Goal: Task Accomplishment & Management: Complete application form

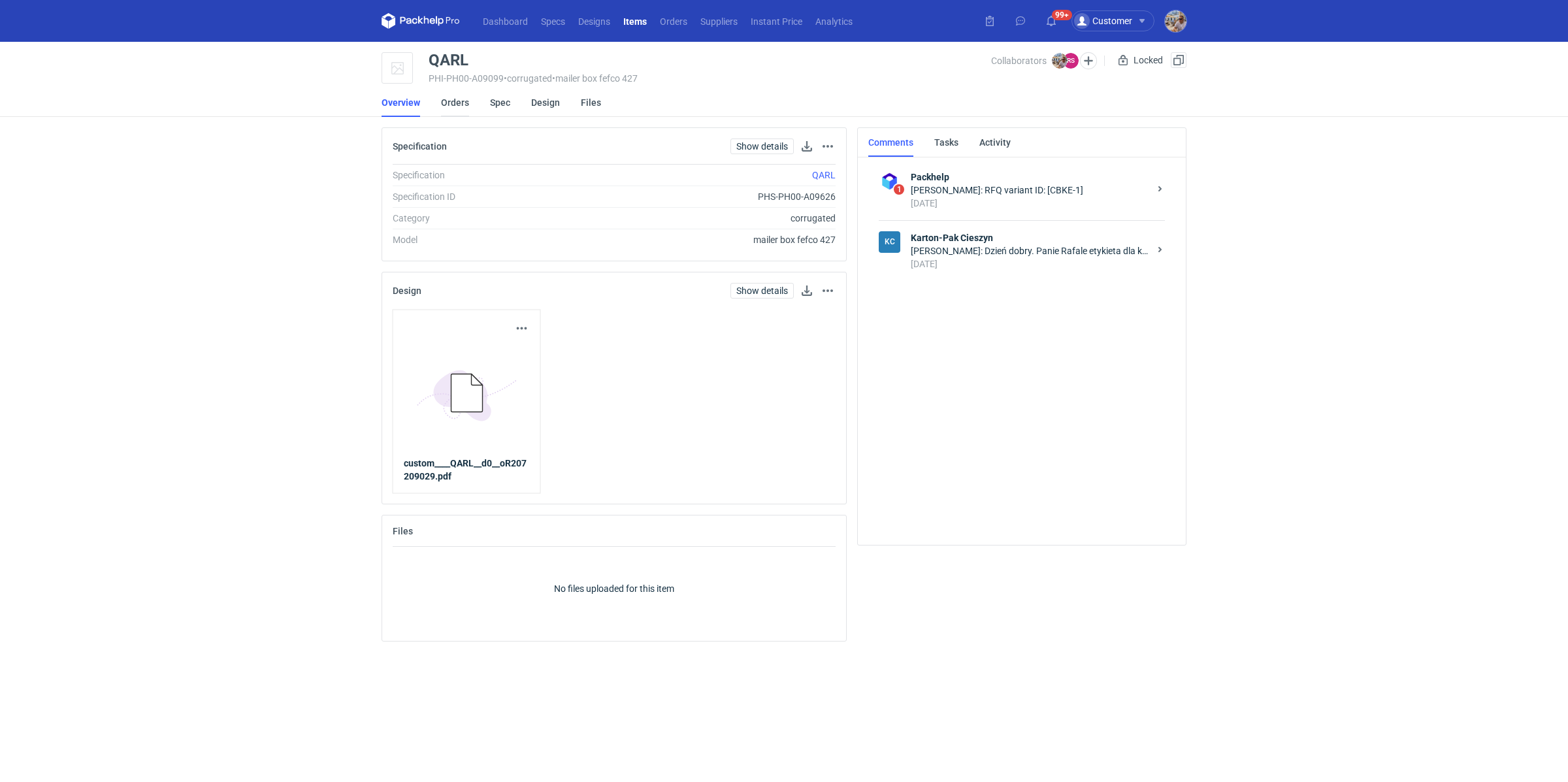
click at [462, 89] on link "Orders" at bounding box center [455, 103] width 28 height 29
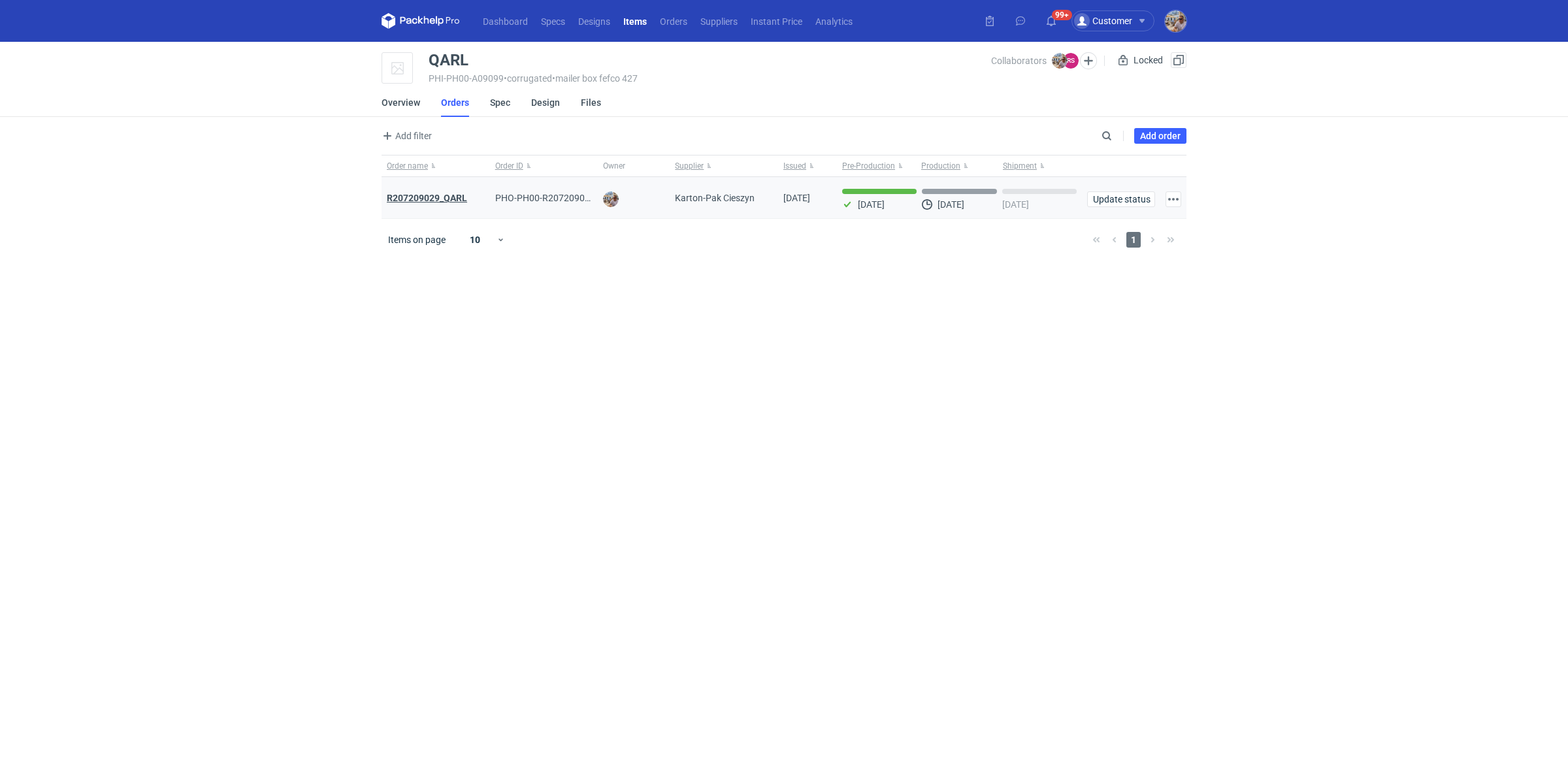
click at [447, 198] on strong "R207209029_QARL" at bounding box center [427, 197] width 80 height 10
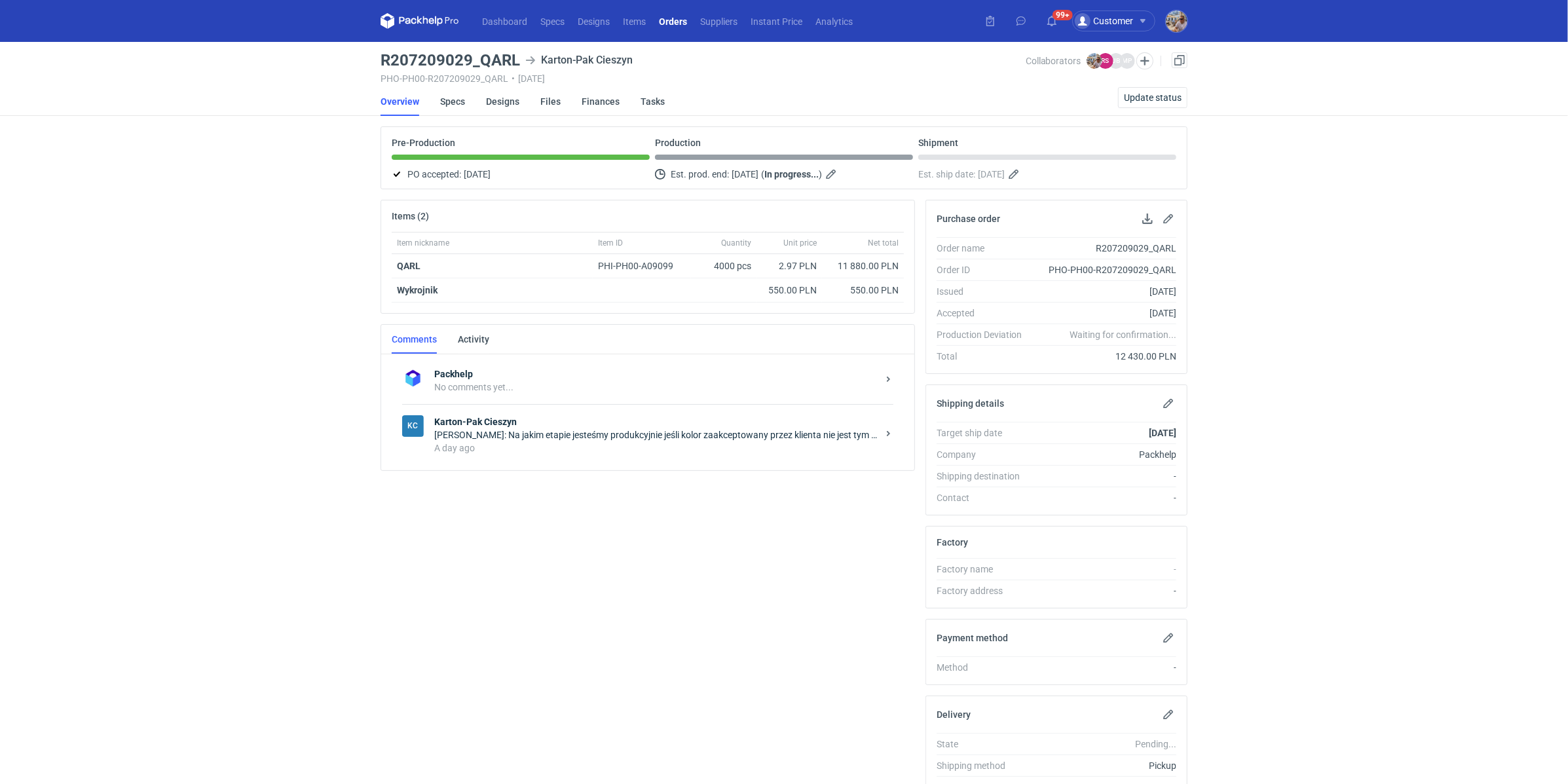
click at [536, 451] on div "A day ago" at bounding box center [656, 448] width 444 height 13
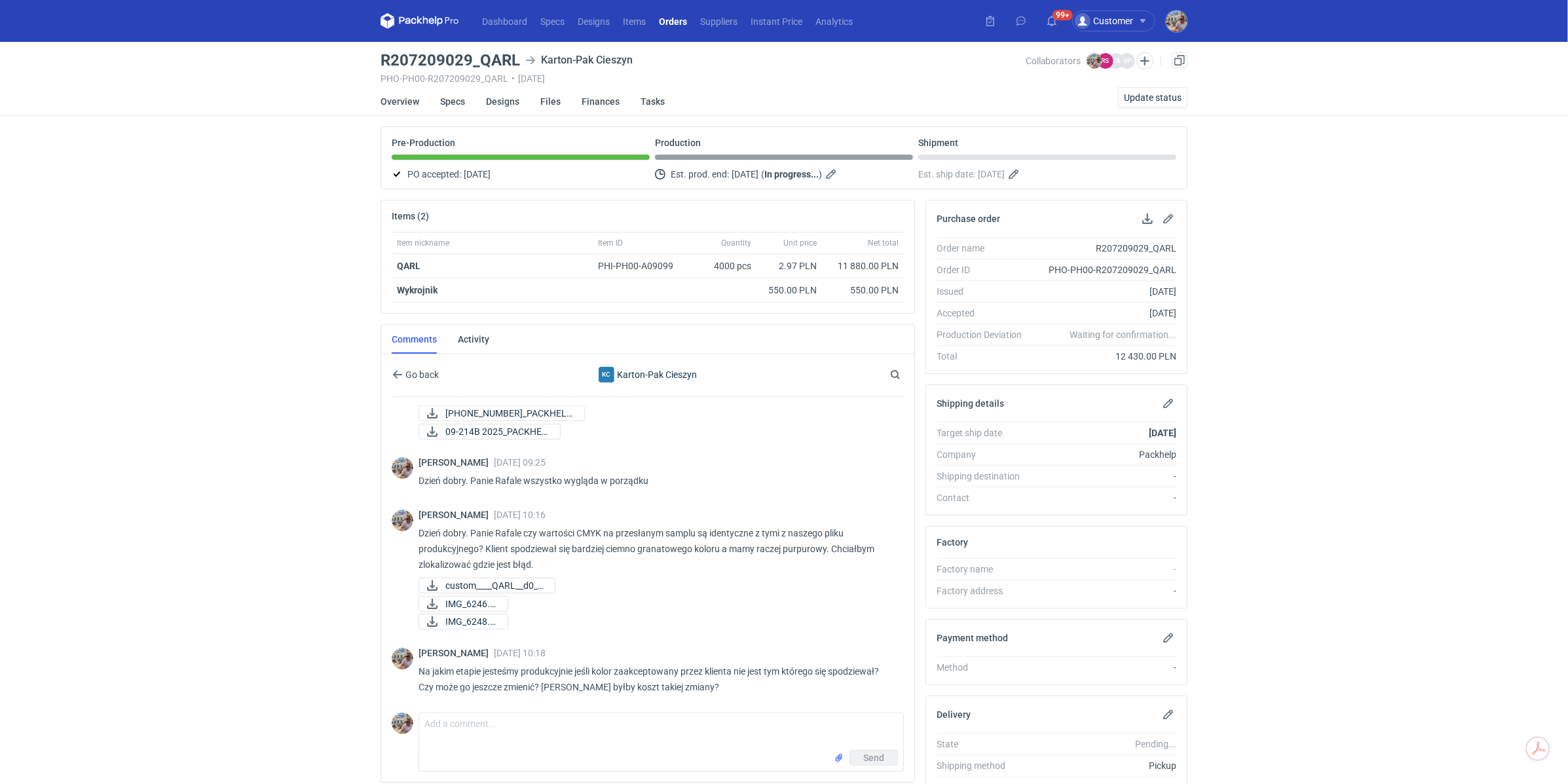
scroll to position [65, 0]
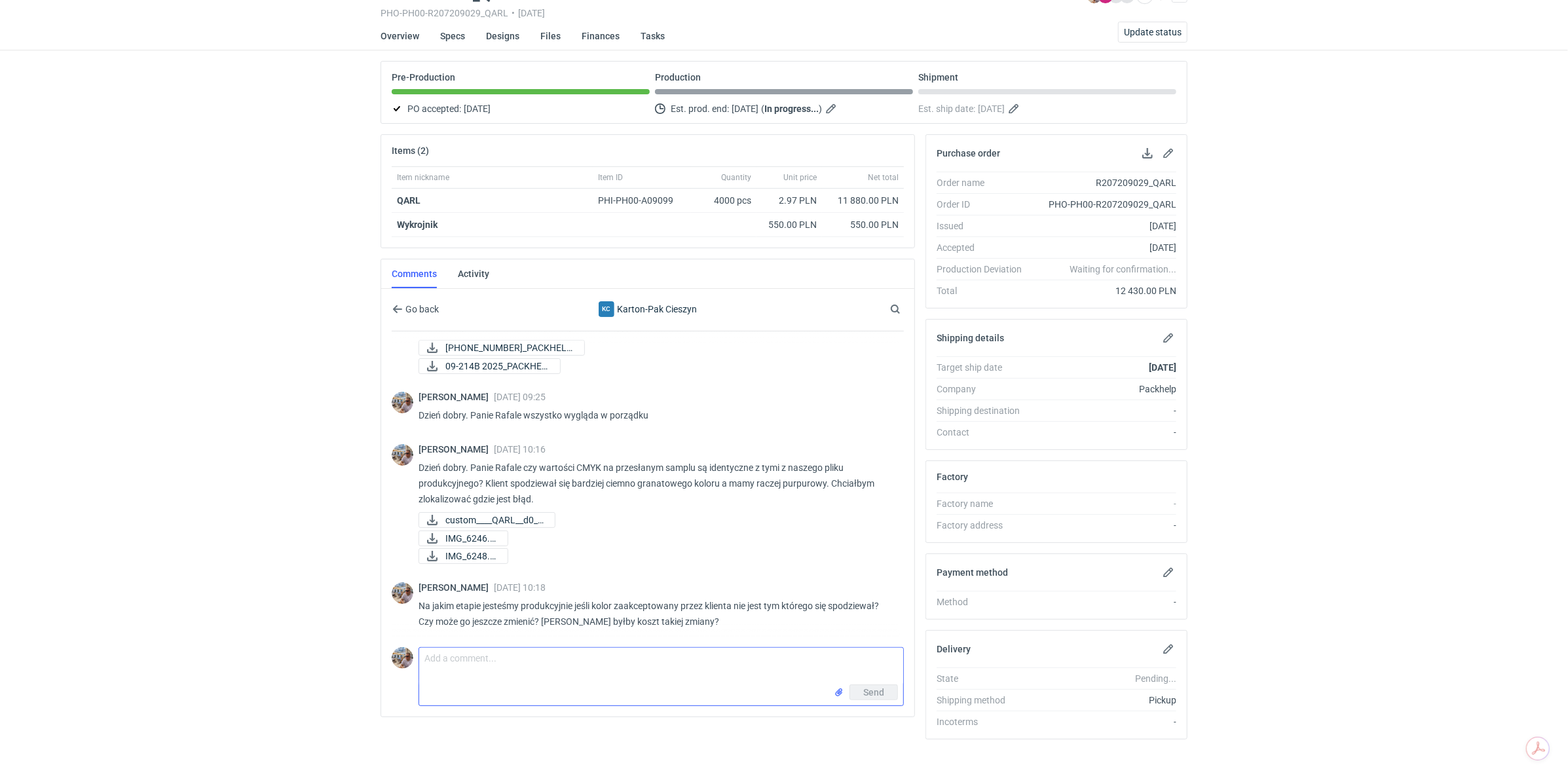
click at [503, 658] on textarea "Comment message" at bounding box center [661, 666] width 484 height 36
type textarea "Dzień dobry. Panie Rafale klient będzie zmieniał kolorystykę tego pudełka. Wróc…"
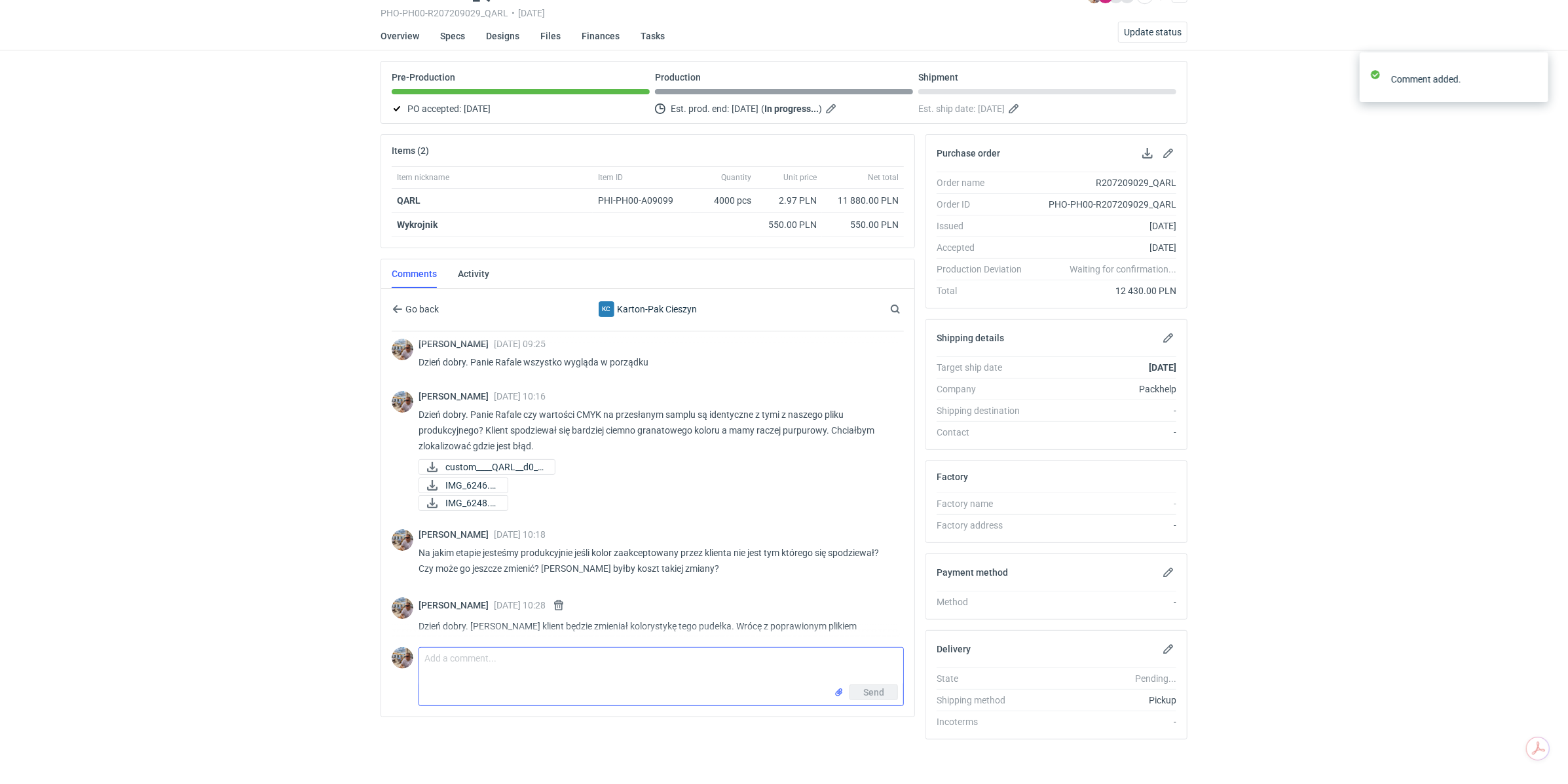
scroll to position [181, 0]
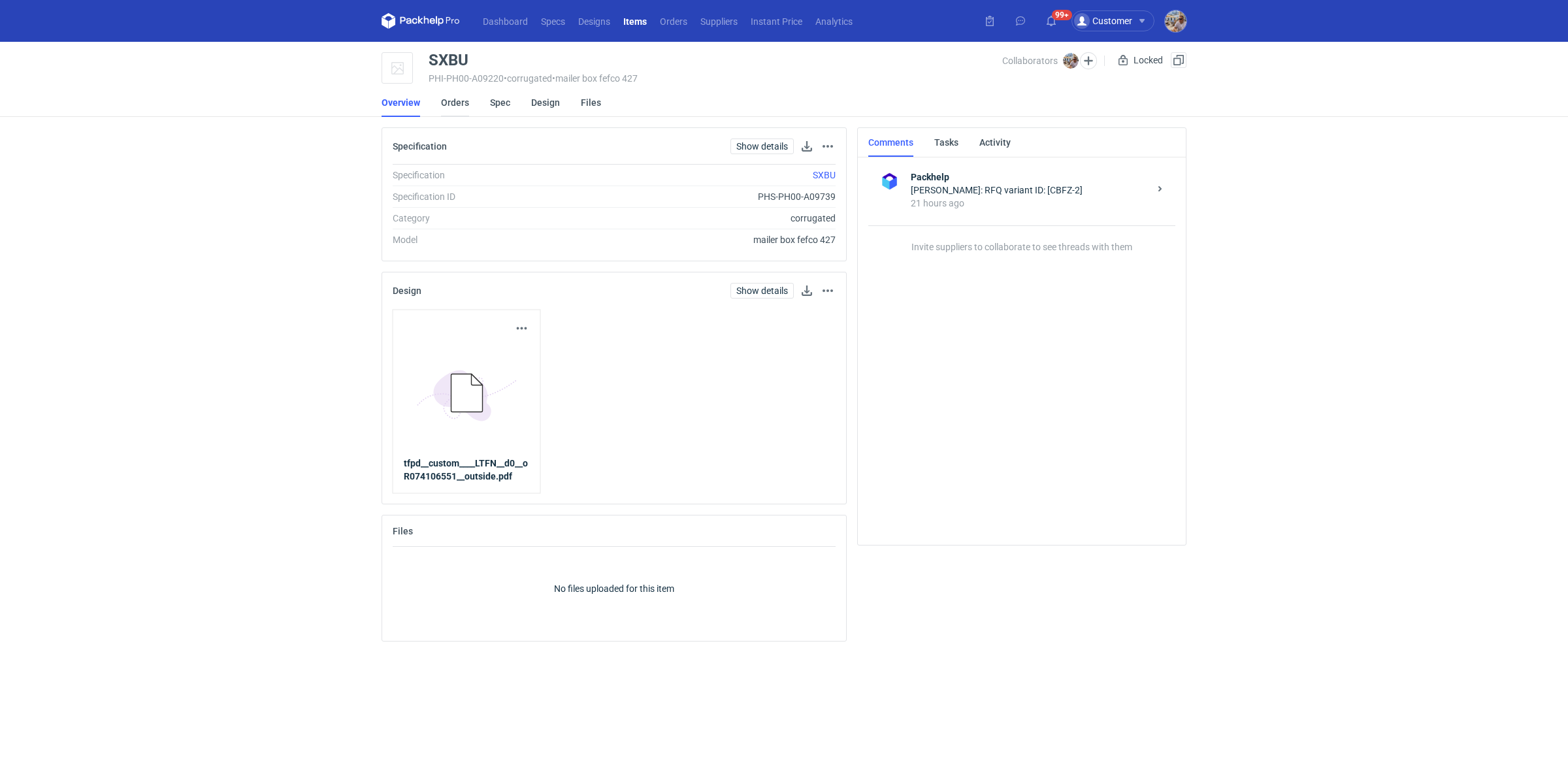
click at [460, 109] on link "Orders" at bounding box center [455, 103] width 28 height 29
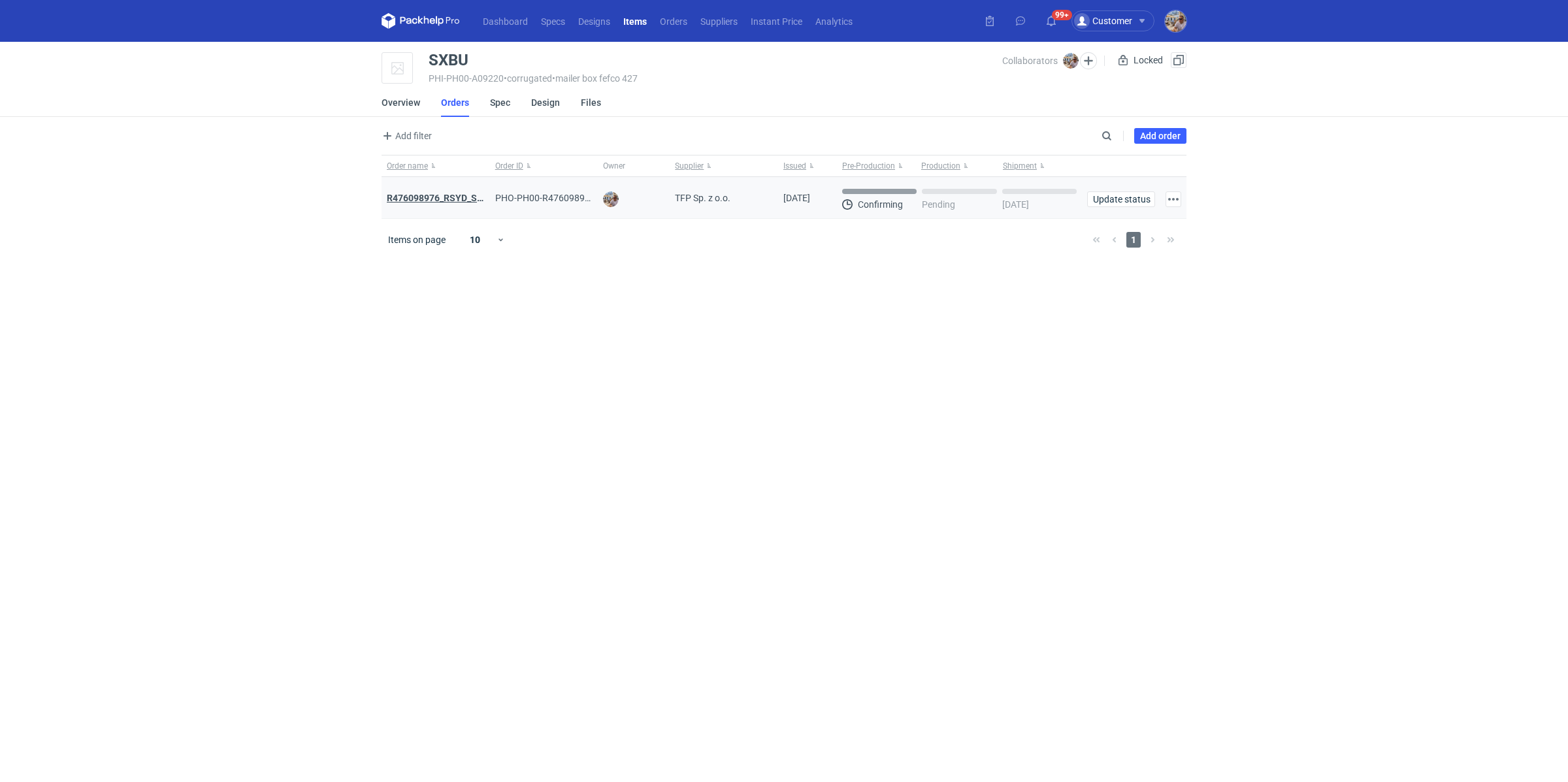
click at [437, 199] on strong "R476098976_RSYD_SXBU" at bounding box center [440, 197] width 108 height 10
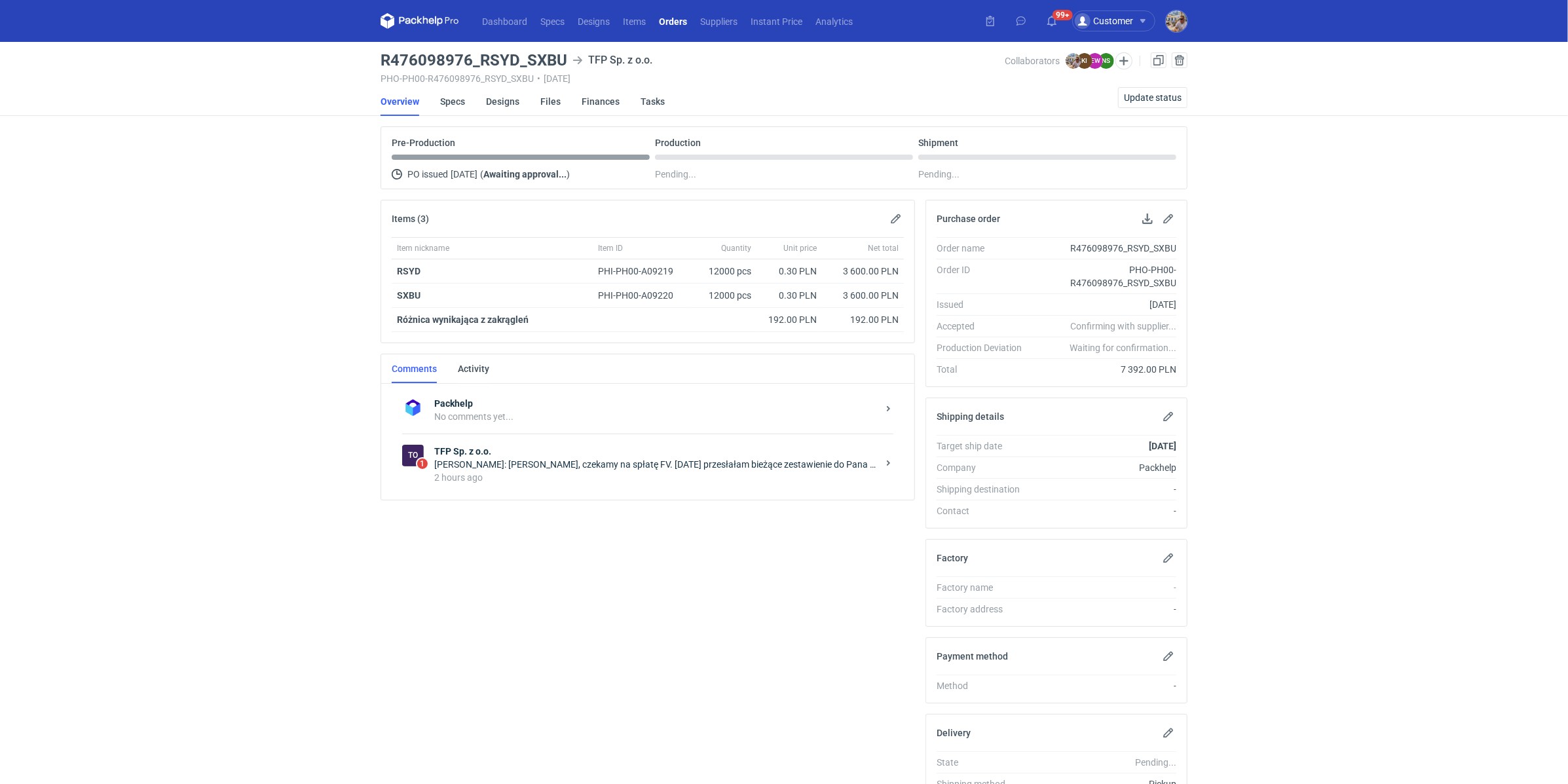
click at [563, 471] on div "2 hours ago" at bounding box center [656, 478] width 444 height 13
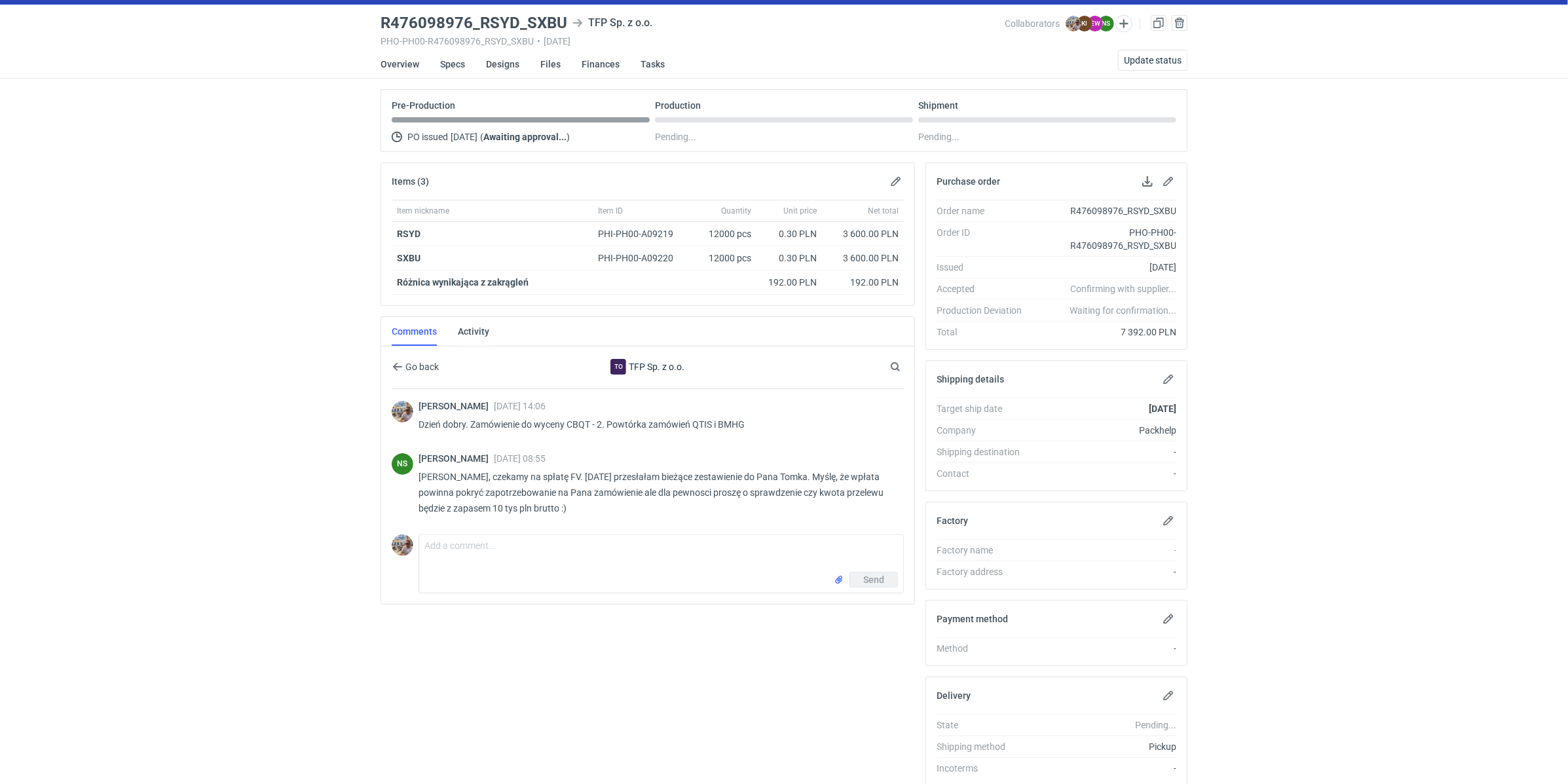
scroll to position [84, 0]
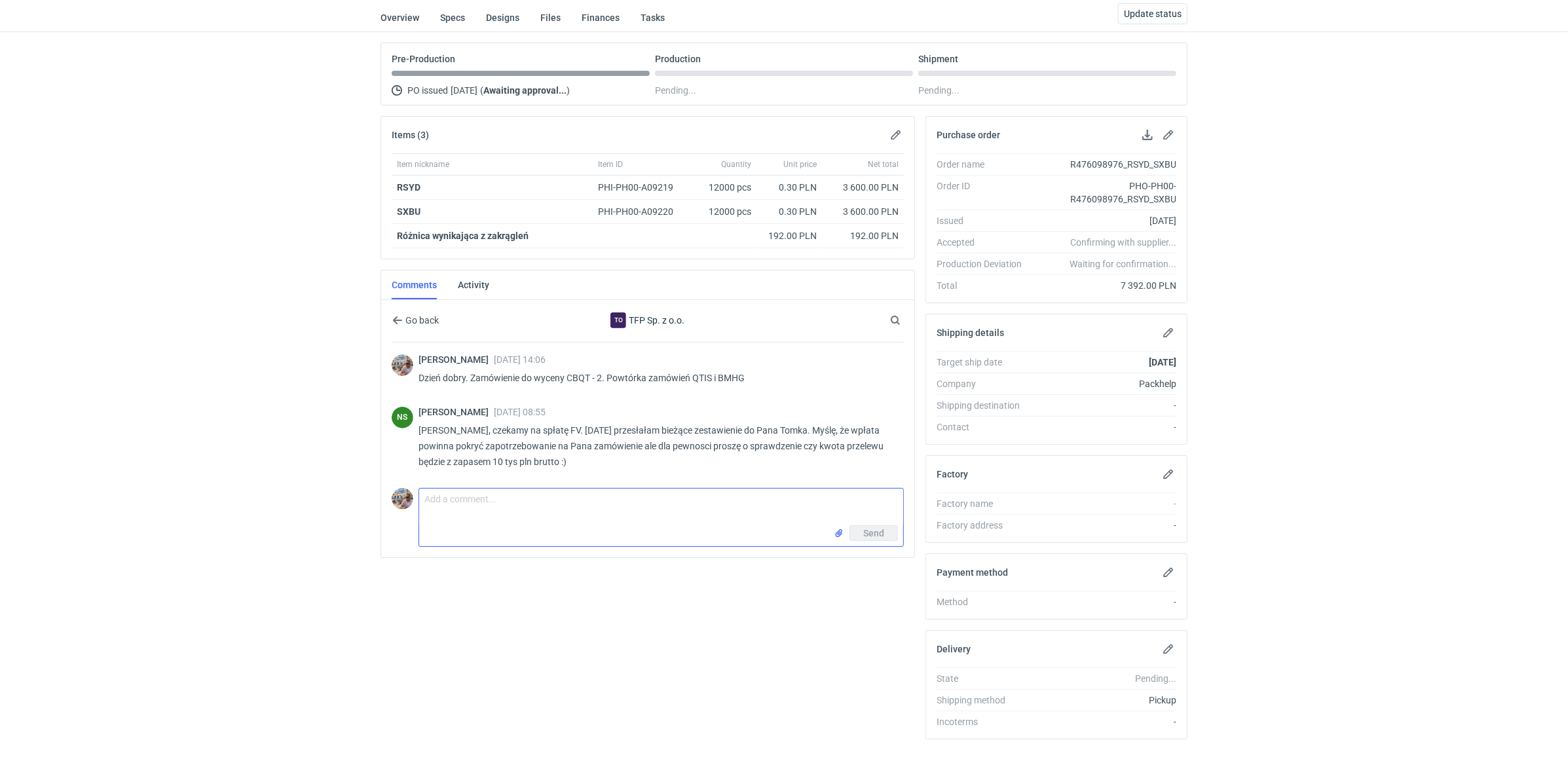
click at [457, 514] on textarea "Comment message" at bounding box center [661, 506] width 484 height 36
click at [459, 500] on textarea "Comment message" at bounding box center [661, 506] width 484 height 36
click at [804, 497] on textarea "Pani Natalio jeszcze jedna rzecz. To zamówienie dla dosyć trudnego i wymagające…" at bounding box center [661, 506] width 484 height 36
paste textarea "miarę możliwości żeby kraft był ciemniejszy w TFP"
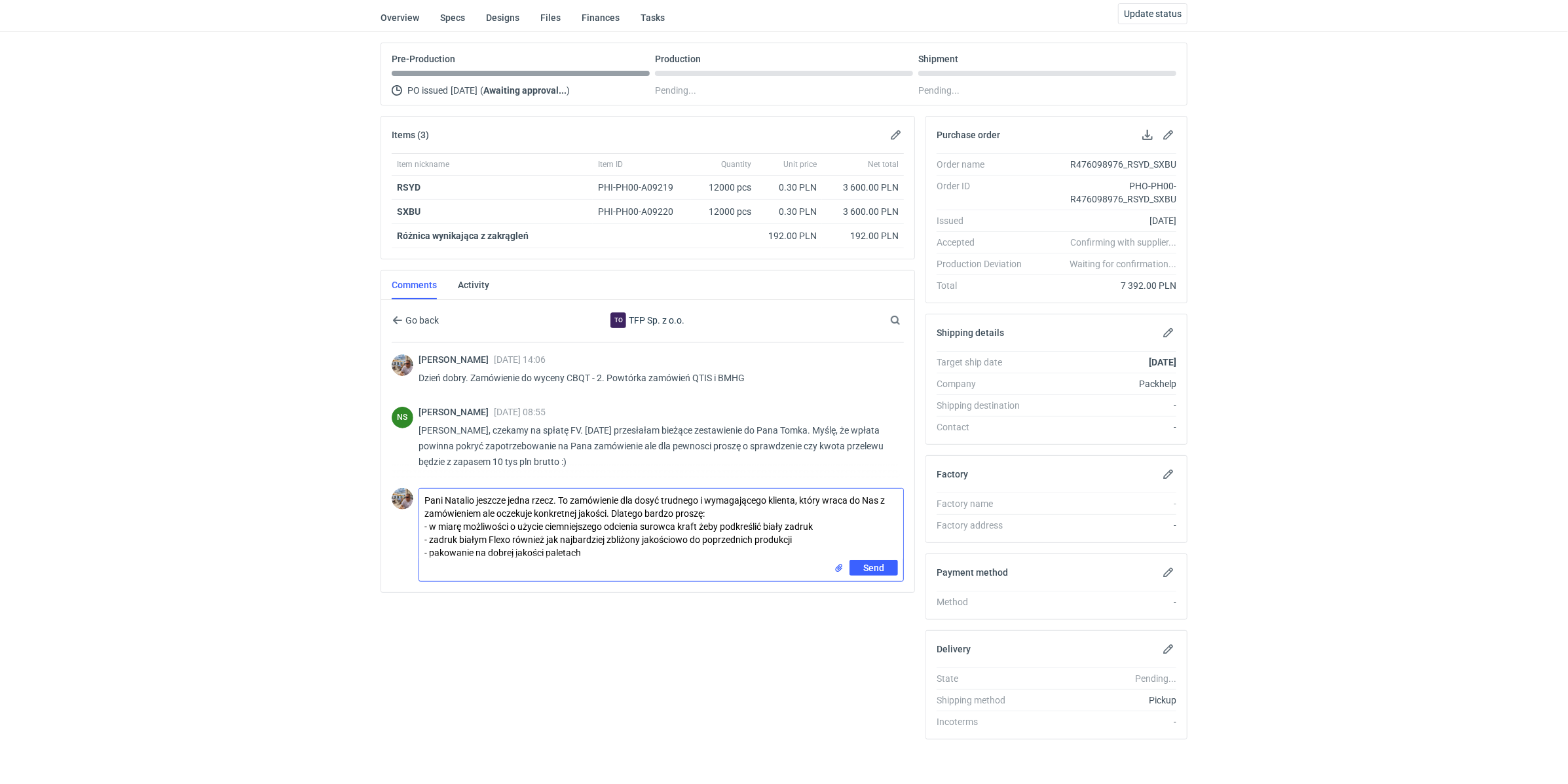
type textarea "Pani Natalio jeszcze jedna rzecz. To zamówienie dla dosyć trudnego i wymagające…"
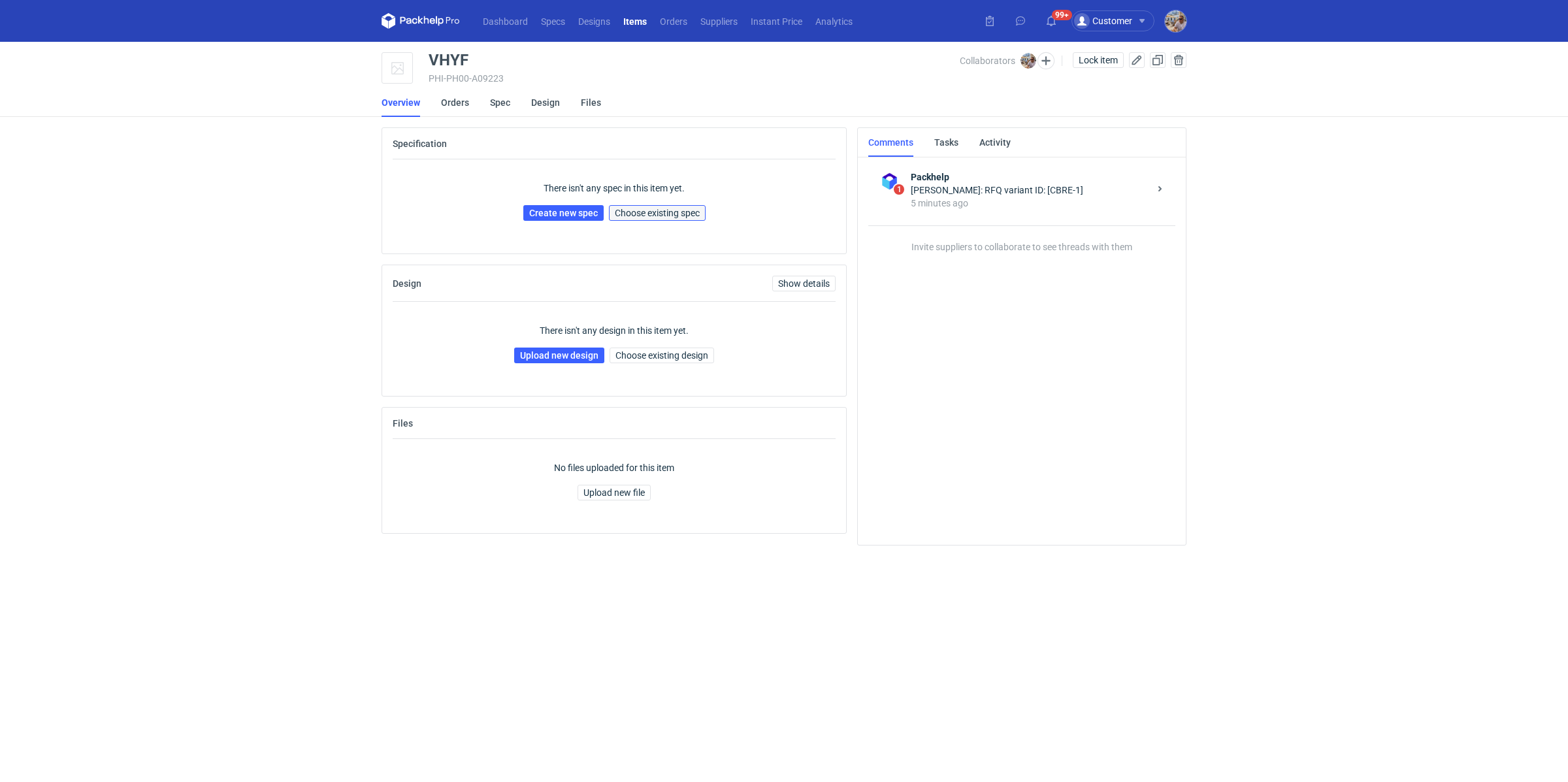
click at [660, 209] on span "Choose existing spec" at bounding box center [657, 212] width 85 height 9
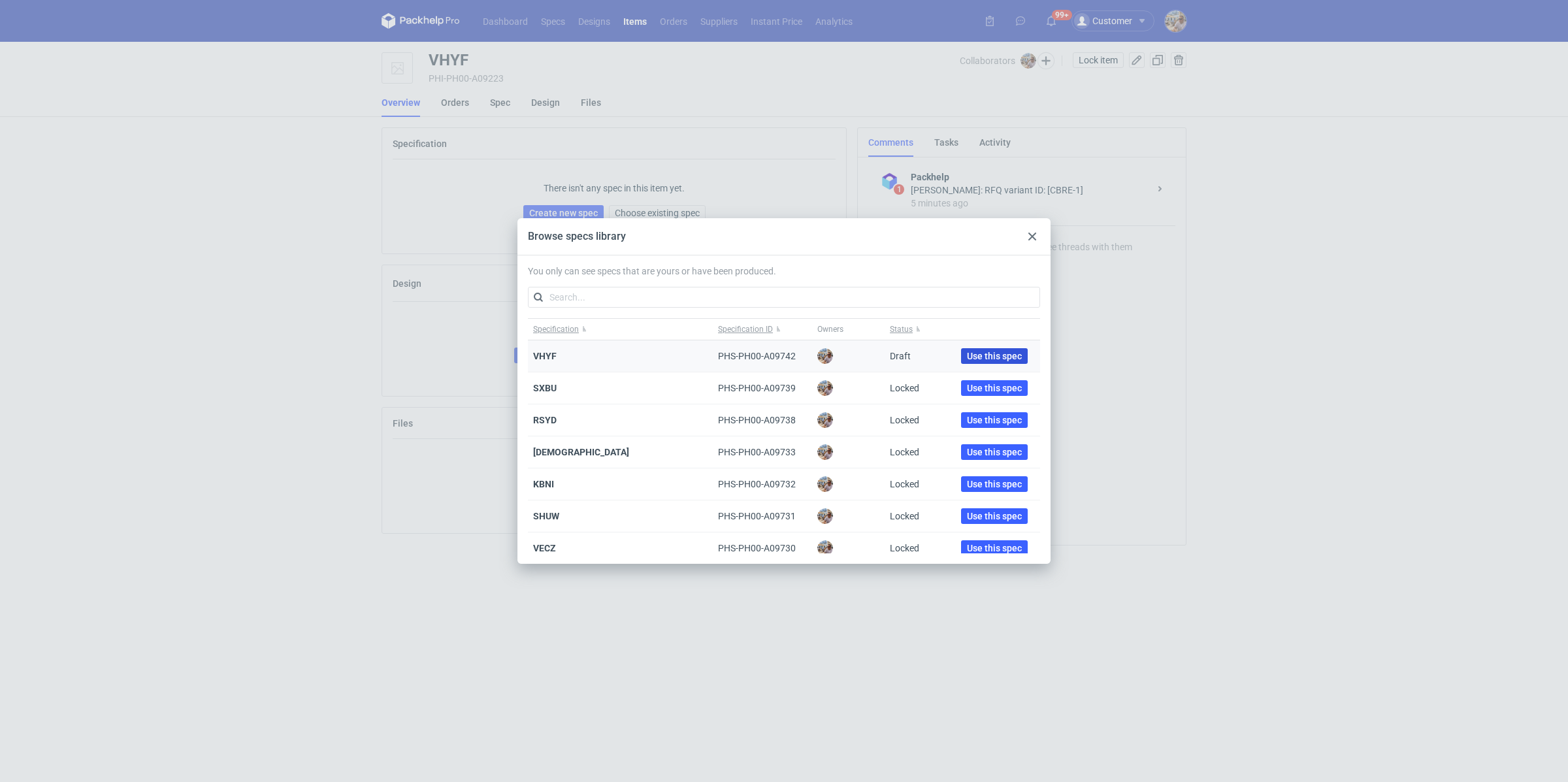
click at [980, 359] on span "Use this spec" at bounding box center [994, 356] width 55 height 9
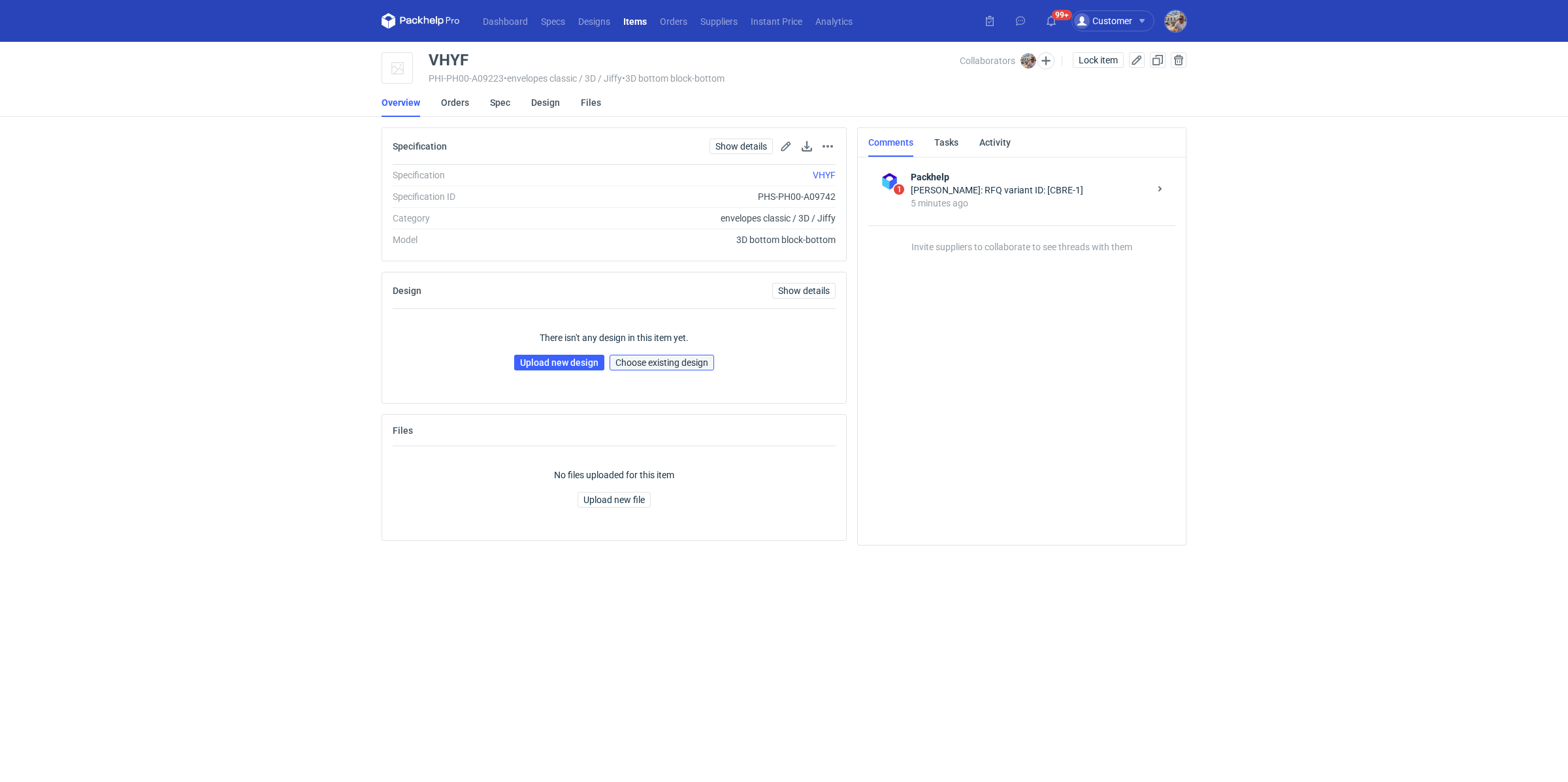
click at [640, 358] on span "Choose existing design" at bounding box center [661, 363] width 92 height 9
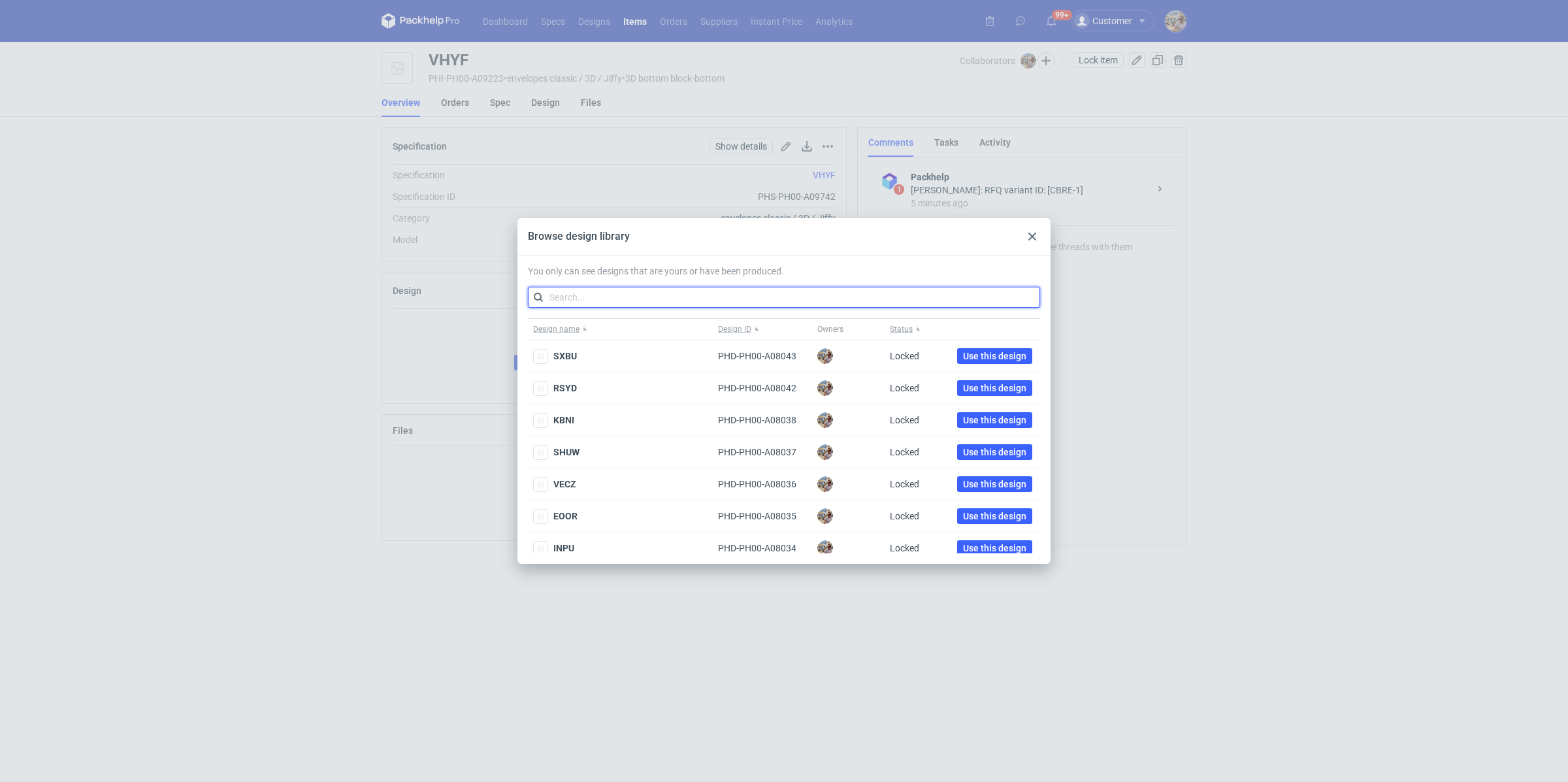
click at [667, 290] on input "text" at bounding box center [784, 297] width 512 height 21
paste input "XRCY"
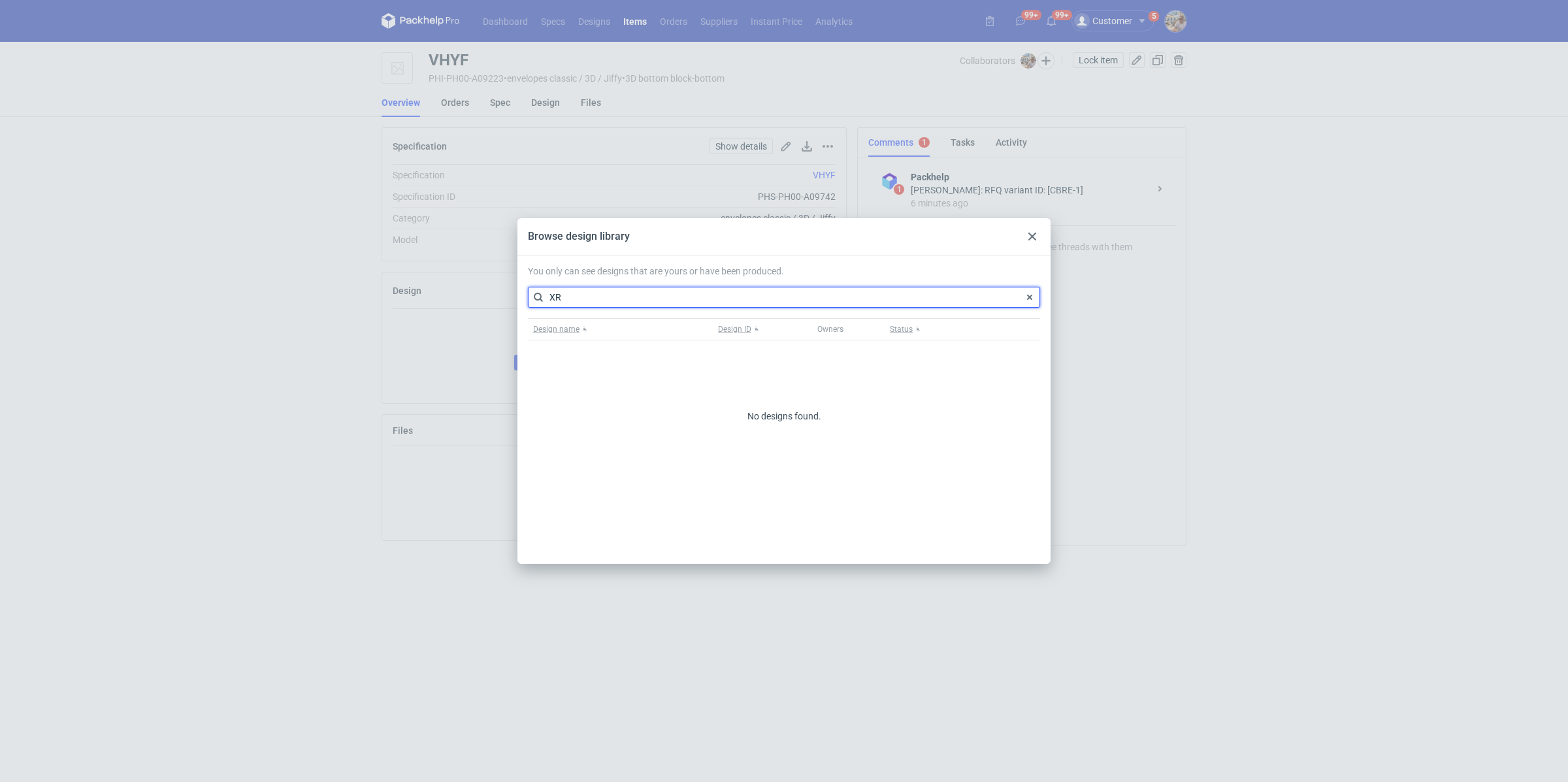
type input "X"
type input "LZNS"
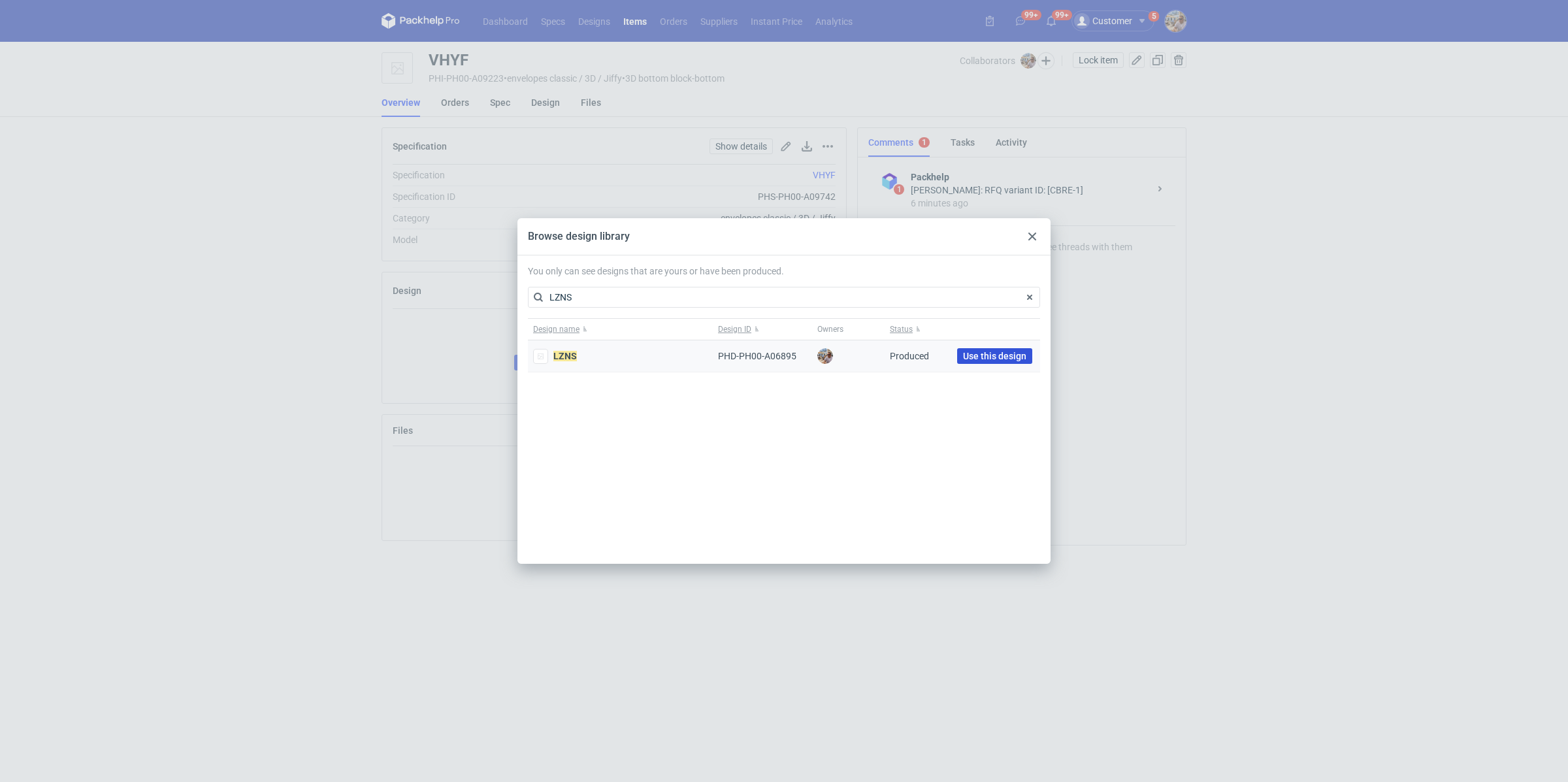
click at [968, 359] on span "Use this design" at bounding box center [995, 356] width 63 height 9
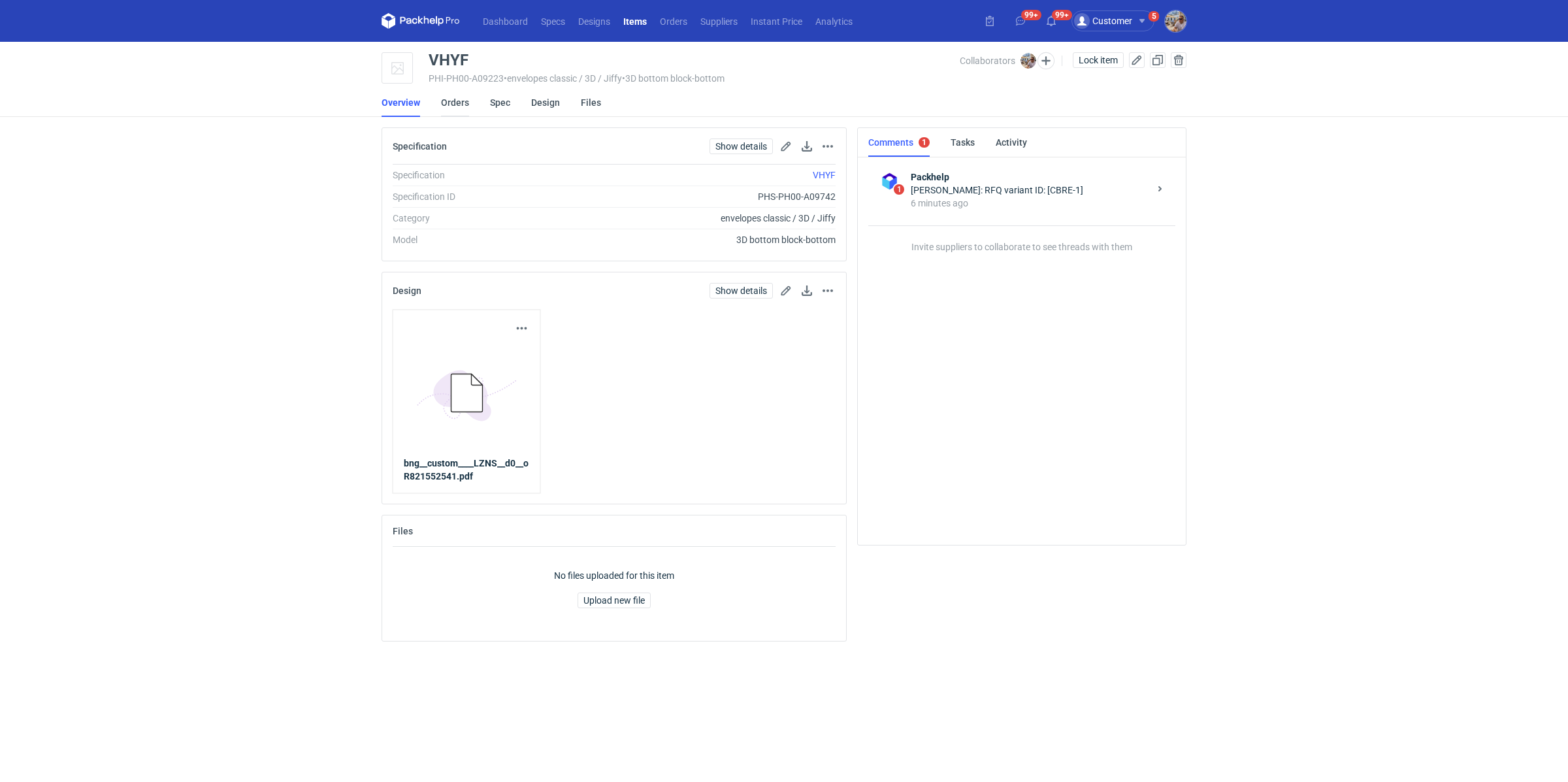
click at [458, 104] on link "Orders" at bounding box center [455, 103] width 28 height 29
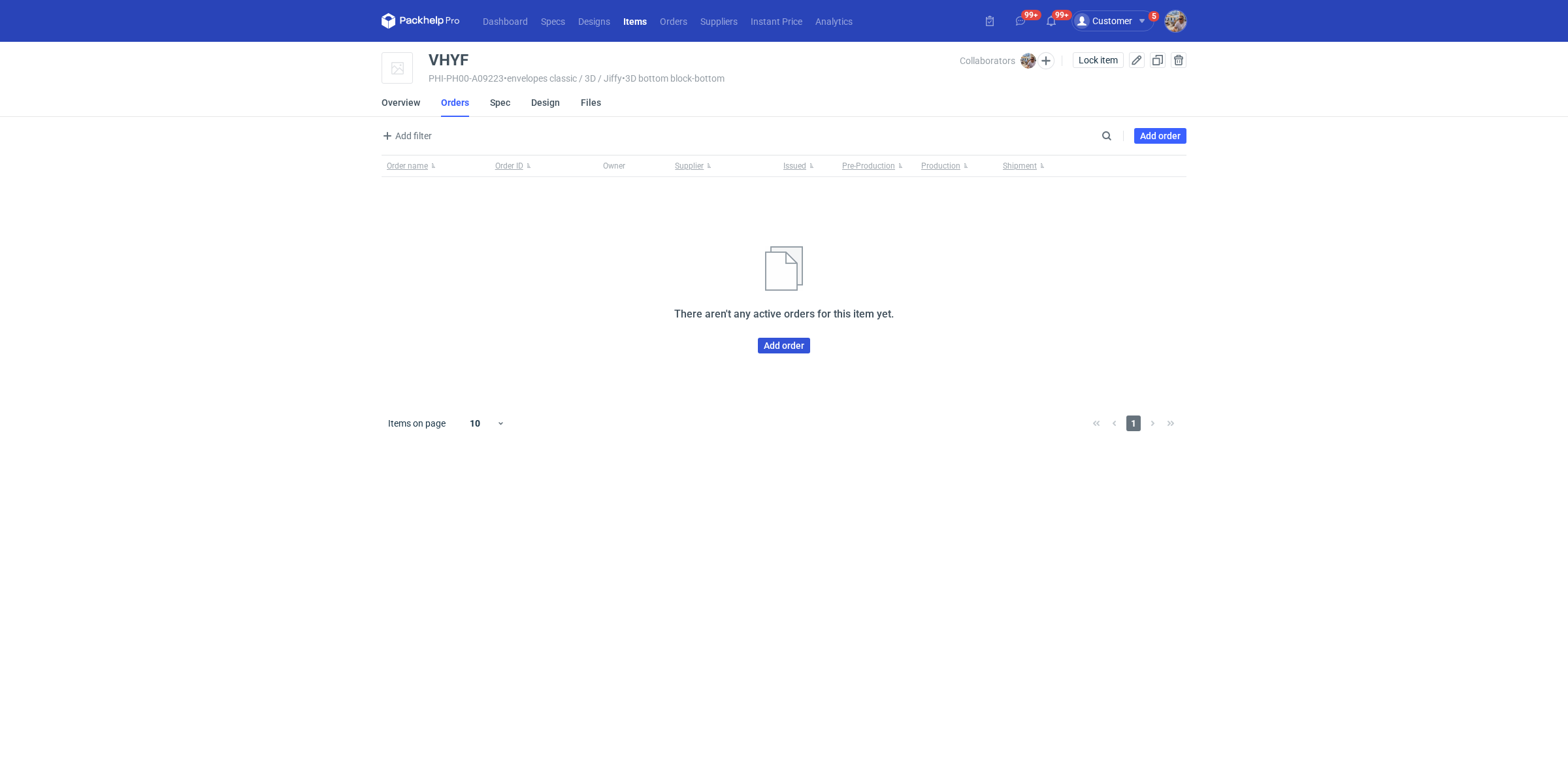
click at [765, 346] on link "Add order" at bounding box center [784, 345] width 52 height 16
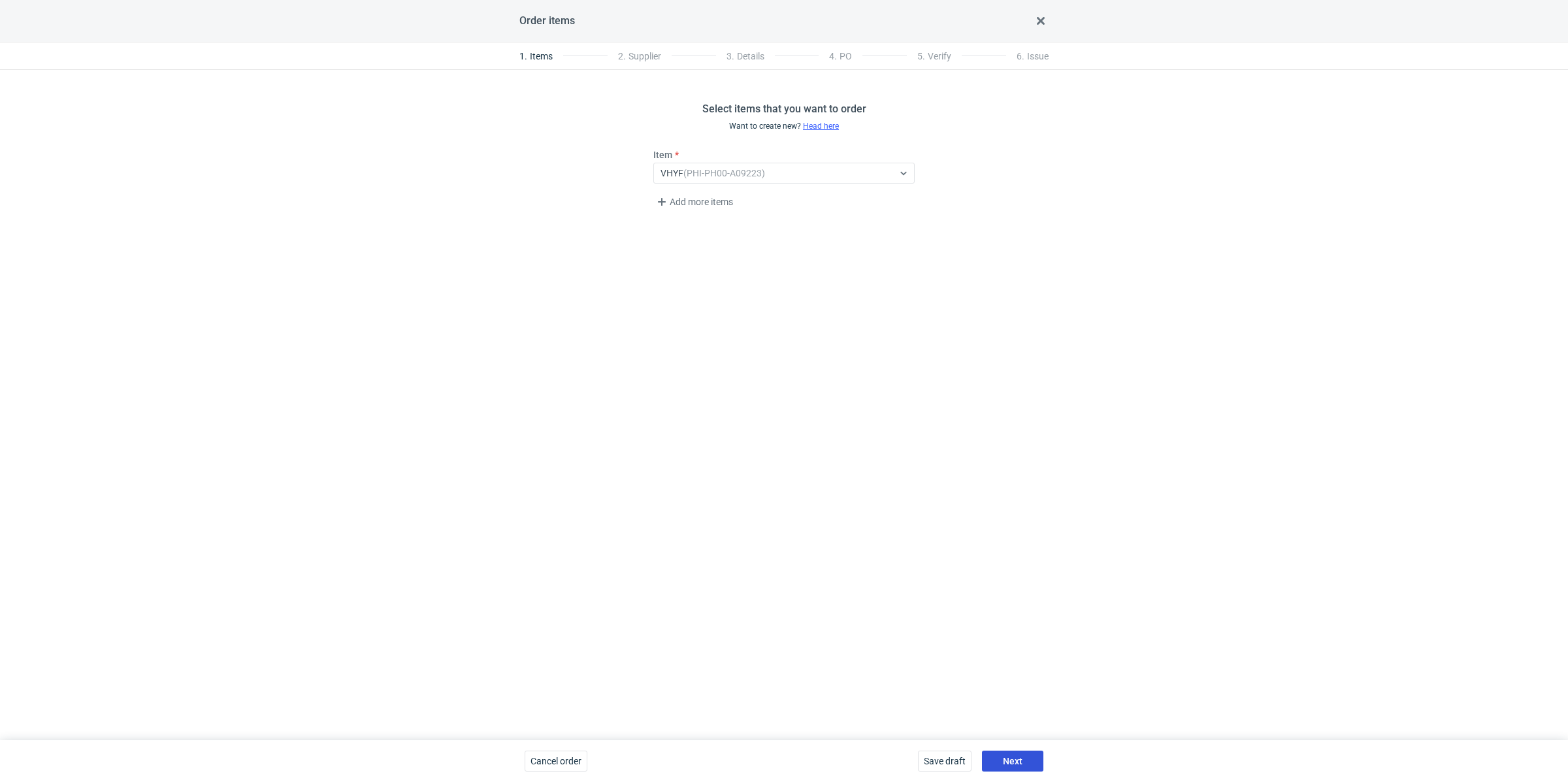
click at [1010, 751] on button "Next" at bounding box center [1012, 761] width 62 height 21
click at [715, 171] on div "Select..." at bounding box center [773, 173] width 239 height 19
type input "Bong"
click at [1008, 748] on div "Save draft Next" at bounding box center [980, 761] width 136 height 42
click at [1007, 753] on button "Next" at bounding box center [1012, 761] width 62 height 21
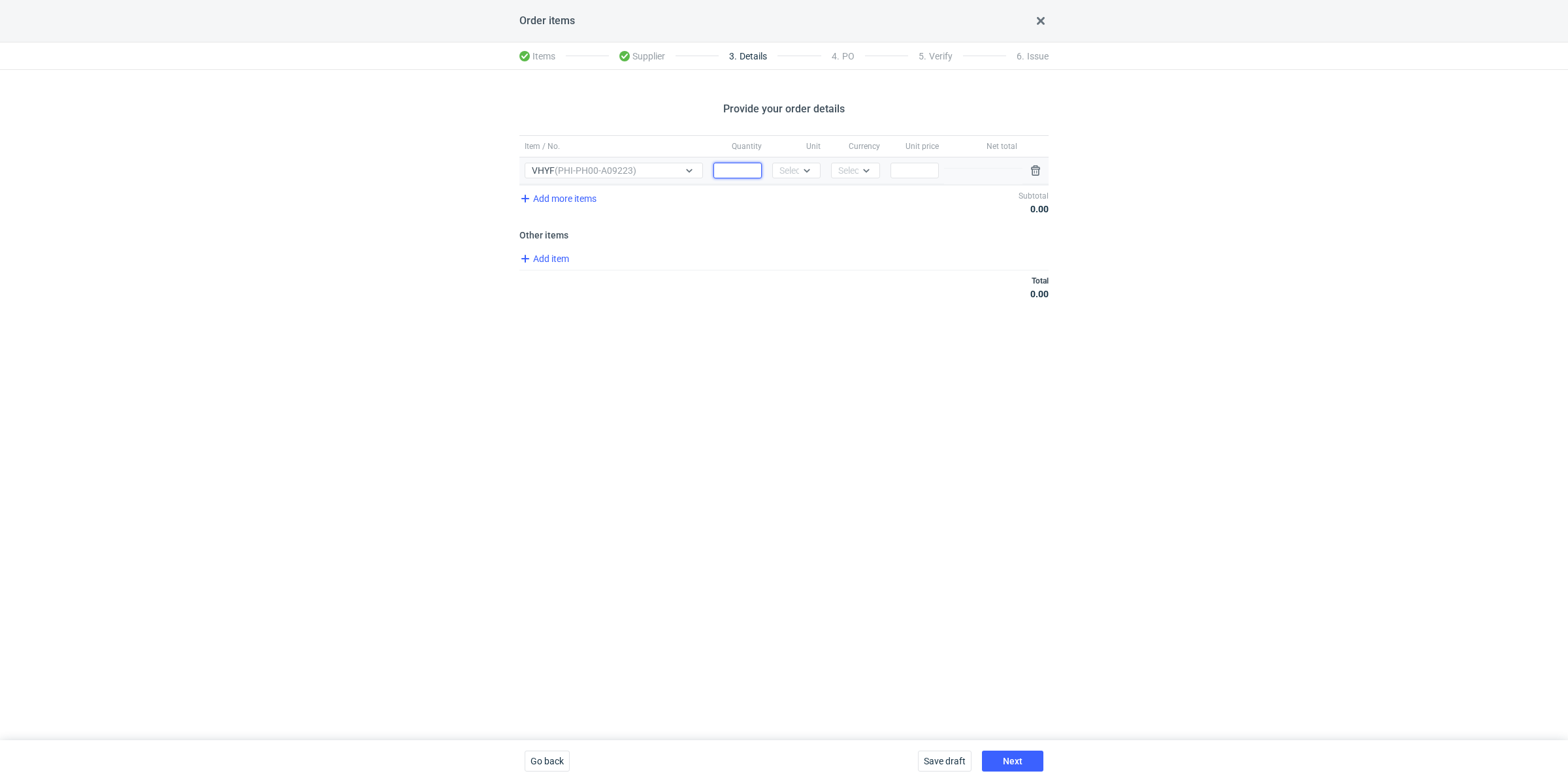
click at [730, 167] on input "Quantity" at bounding box center [737, 170] width 49 height 16
paste input "3000"
type input "3000"
click at [790, 169] on div "Select..." at bounding box center [795, 170] width 32 height 13
click at [794, 195] on span "pcs" at bounding box center [789, 197] width 14 height 13
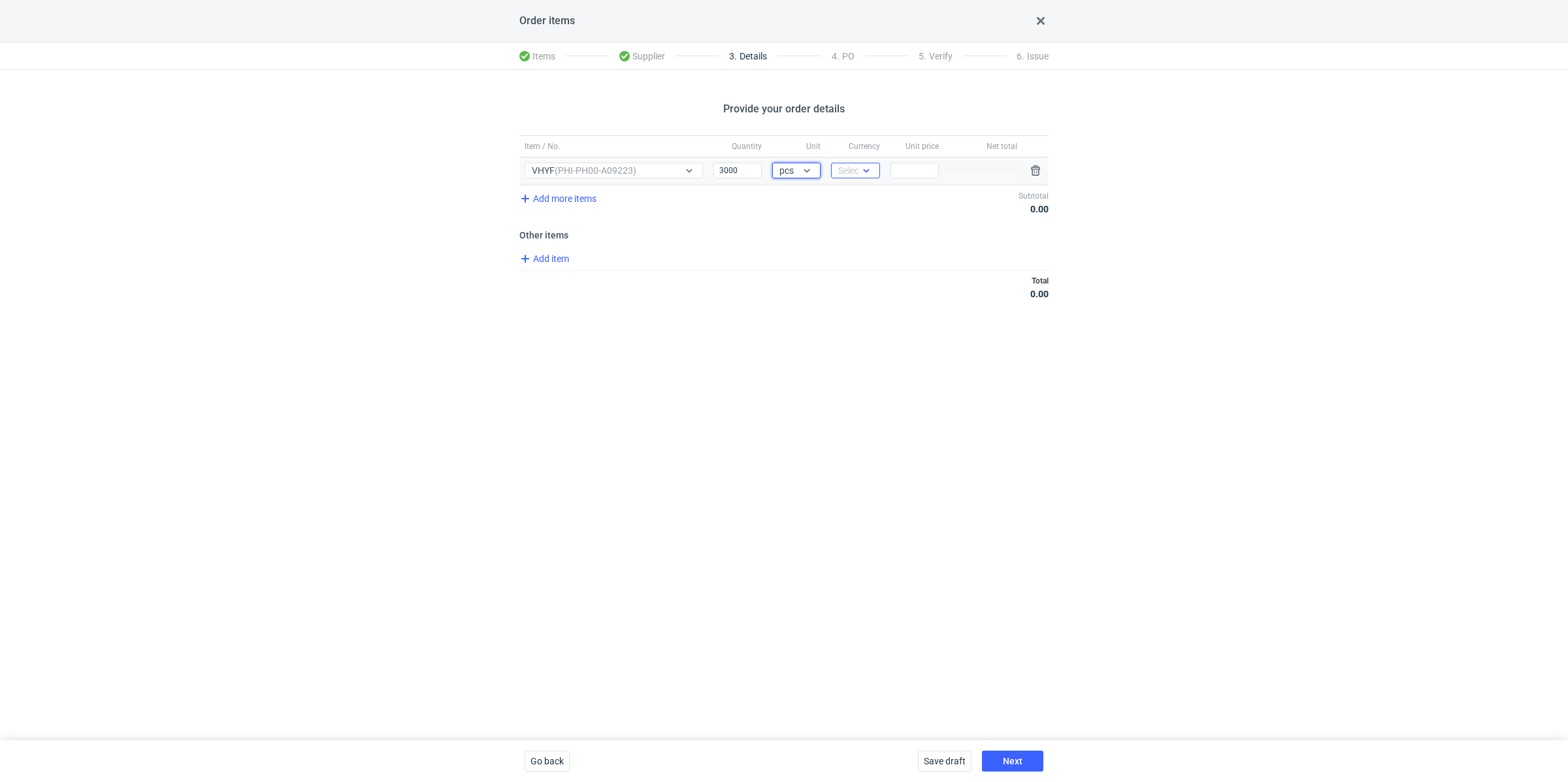
click at [856, 165] on div "Select..." at bounding box center [854, 170] width 32 height 13
click at [860, 195] on div "PLN" at bounding box center [855, 197] width 27 height 13
click at [922, 170] on input "Price" at bounding box center [914, 170] width 49 height 16
paste input "1.74"
type input "1.74"
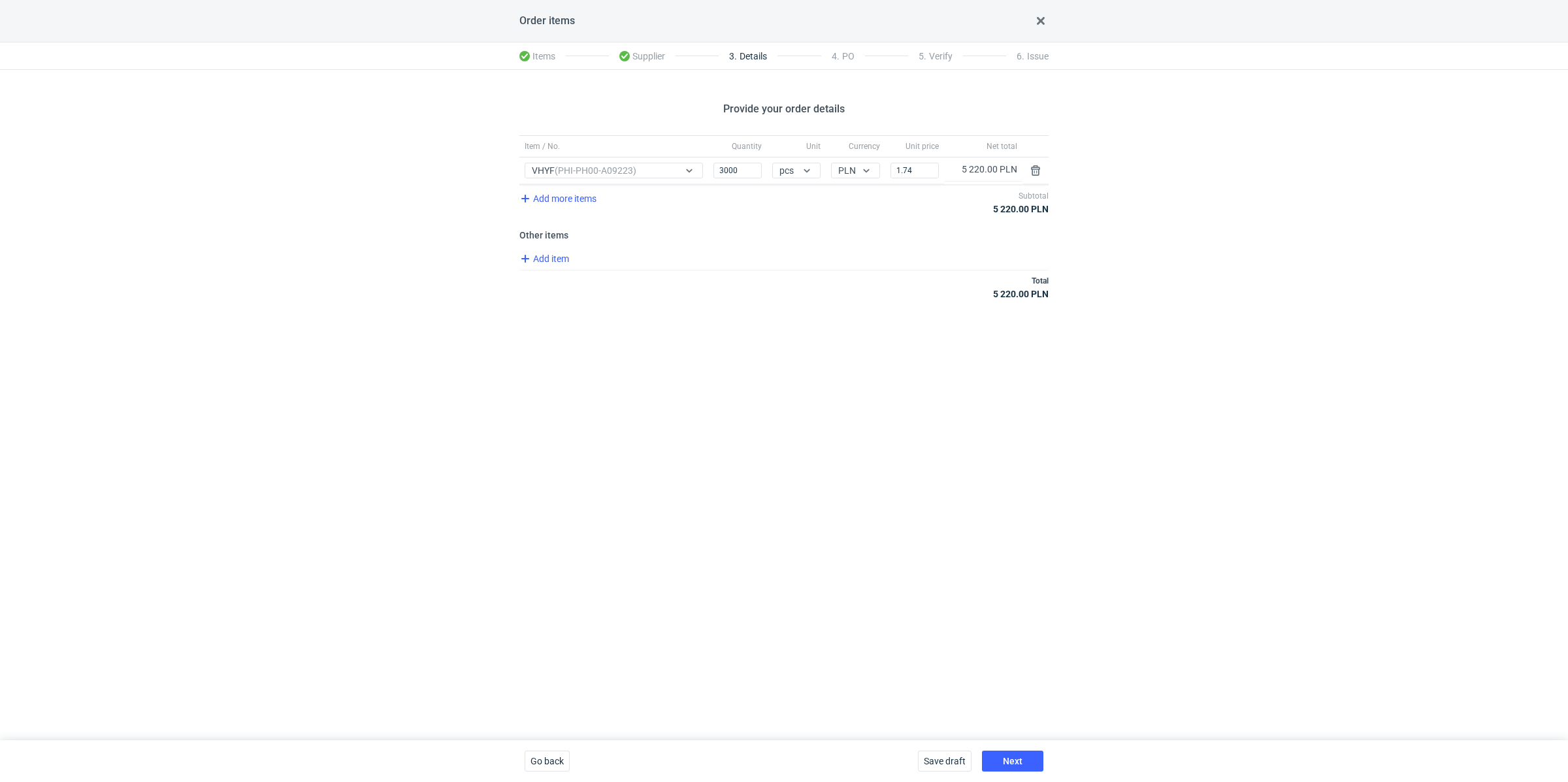
click at [1032, 748] on div "Save draft Next" at bounding box center [980, 761] width 136 height 42
click at [1025, 758] on button "Next" at bounding box center [1012, 761] width 62 height 21
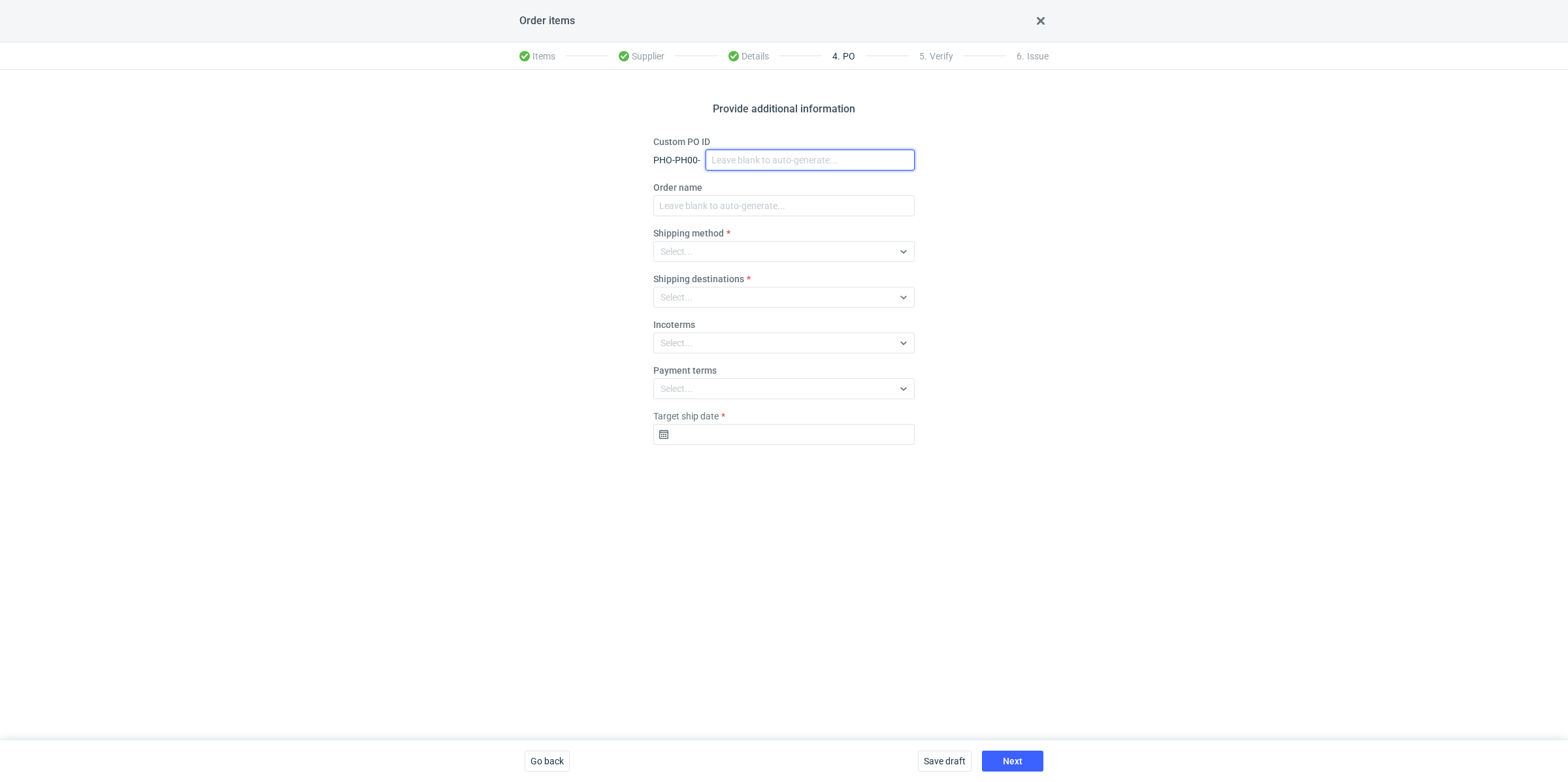
click at [721, 156] on input "Custom PO ID" at bounding box center [810, 160] width 209 height 21
paste input "R932066198"
paste input "VHYF"
drag, startPoint x: 809, startPoint y: 164, endPoint x: 688, endPoint y: 139, distance: 123.6
click at [688, 139] on div "Custom PO ID PHO-PH00- R932066198_VHYF" at bounding box center [784, 152] width 261 height 35
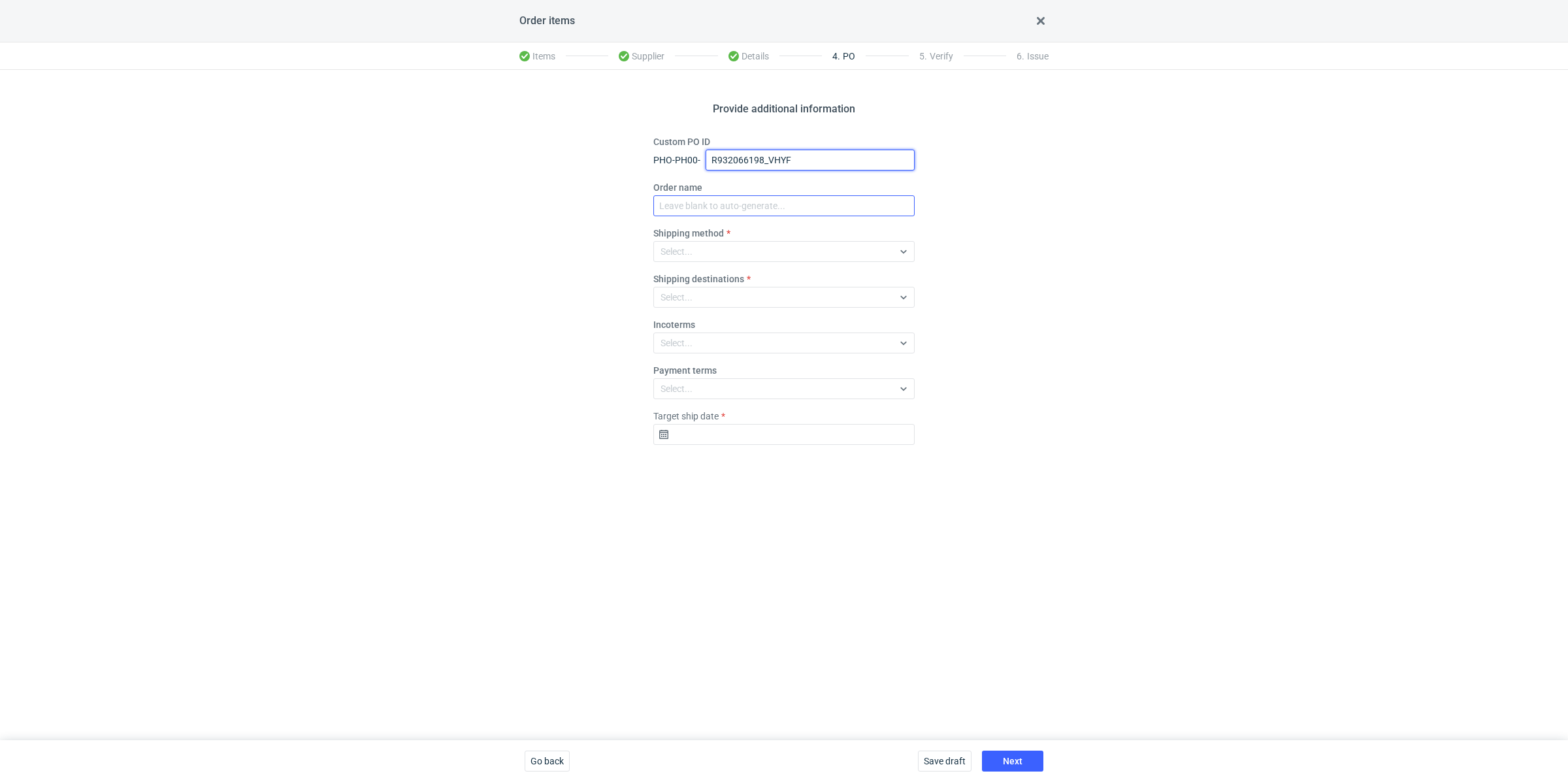
type input "R932066198_VHYF"
click at [711, 204] on input "Order name" at bounding box center [784, 206] width 261 height 21
paste input "R932066198_VHYF"
type input "R932066198_VHYF"
click at [717, 245] on div "Select..." at bounding box center [773, 252] width 239 height 19
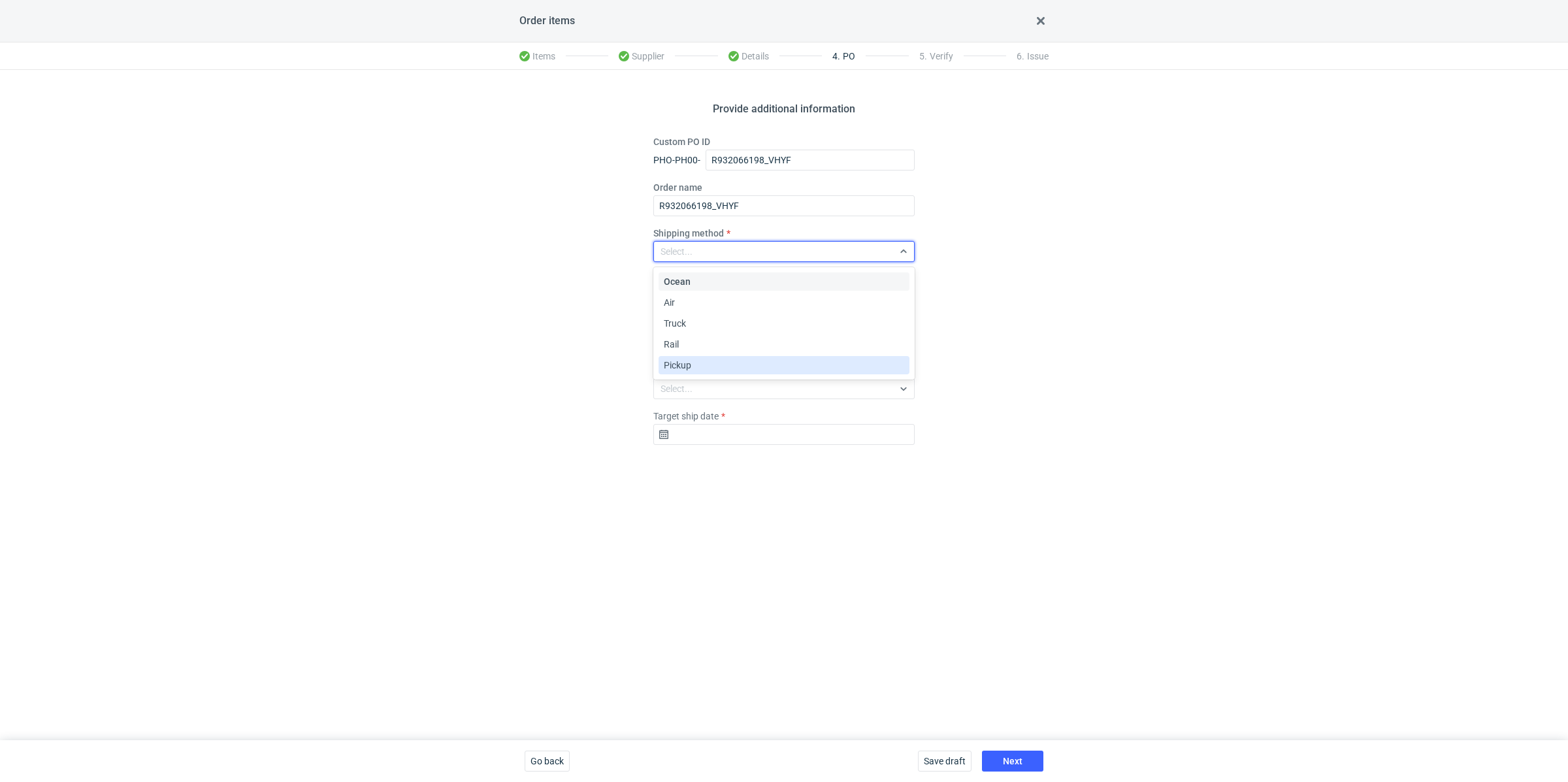
click at [690, 369] on span "Pickup" at bounding box center [677, 365] width 27 height 13
click at [703, 424] on input "Target ship date" at bounding box center [784, 435] width 261 height 21
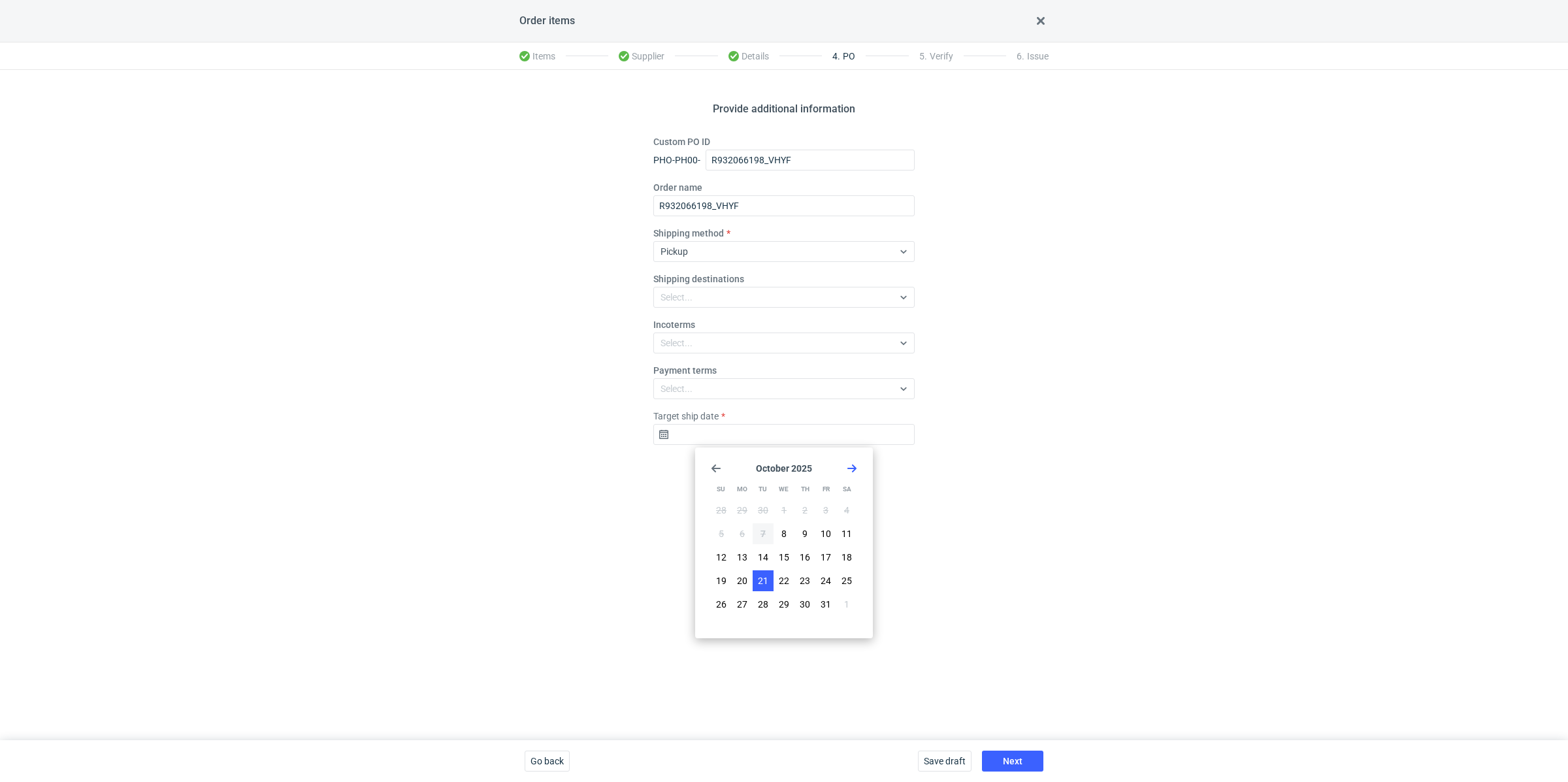
click at [756, 583] on button "21" at bounding box center [763, 581] width 21 height 21
type input "2025-10-21"
click at [991, 750] on div "Save draft Next" at bounding box center [980, 761] width 136 height 42
click at [994, 757] on button "Next" at bounding box center [1012, 761] width 62 height 21
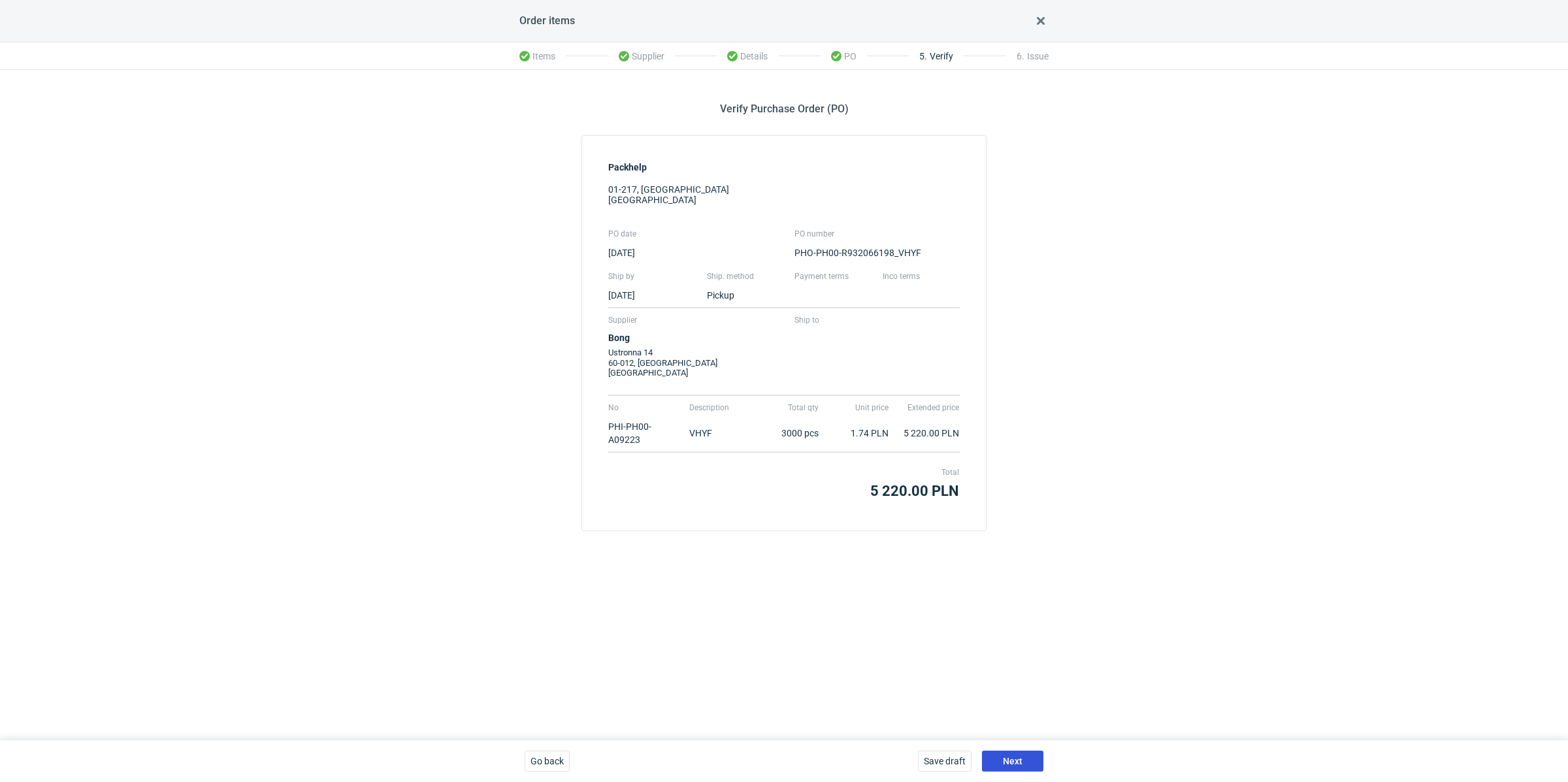
click at [1010, 753] on button "Next" at bounding box center [1012, 761] width 62 height 21
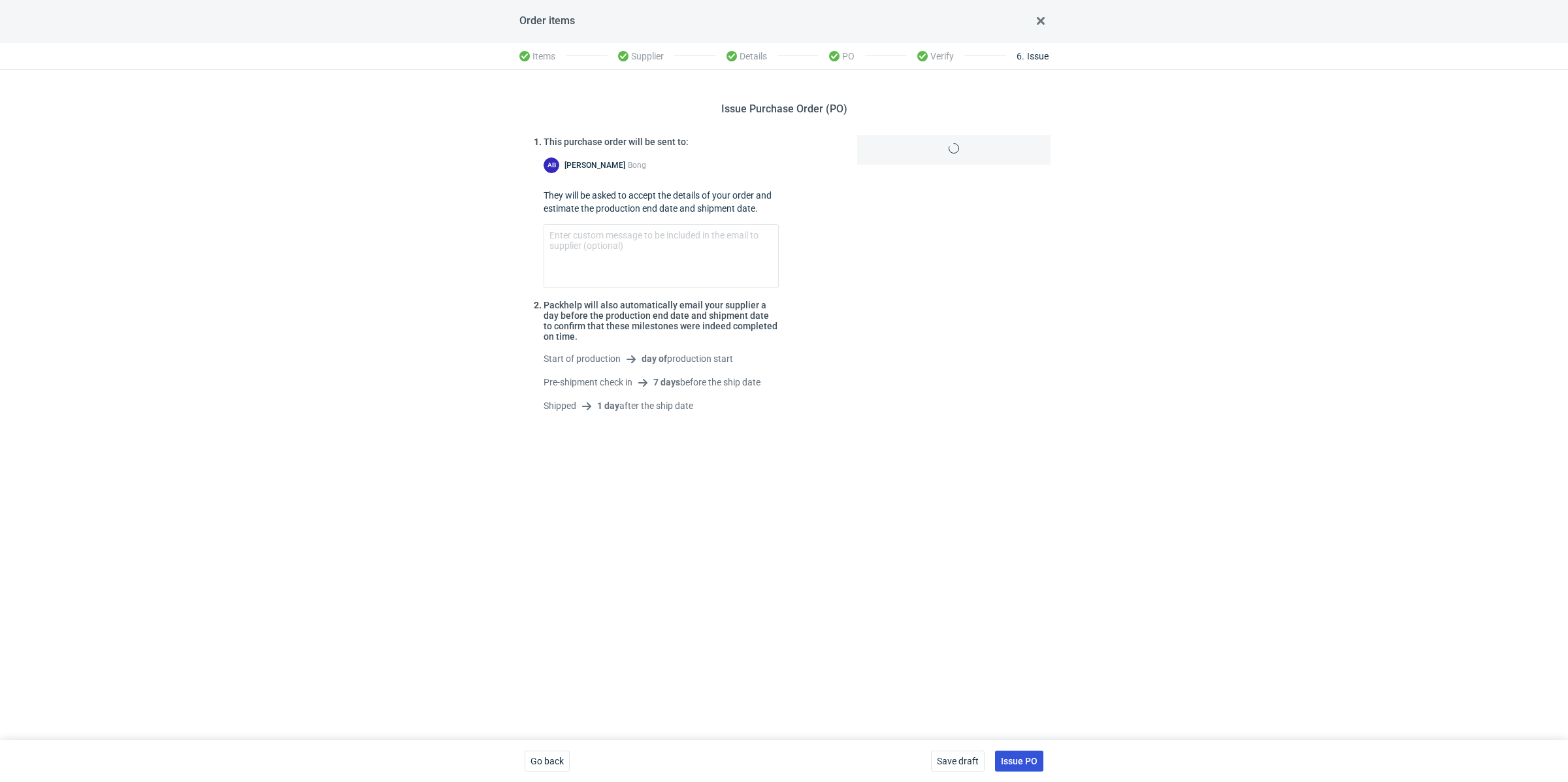
click at [1010, 753] on button "Issue PO" at bounding box center [1019, 761] width 49 height 21
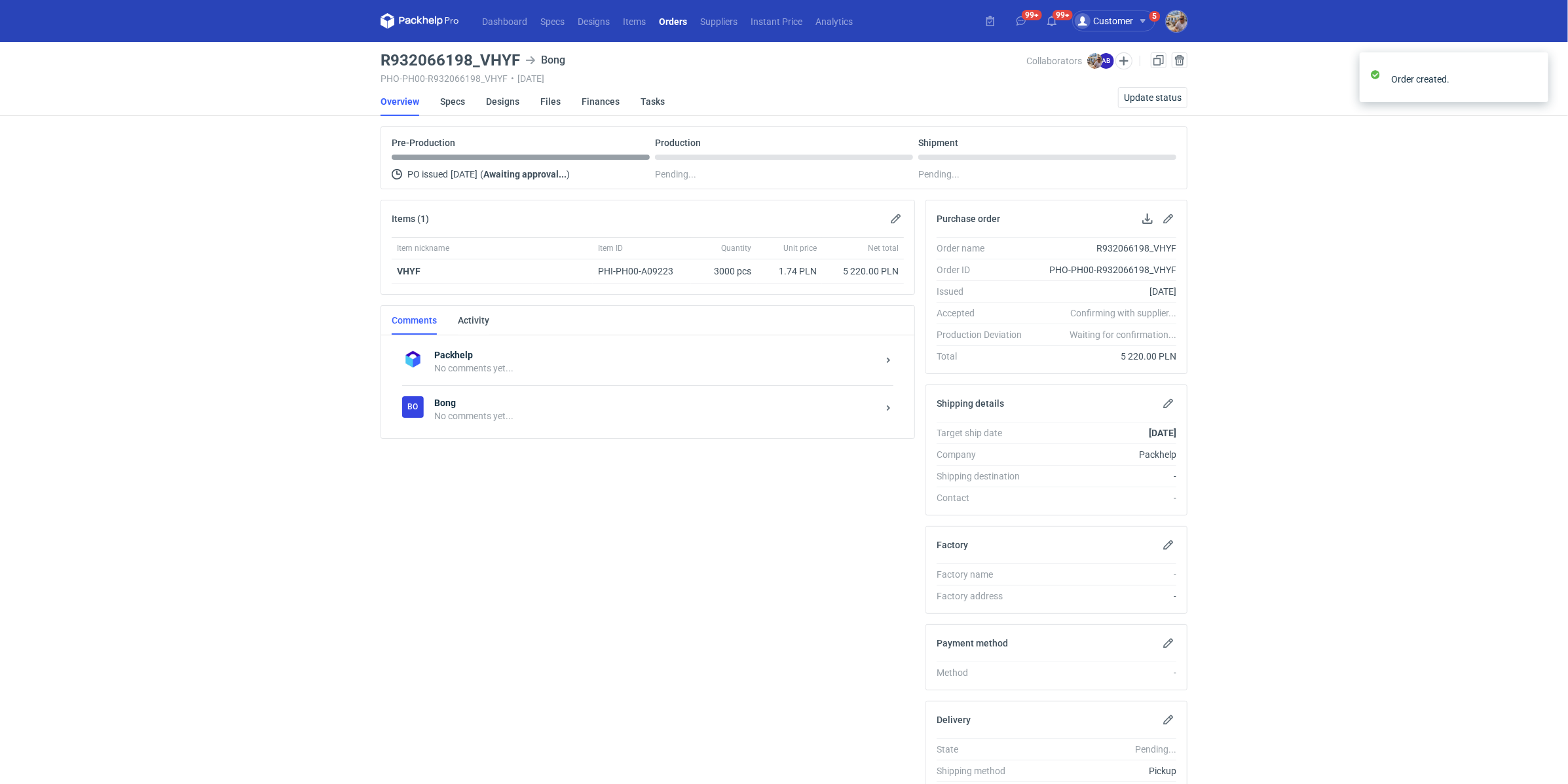
click at [494, 422] on div "Bo Bong No comments yet..." at bounding box center [648, 410] width 491 height 48
click at [553, 552] on div "Send" at bounding box center [661, 562] width 484 height 21
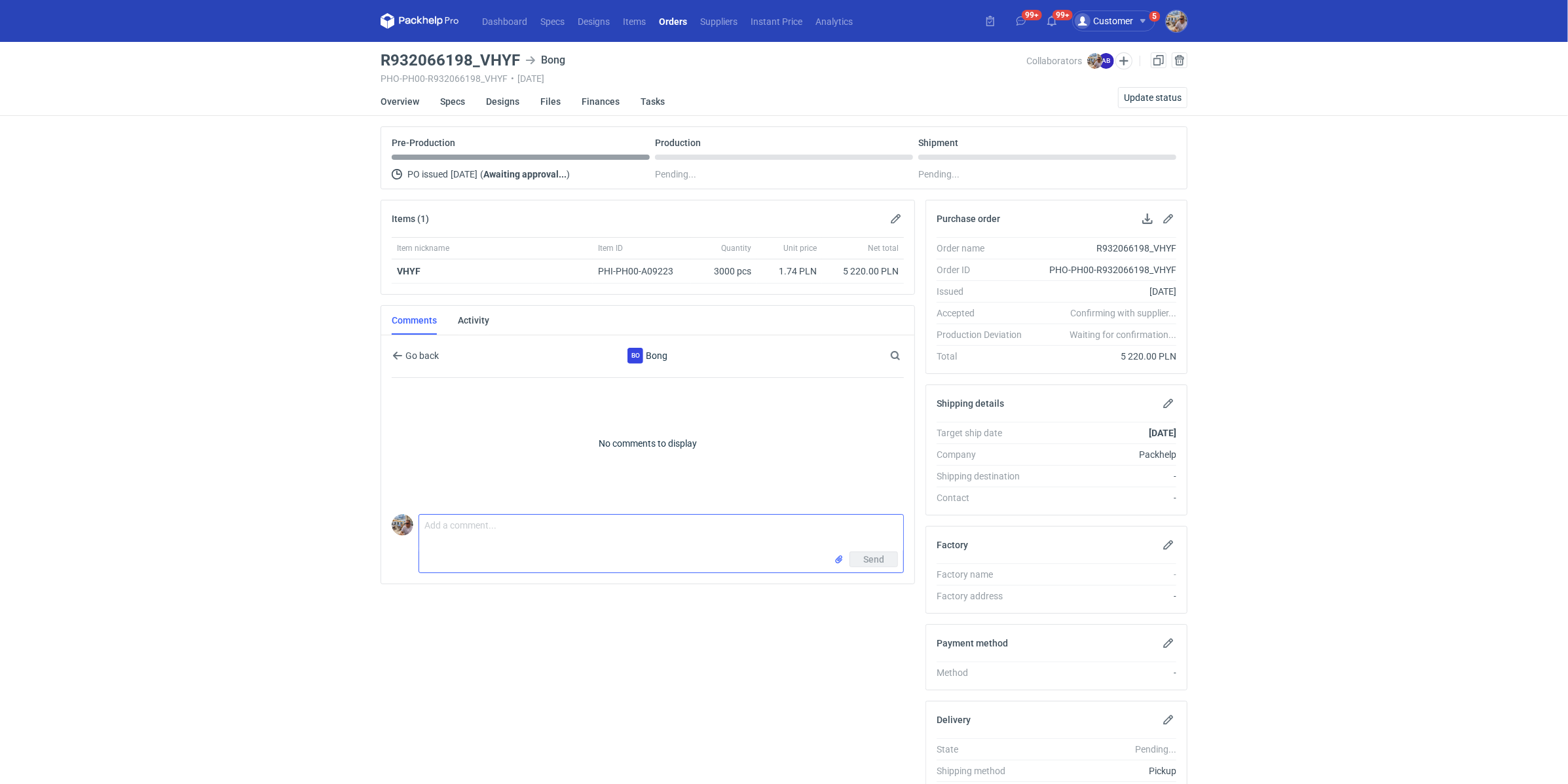
click at [544, 539] on textarea "Comment message" at bounding box center [661, 533] width 484 height 36
paste textarea "XRCY"
drag, startPoint x: 707, startPoint y: 486, endPoint x: 711, endPoint y: 497, distance: 11.7
click at [707, 486] on p "No comments to display" at bounding box center [648, 443] width 512 height 131
click at [702, 524] on textarea "Dzień dobry. Pani Agnieszko powtórka zlecenia XRCY. Wycena" at bounding box center [661, 533] width 484 height 36
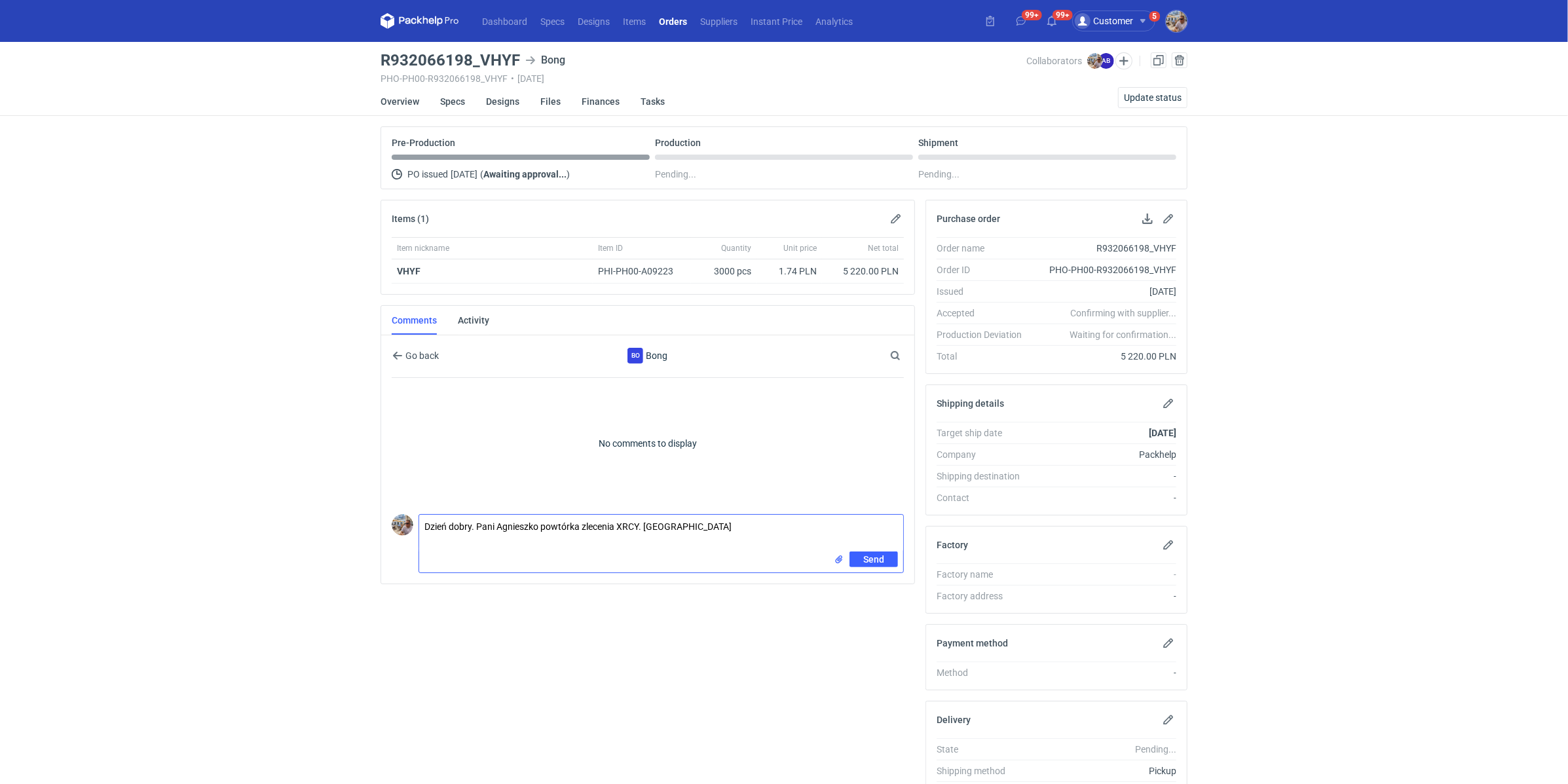
paste textarea "CBRE - 1"
type textarea "Dzień dobry. Pani Agnieszko powtórka zlecenia XRCY. Wycena CBRE - 1"
click at [874, 555] on span "Send" at bounding box center [874, 559] width 21 height 9
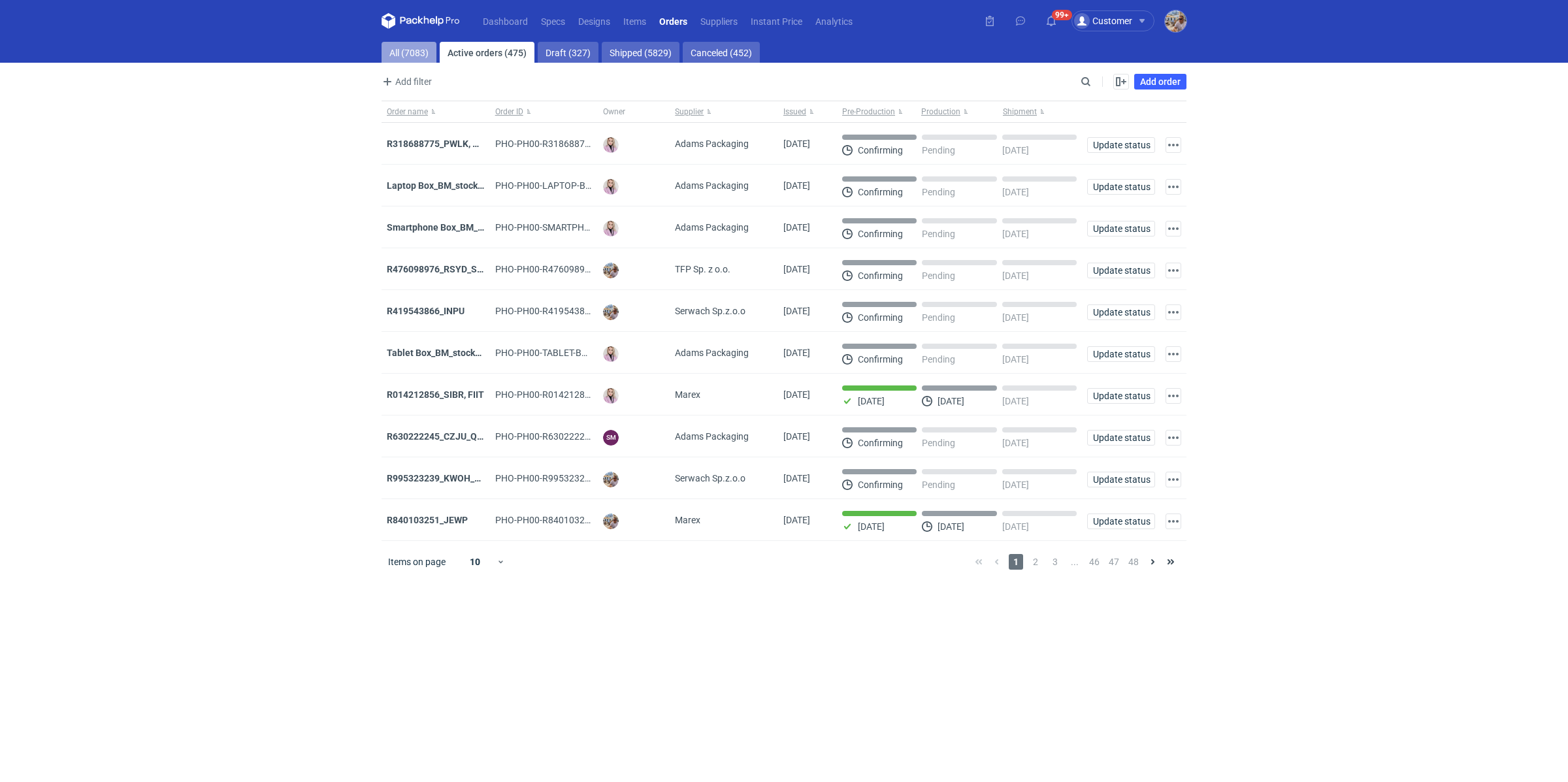
click at [411, 53] on link "All (7083)" at bounding box center [409, 52] width 55 height 21
click at [1092, 80] on input "Search" at bounding box center [1028, 82] width 129 height 16
paste input "XRCY"
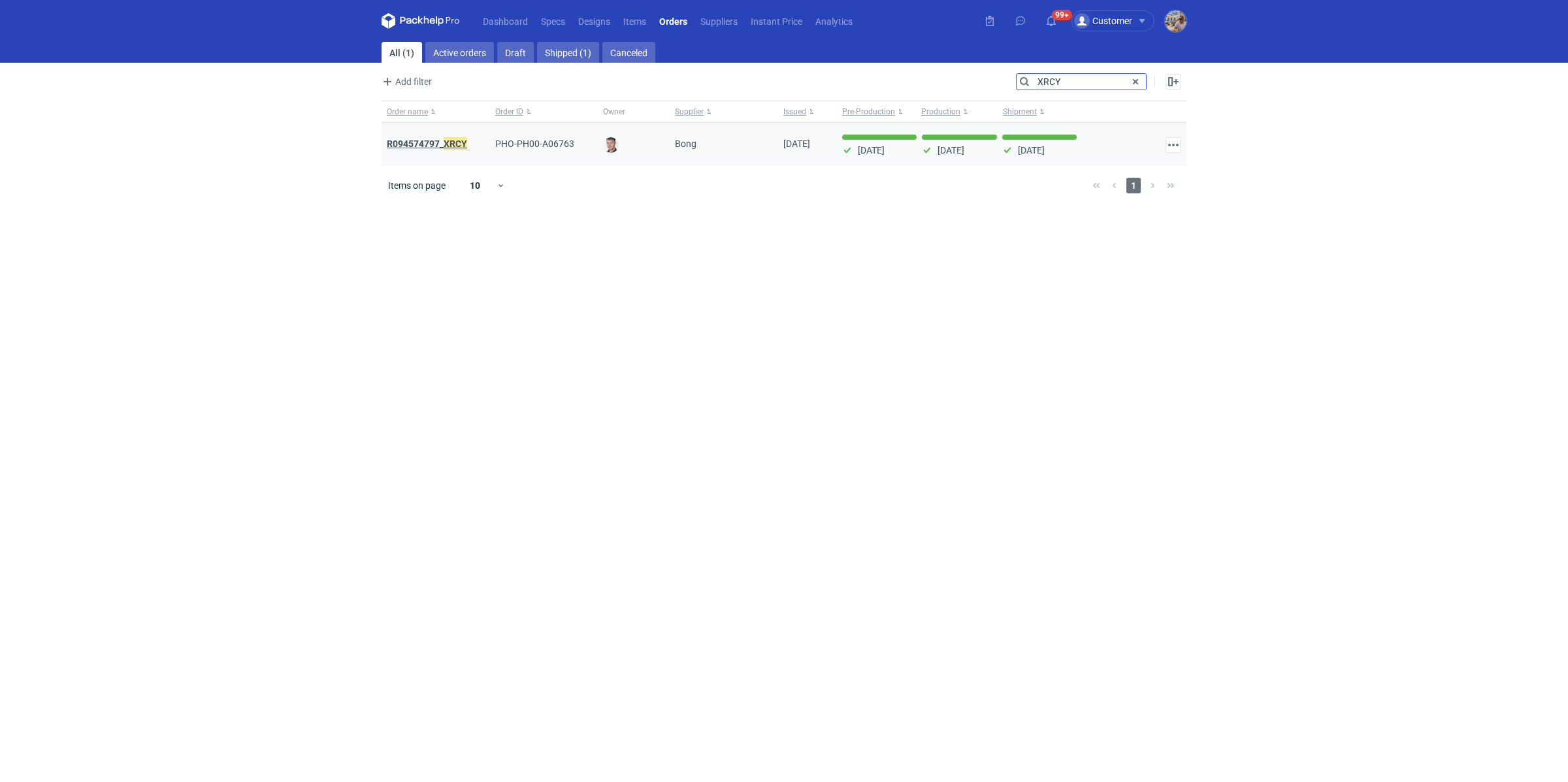
type input "XRCY"
click at [438, 138] on strong "R094574797_ XRCY" at bounding box center [427, 143] width 80 height 14
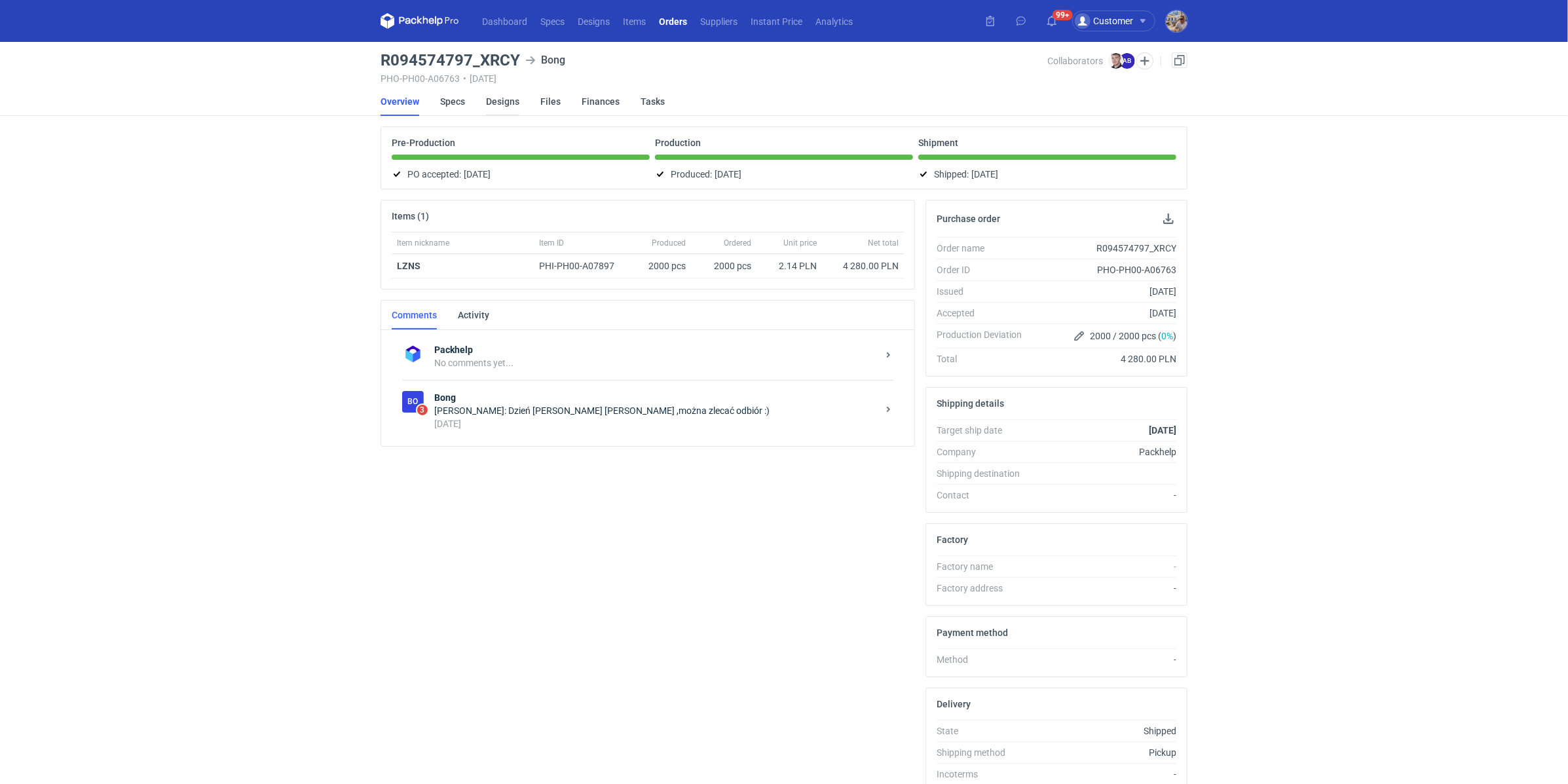
click at [486, 98] on link "Designs" at bounding box center [503, 102] width 34 height 29
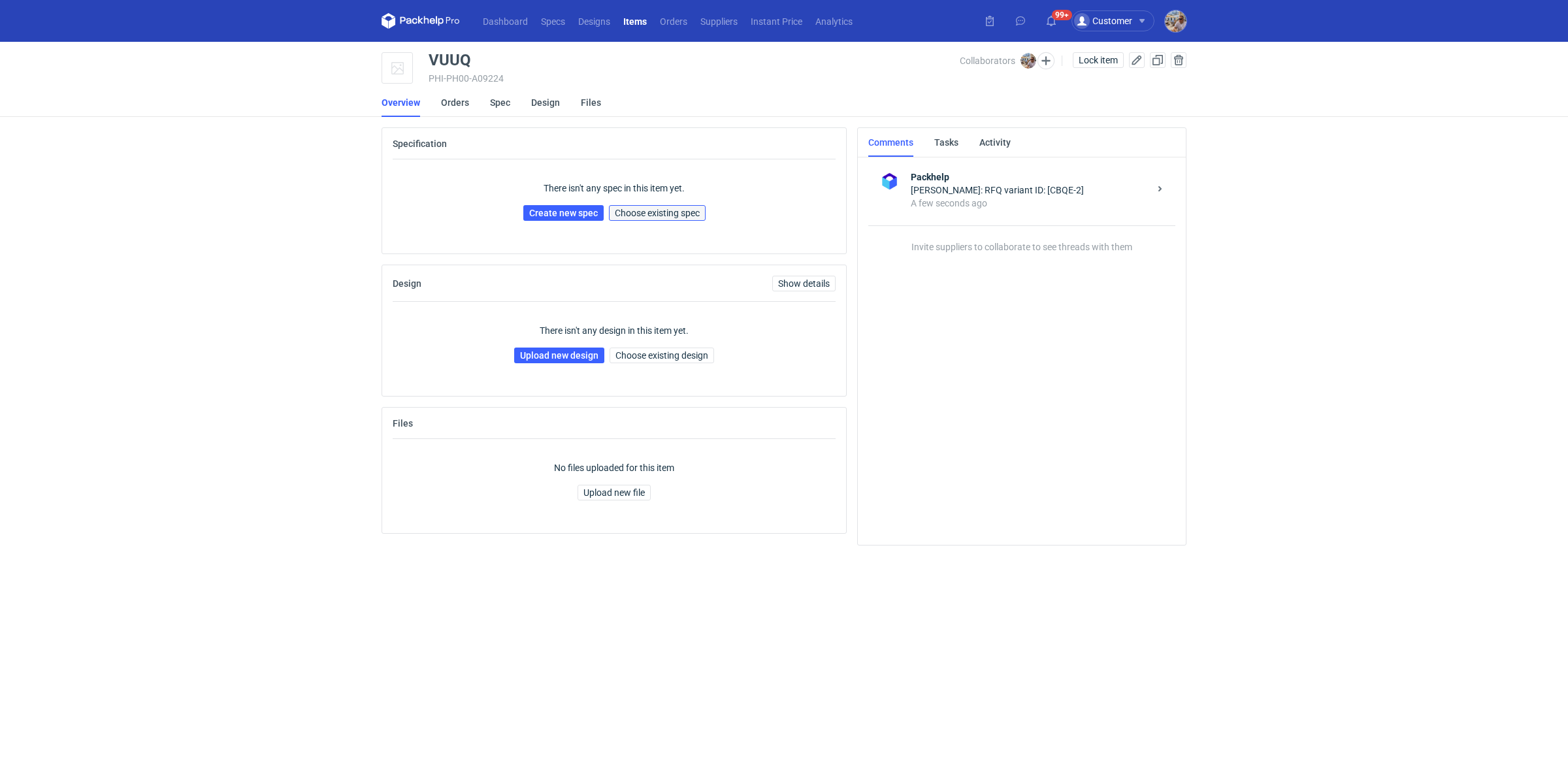
click at [638, 216] on span "Choose existing spec" at bounding box center [657, 212] width 85 height 9
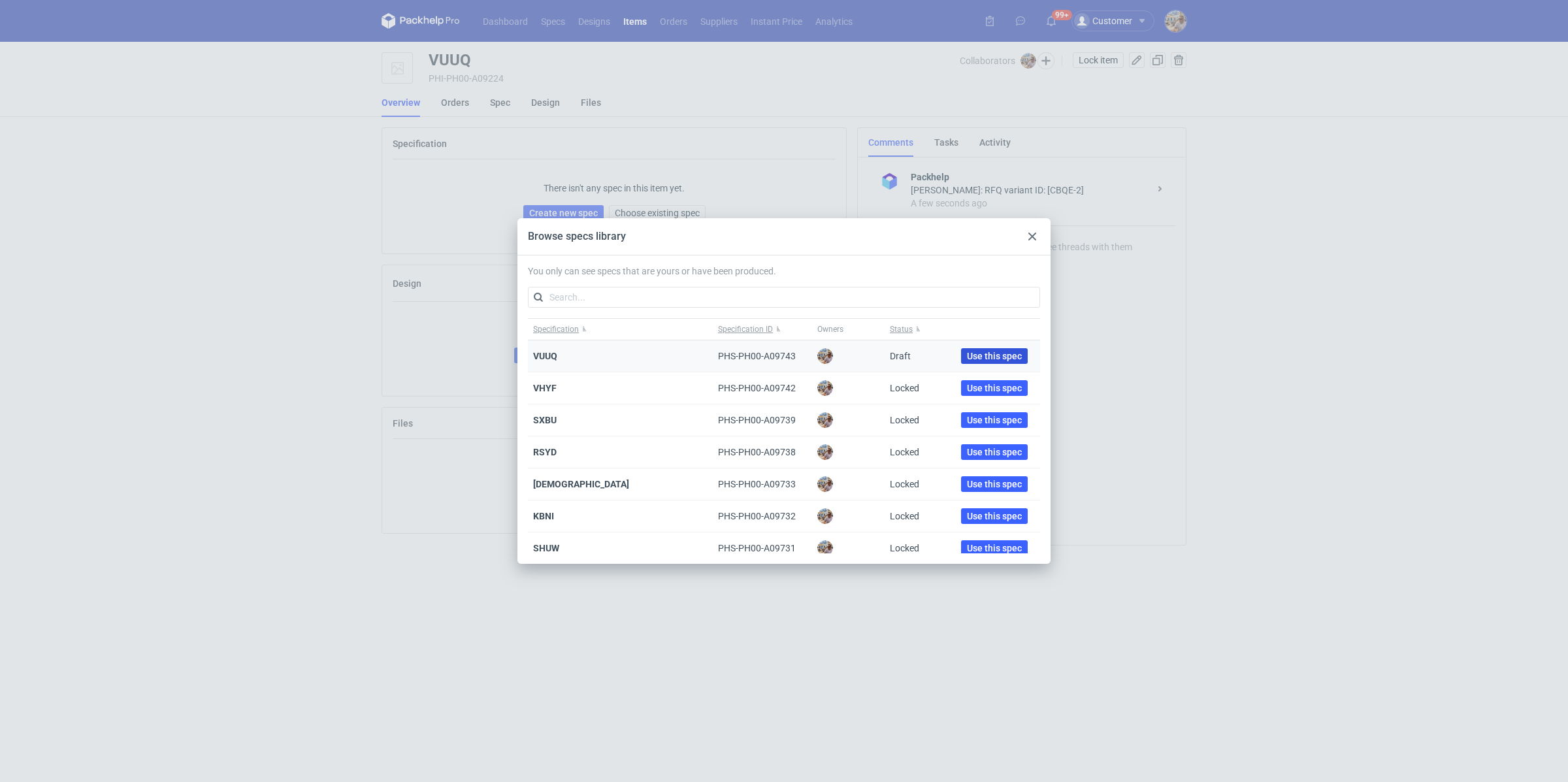
click at [978, 352] on span "Use this spec" at bounding box center [994, 356] width 55 height 9
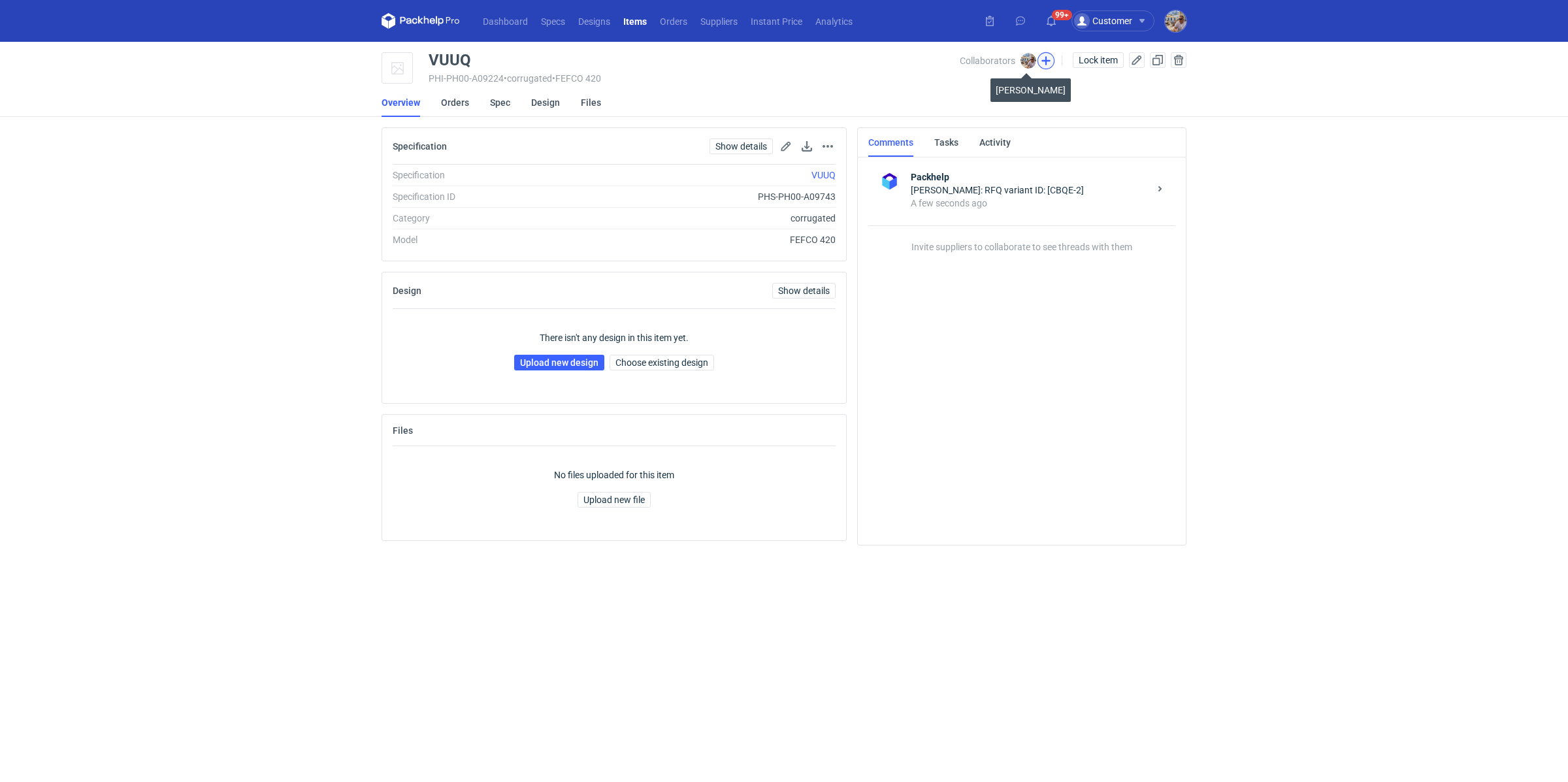
click at [1044, 59] on button "button" at bounding box center [1045, 60] width 17 height 17
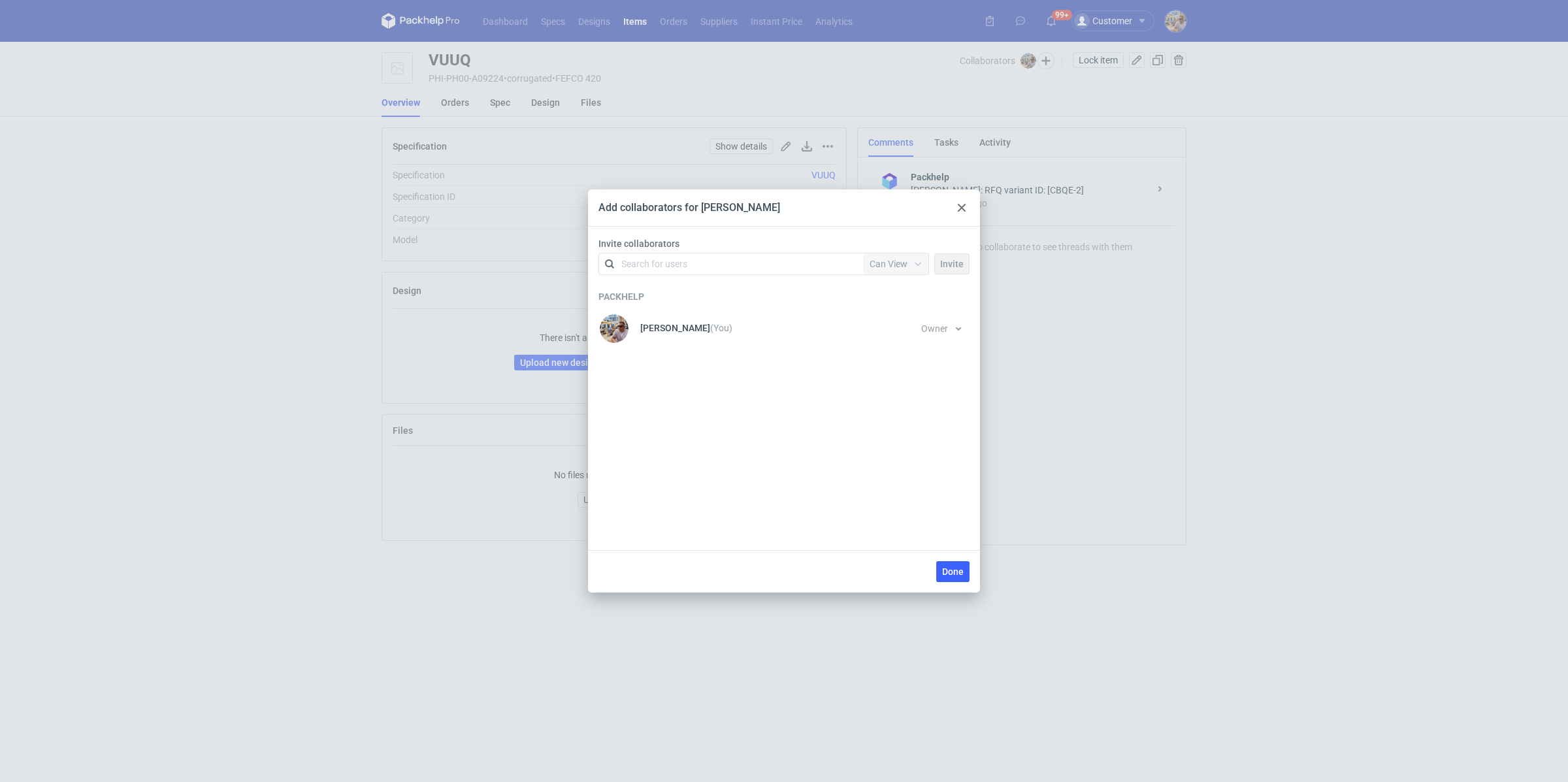
click at [690, 261] on div "Search for users" at bounding box center [728, 264] width 227 height 19
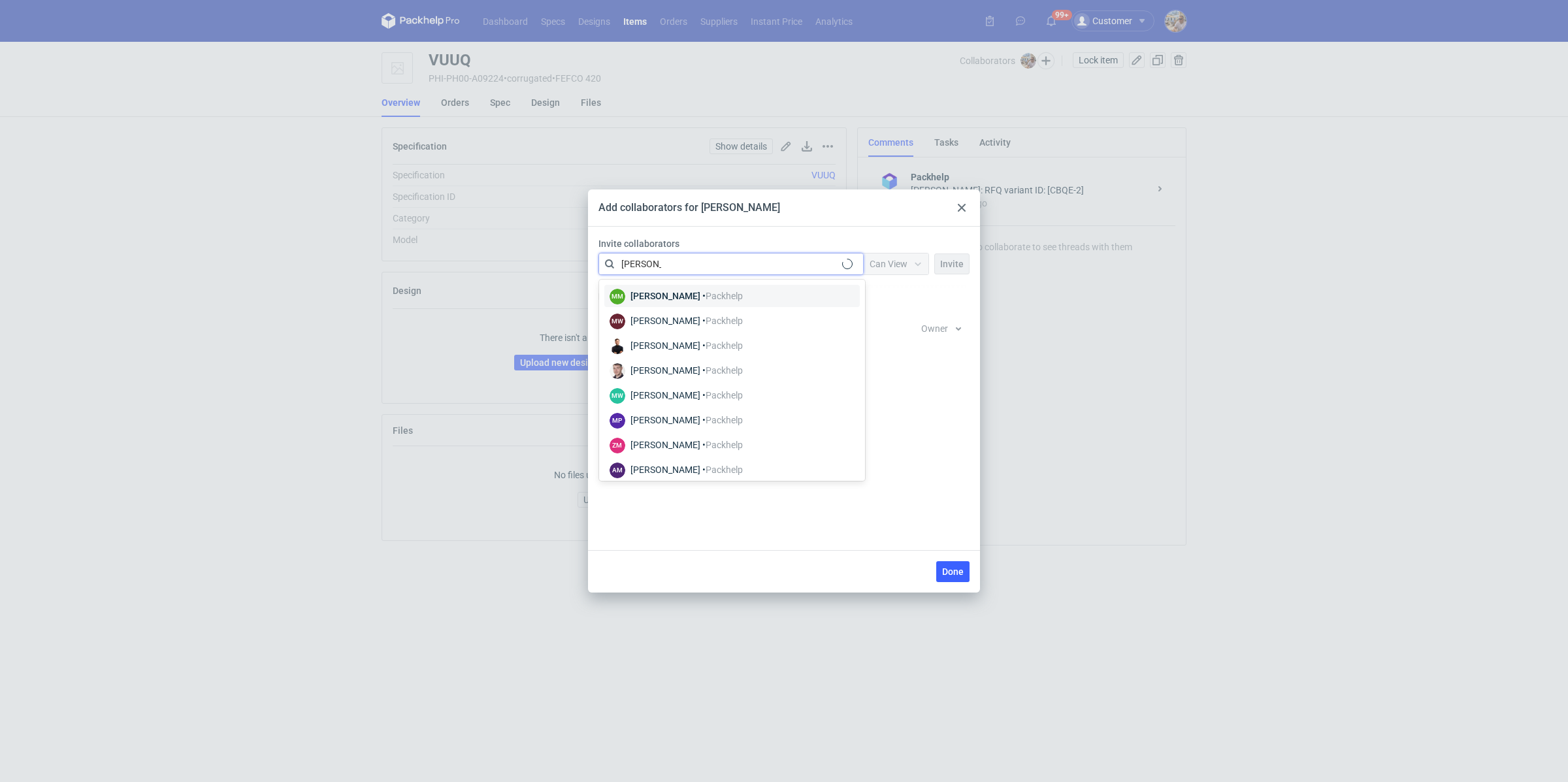
type input "małgorzata"
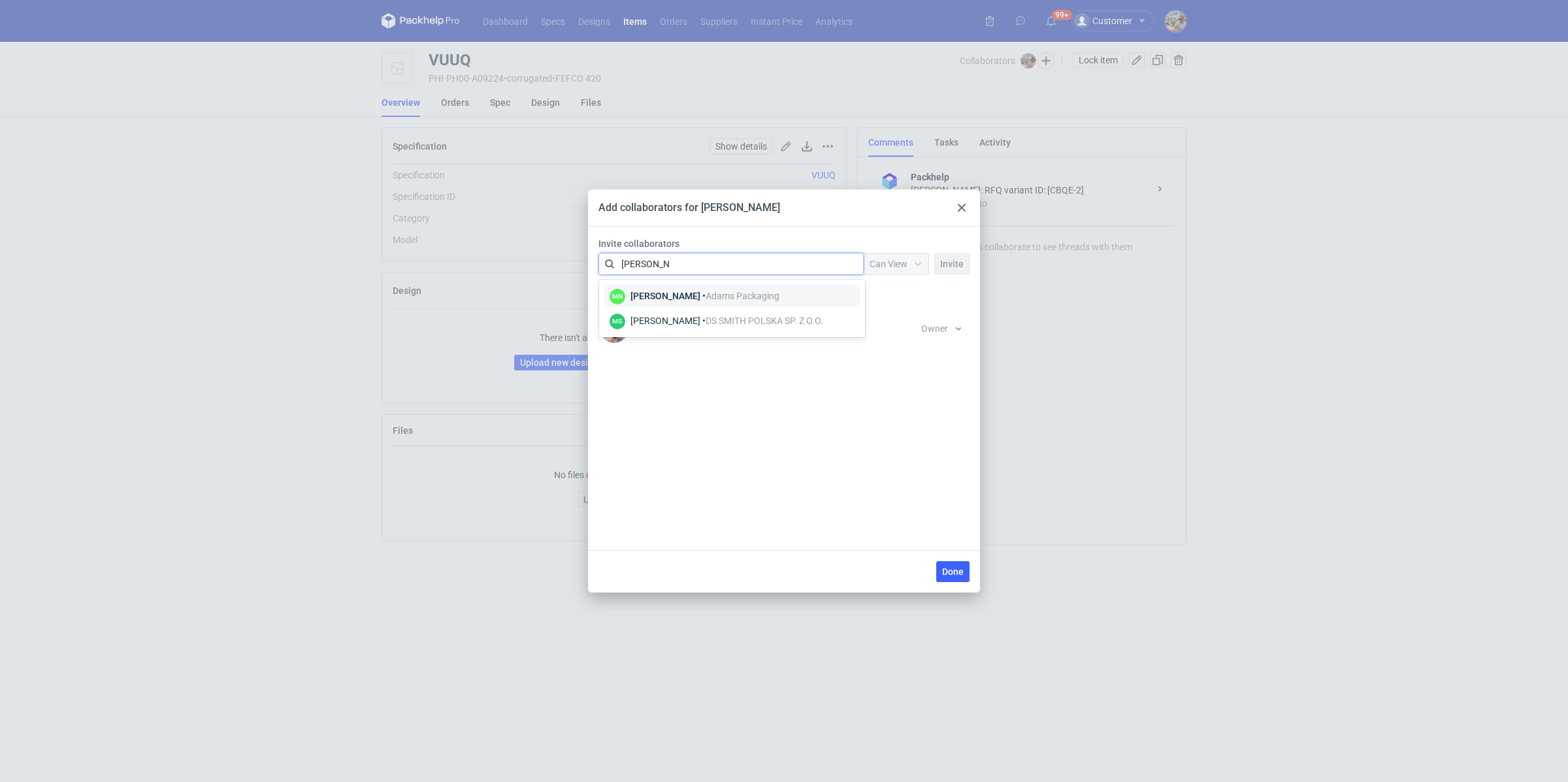
click at [740, 291] on span "Adams Packaging" at bounding box center [743, 295] width 74 height 10
click at [883, 267] on span "Can View" at bounding box center [888, 264] width 38 height 10
click at [899, 310] on span "Can Edit" at bounding box center [893, 315] width 34 height 13
click at [961, 268] on span "Invite" at bounding box center [951, 264] width 23 height 9
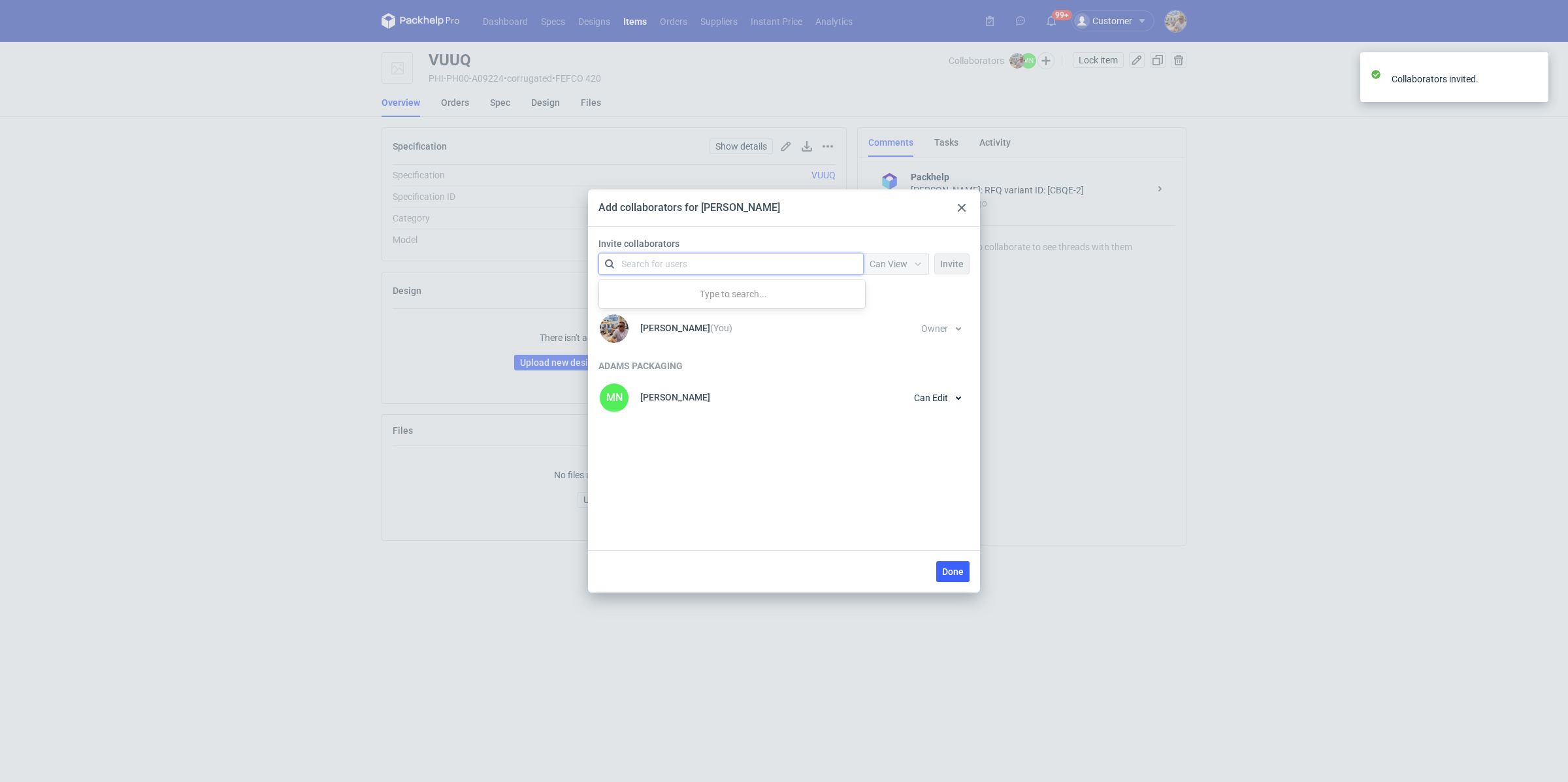
click at [710, 266] on div "Search for users" at bounding box center [728, 264] width 227 height 19
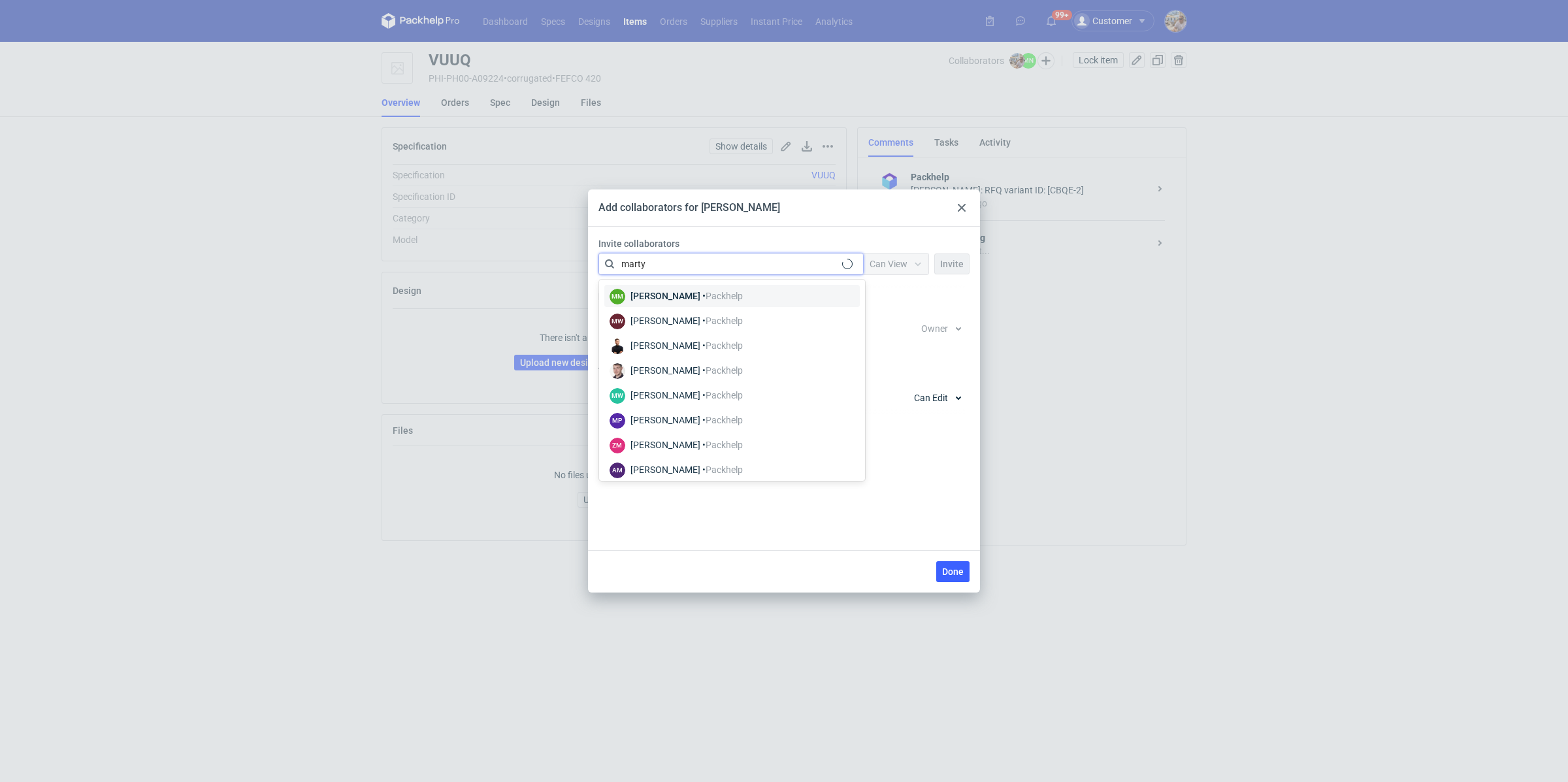
type input "martyna"
click at [752, 289] on div "Martyna Paroń • Adams Packaging" at bounding box center [704, 295] width 149 height 13
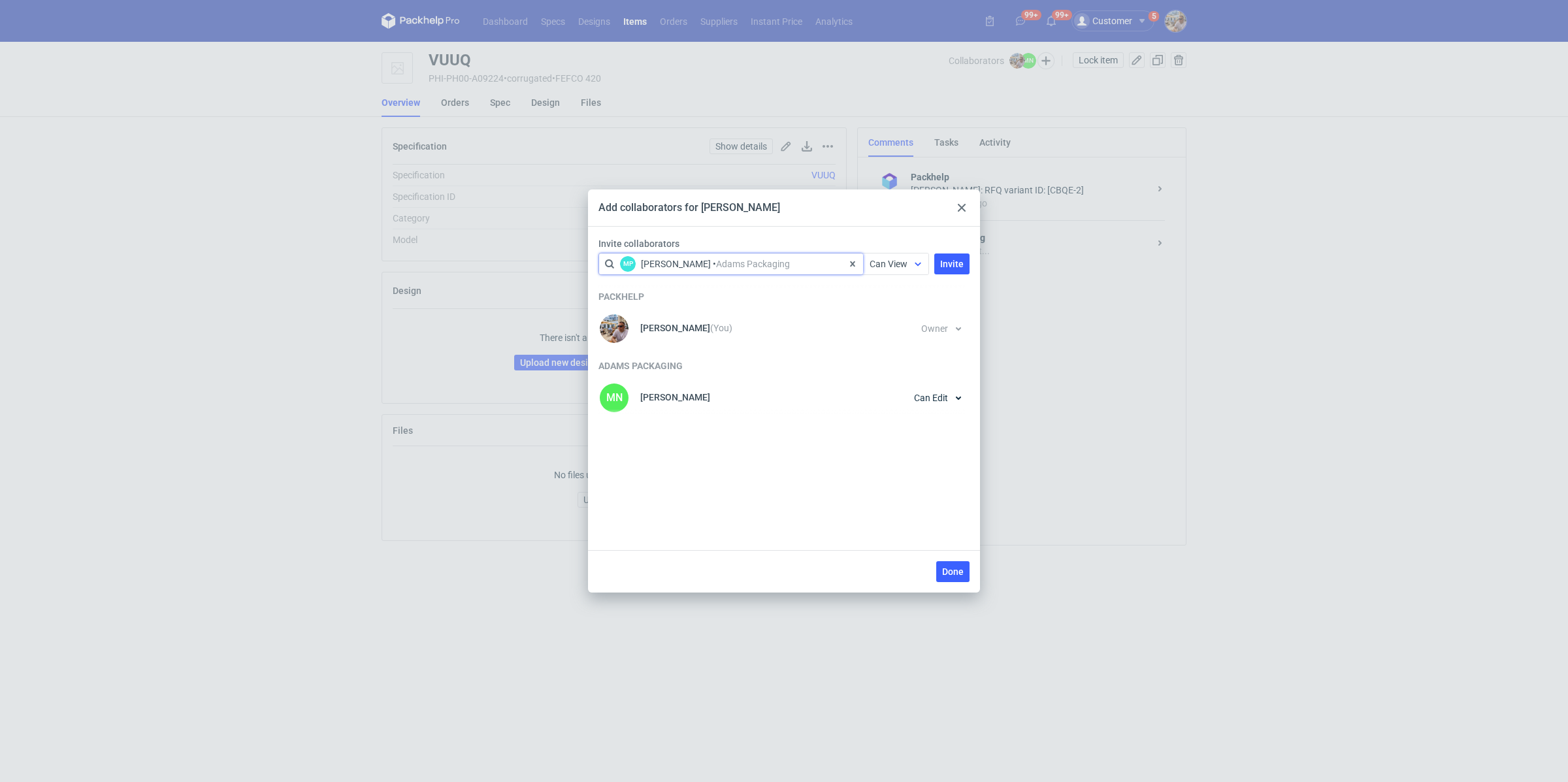
click at [911, 267] on div at bounding box center [918, 264] width 21 height 10
click at [893, 309] on span "Can Edit" at bounding box center [893, 315] width 34 height 13
click at [946, 265] on span "Invite" at bounding box center [951, 264] width 23 height 9
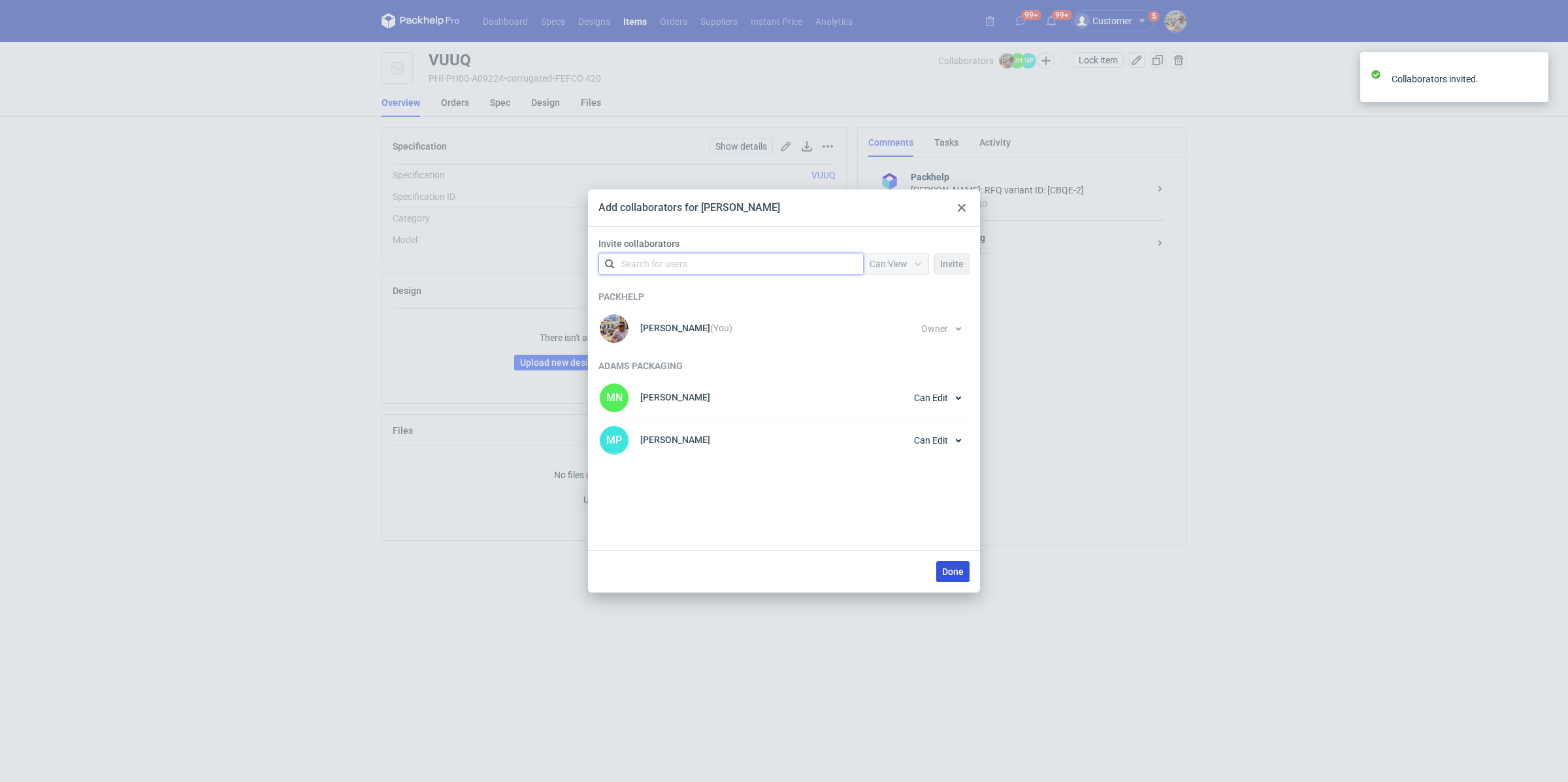
click at [947, 571] on span "Done" at bounding box center [952, 572] width 21 height 9
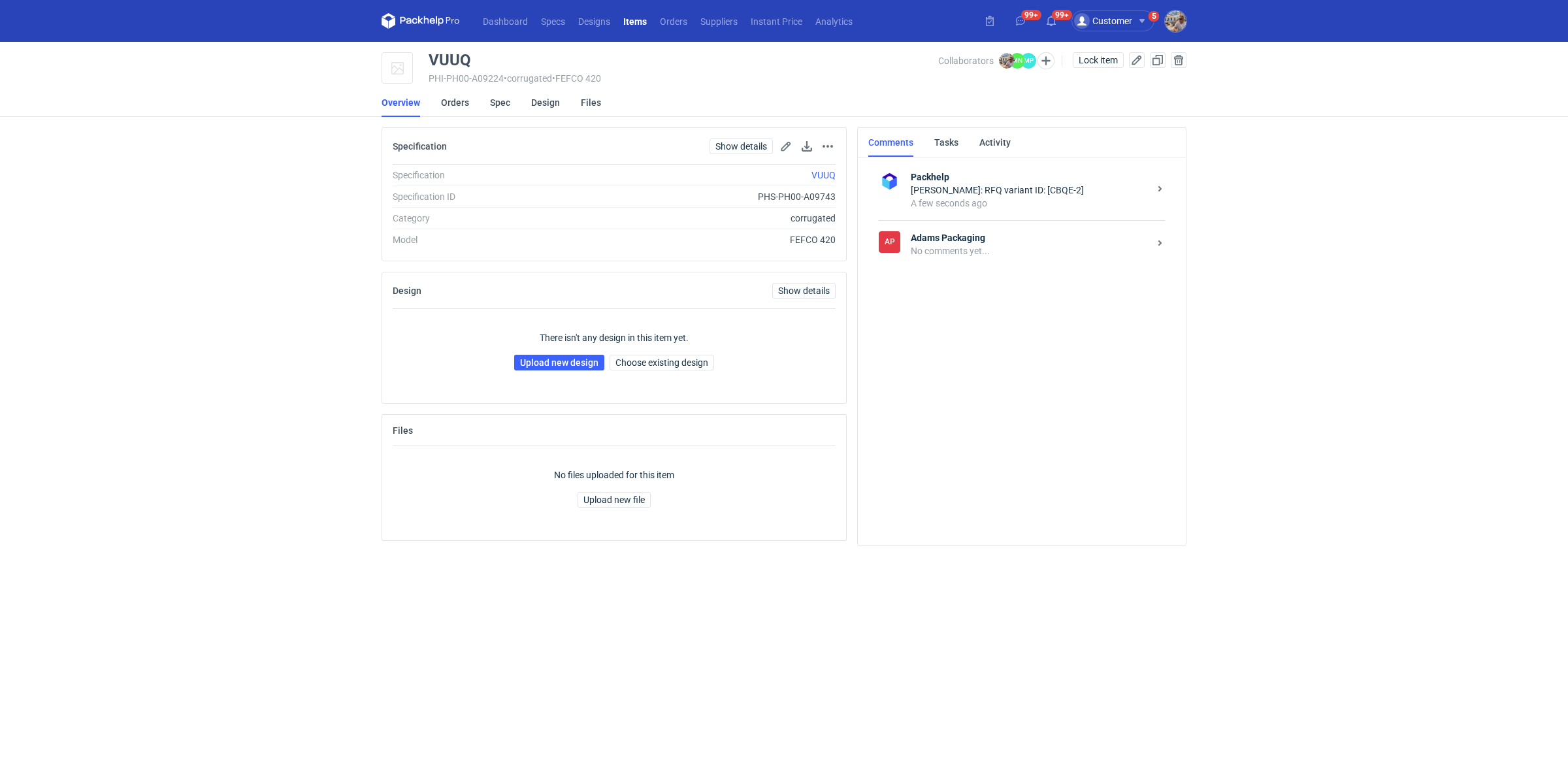
click at [971, 249] on div "No comments yet..." at bounding box center [1030, 251] width 238 height 13
click at [957, 505] on textarea "Comment message" at bounding box center [1034, 494] width 279 height 36
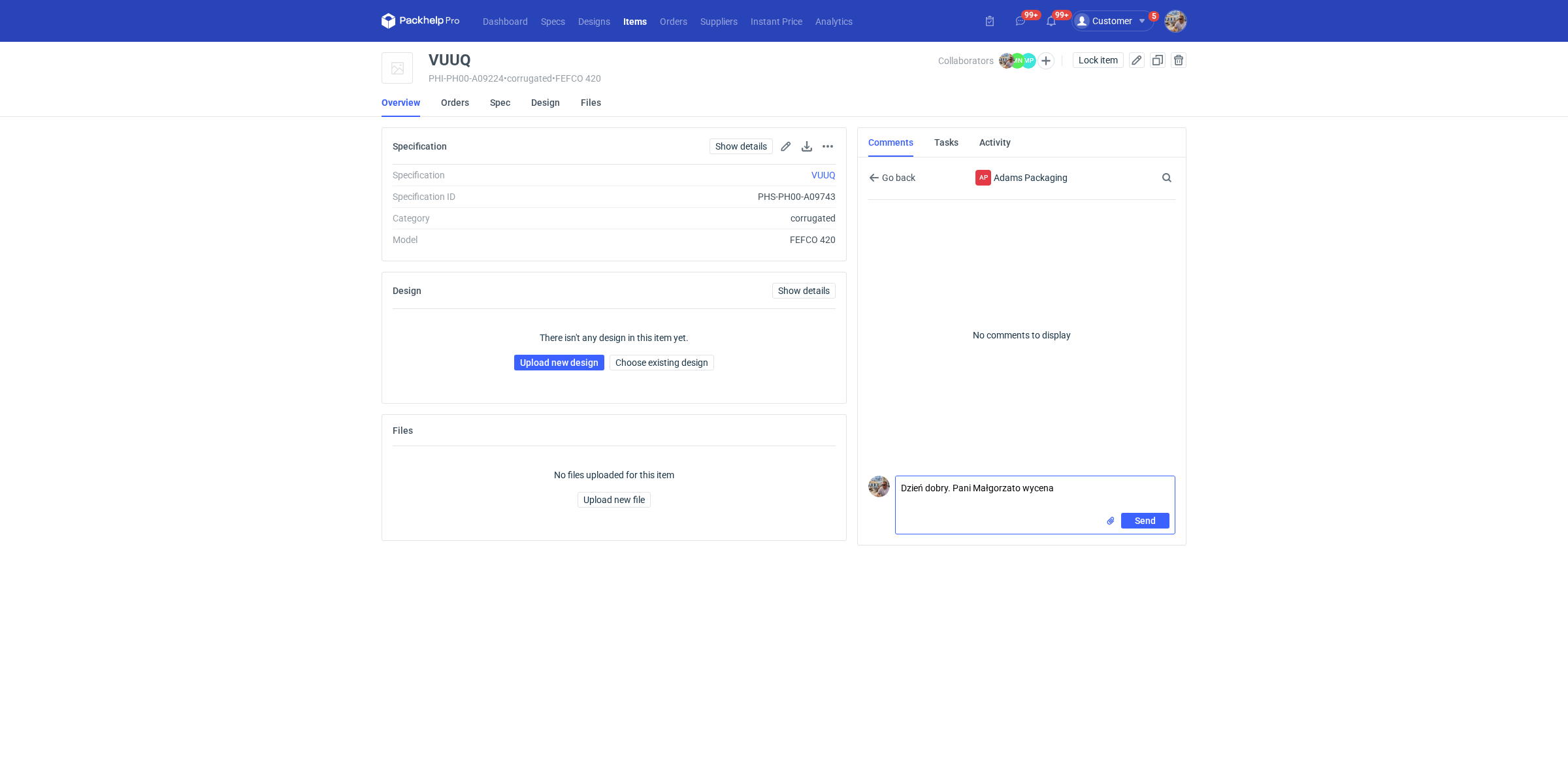
paste textarea "CBQE - 2"
paste textarea "15000 sztuk reorder OSZR"
type textarea "Dzień dobry. Pani Małgorzato wycena CBQE - 2. W pierwszym rzucie 15000 sztuk kt…"
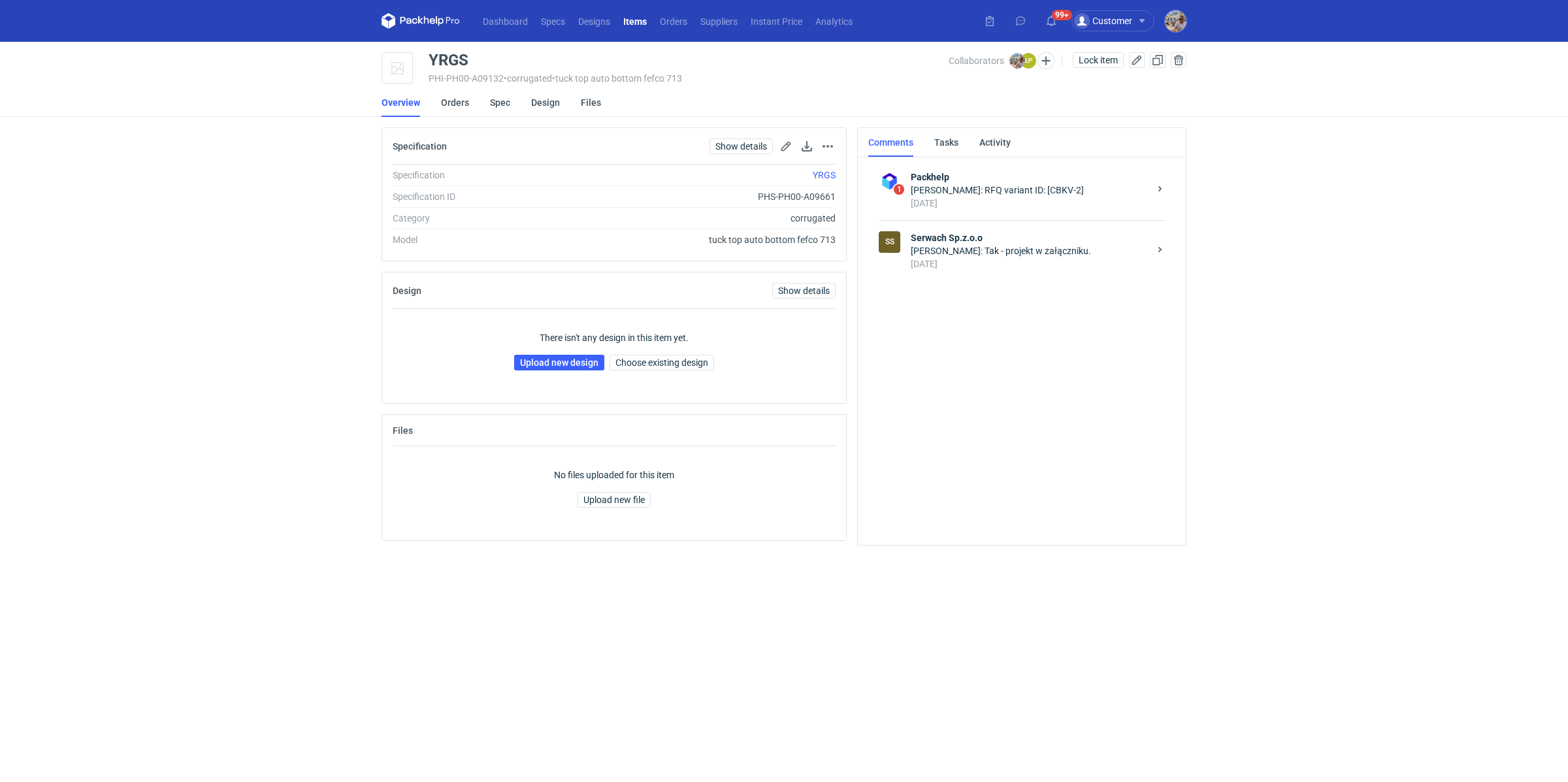
click at [964, 253] on div "[PERSON_NAME]: Tak - projekt w załączniku." at bounding box center [1030, 251] width 238 height 13
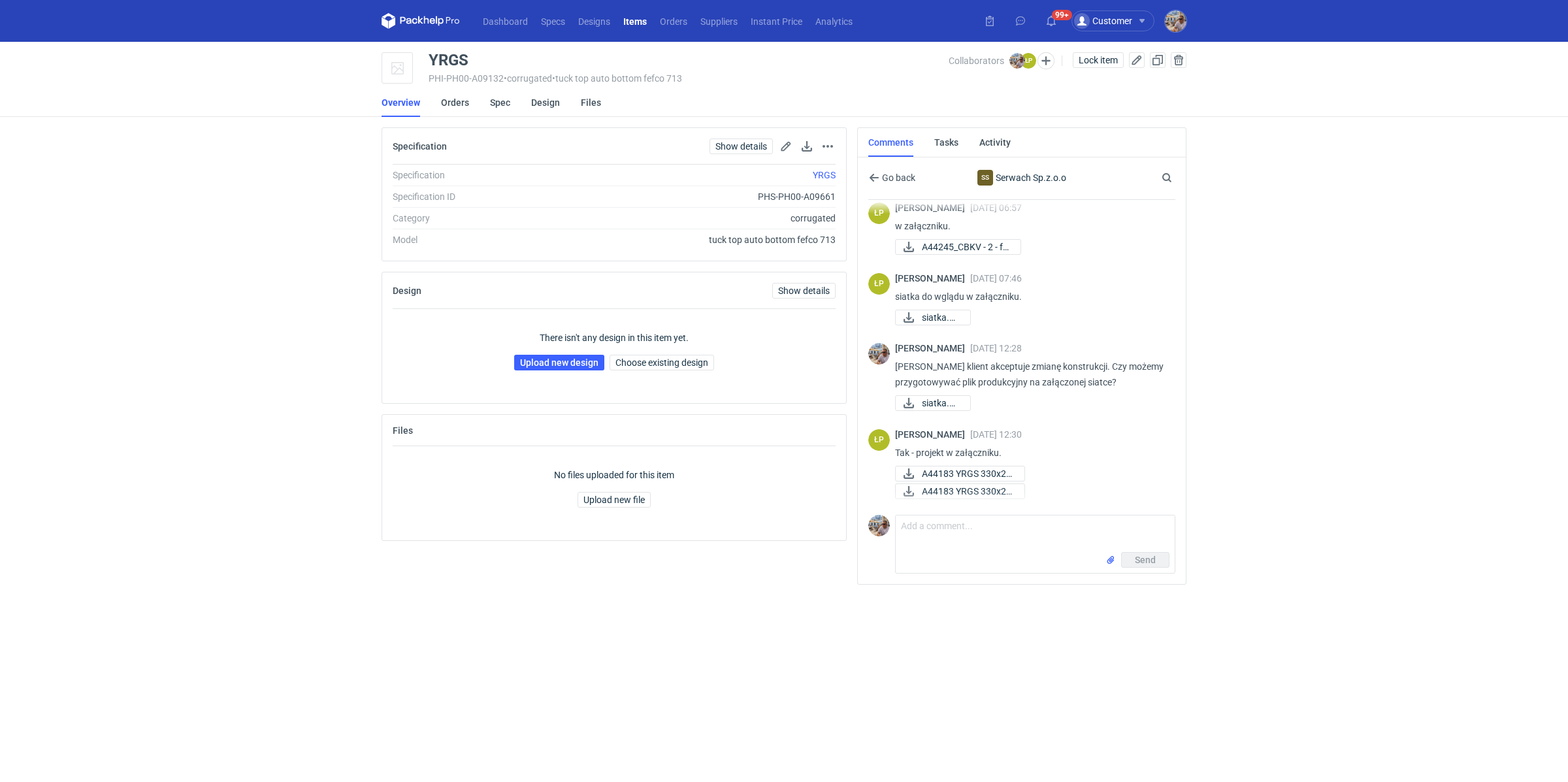
scroll to position [599, 0]
click at [875, 176] on use "button" at bounding box center [873, 178] width 9 height 8
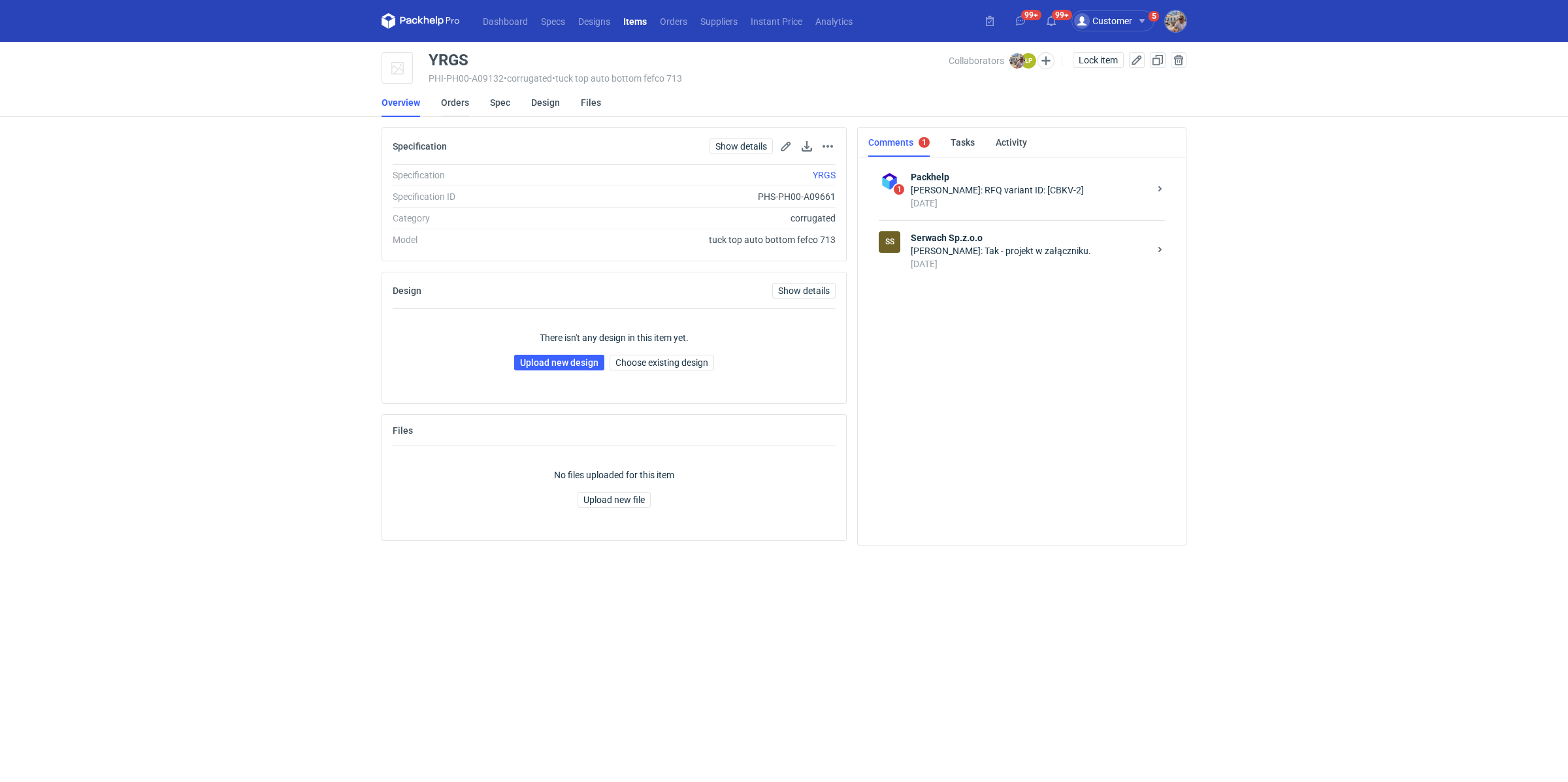
click at [448, 105] on link "Orders" at bounding box center [455, 103] width 28 height 29
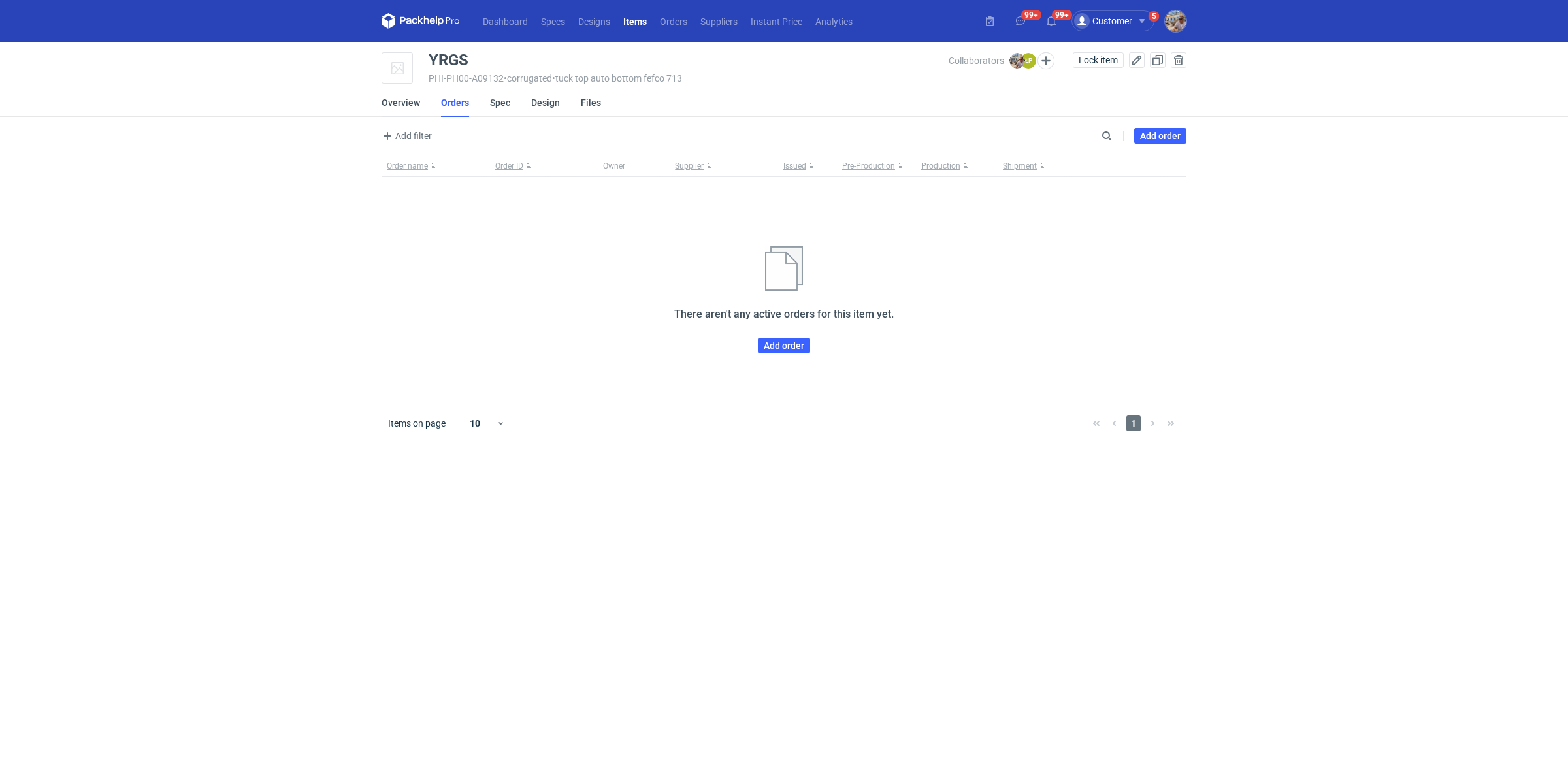
click at [412, 101] on link "Overview" at bounding box center [401, 103] width 38 height 29
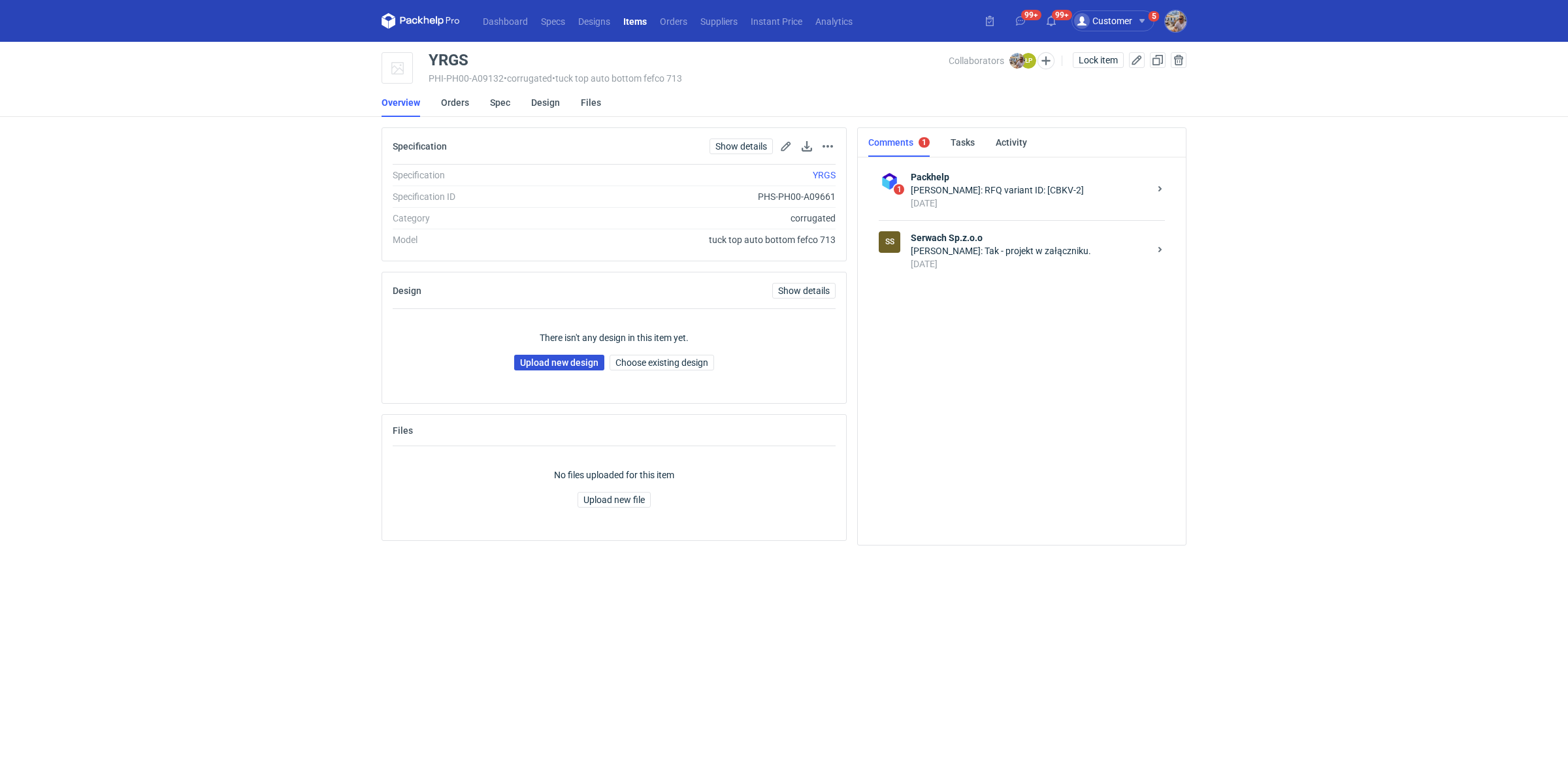
click at [578, 359] on link "Upload new design" at bounding box center [559, 363] width 90 height 16
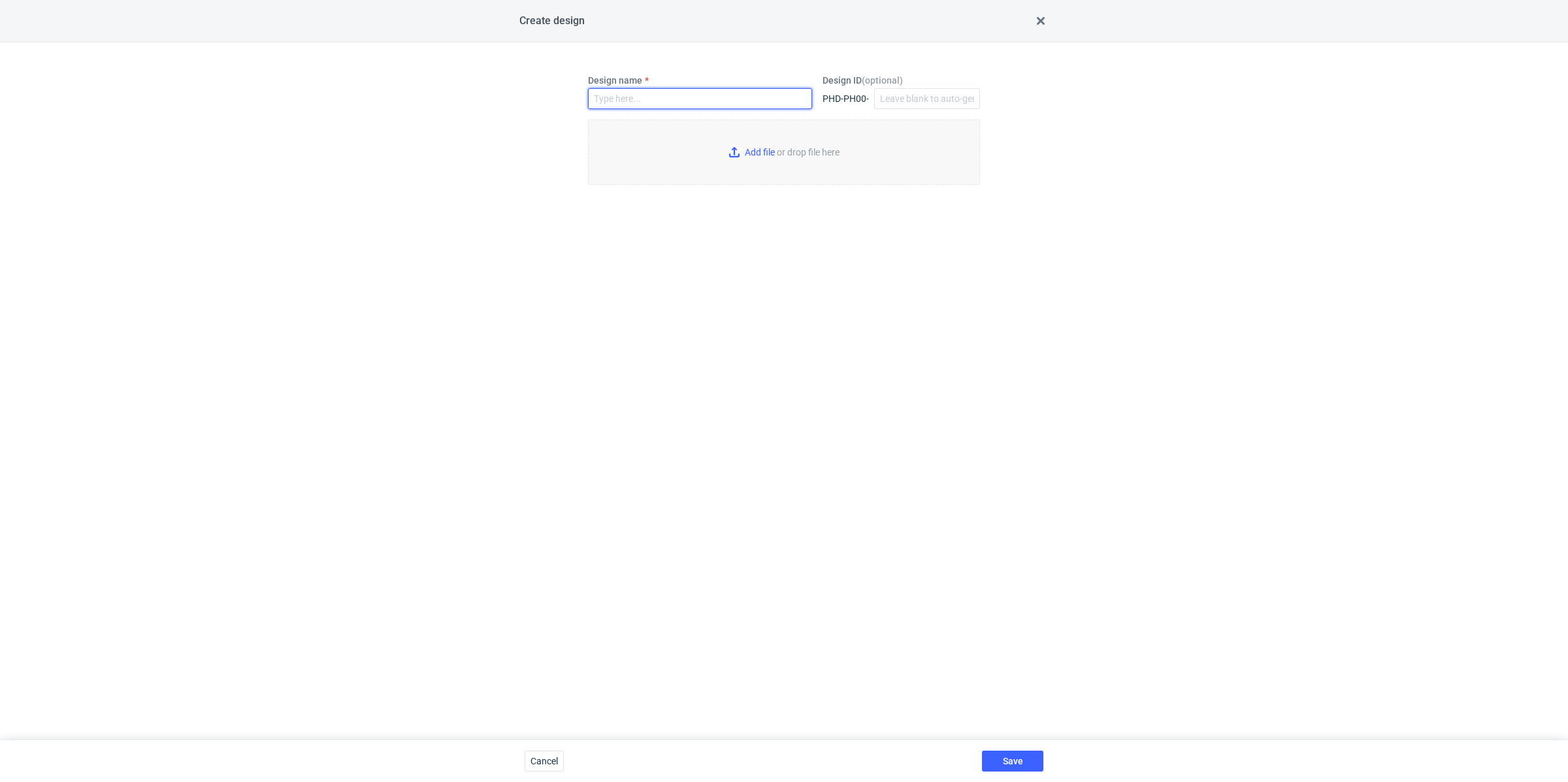
click at [640, 101] on input "Design name" at bounding box center [699, 99] width 224 height 21
paste input "YRGS"
type input "YRGS"
click at [745, 141] on input "Add file or drop file here" at bounding box center [784, 152] width 392 height 65
type input "C:\fakepath\custom____YRGS__d0__oR792900793__outside.pdf"
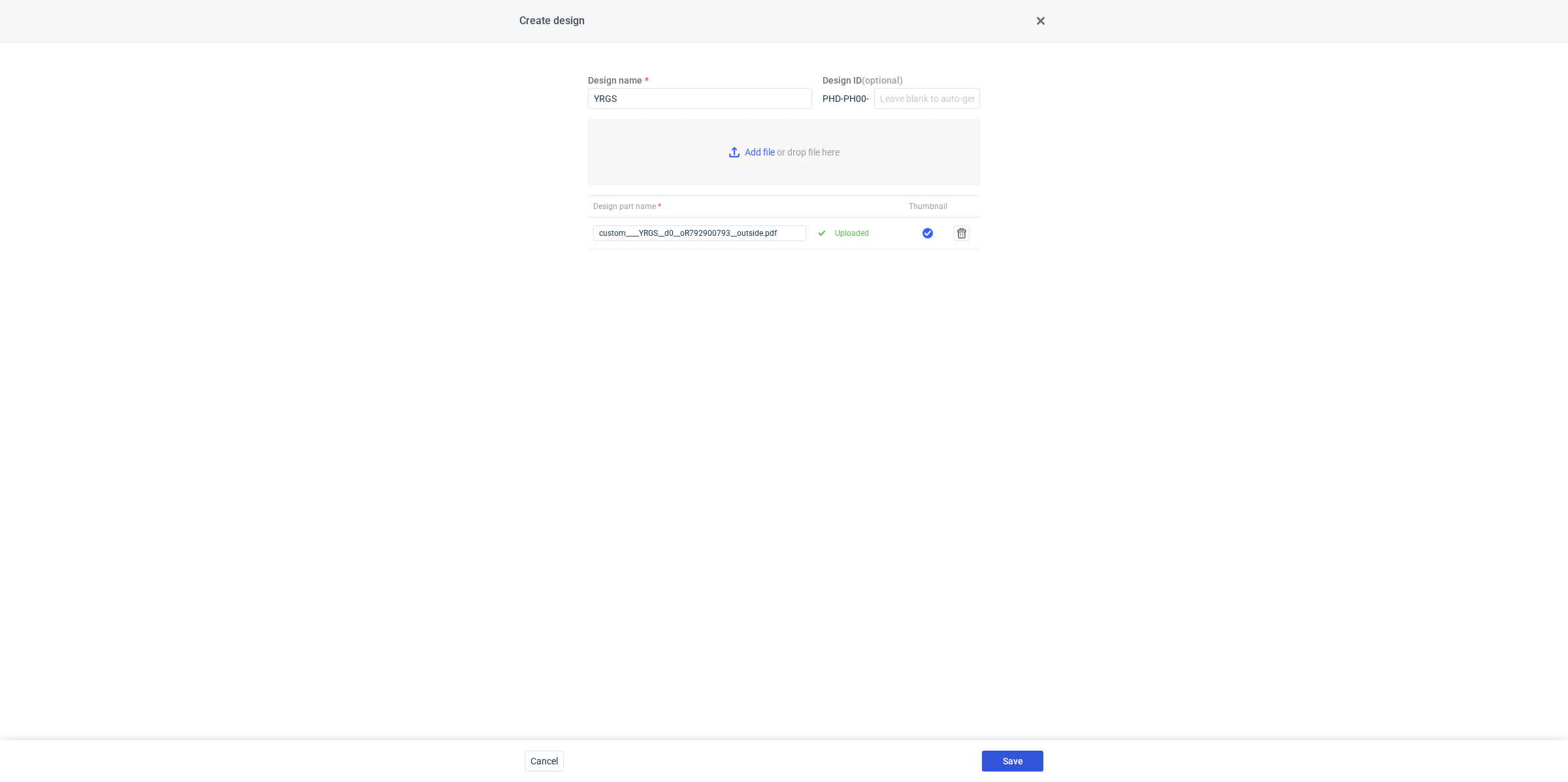
click at [1018, 752] on button "Save" at bounding box center [1012, 761] width 62 height 21
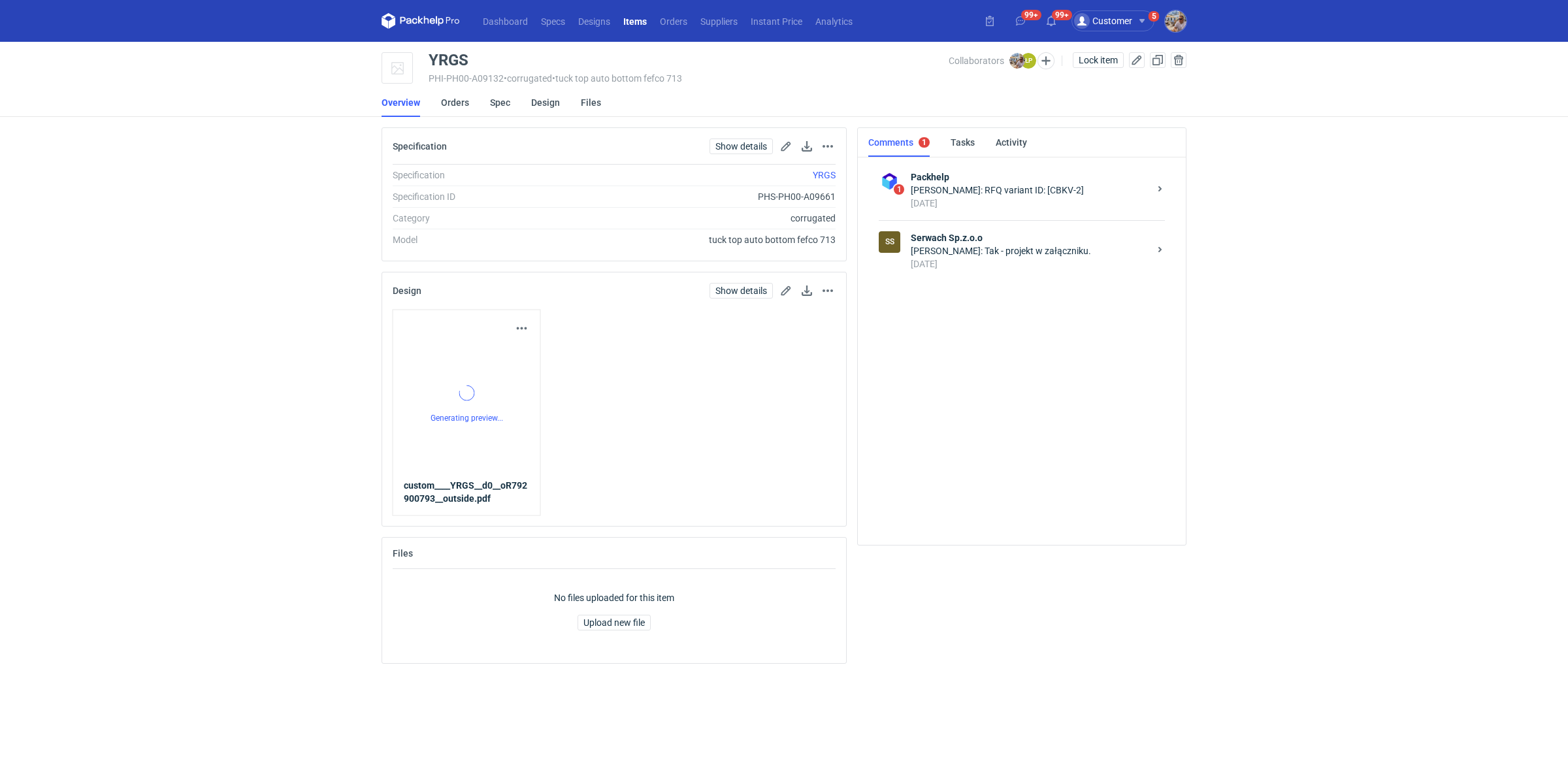
click at [963, 242] on strong "Serwach Sp.z.o.o" at bounding box center [1030, 238] width 238 height 13
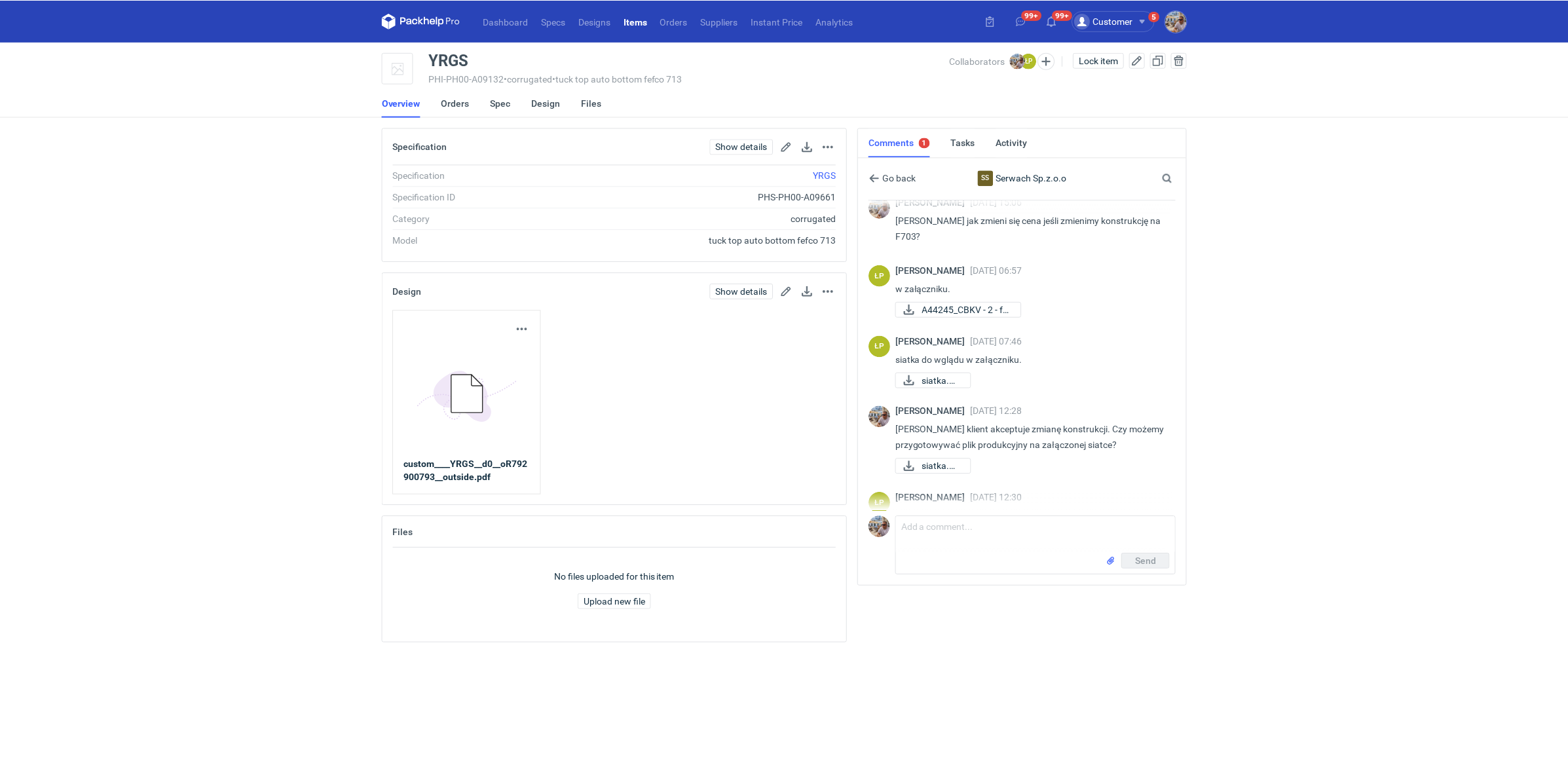
scroll to position [523, 0]
click at [979, 317] on span "A44245_CBKV - 2 - fe..." at bounding box center [968, 311] width 89 height 14
click at [456, 106] on link "Orders" at bounding box center [456, 103] width 28 height 29
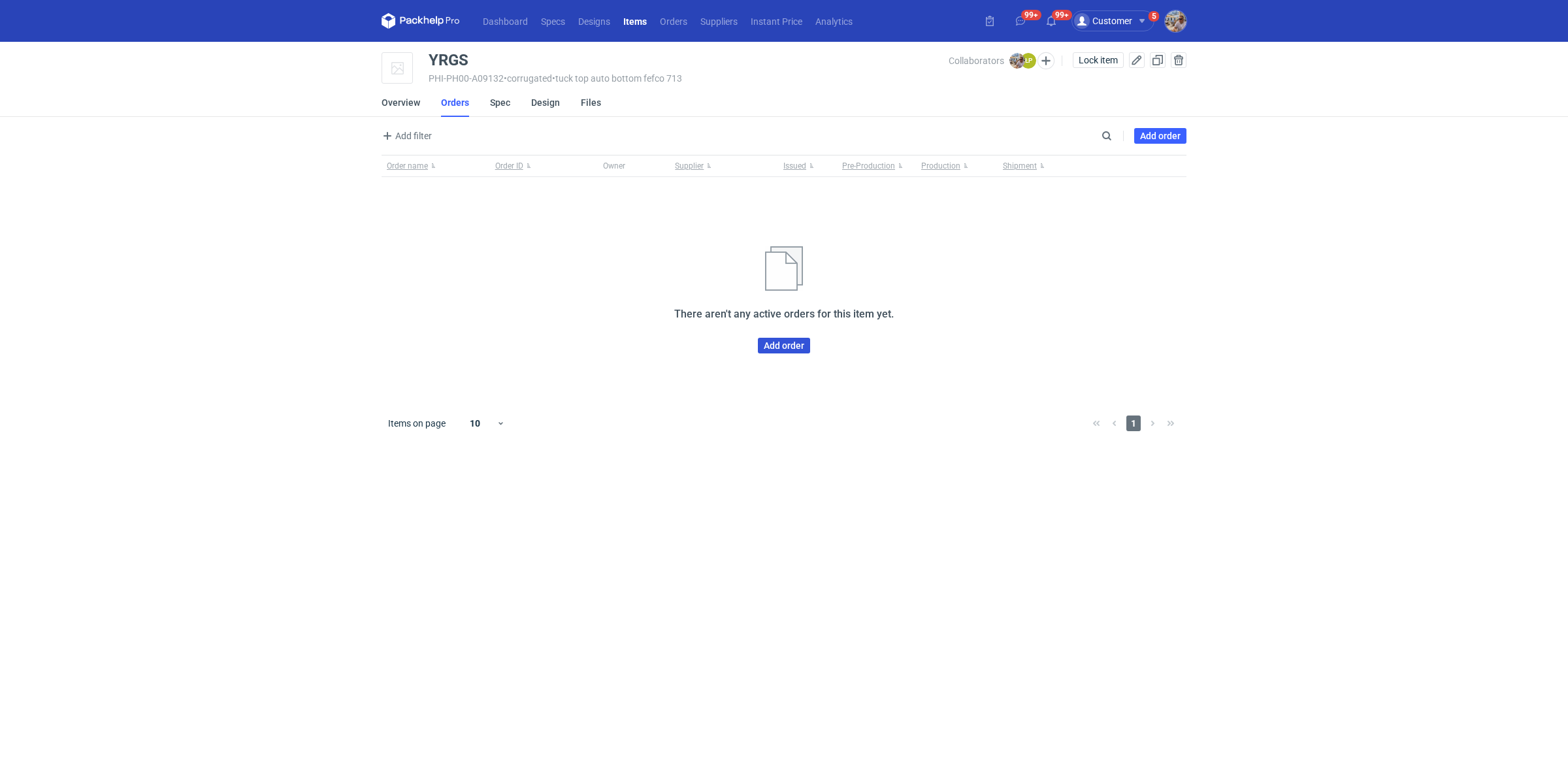
click at [793, 351] on link "Add order" at bounding box center [784, 345] width 52 height 16
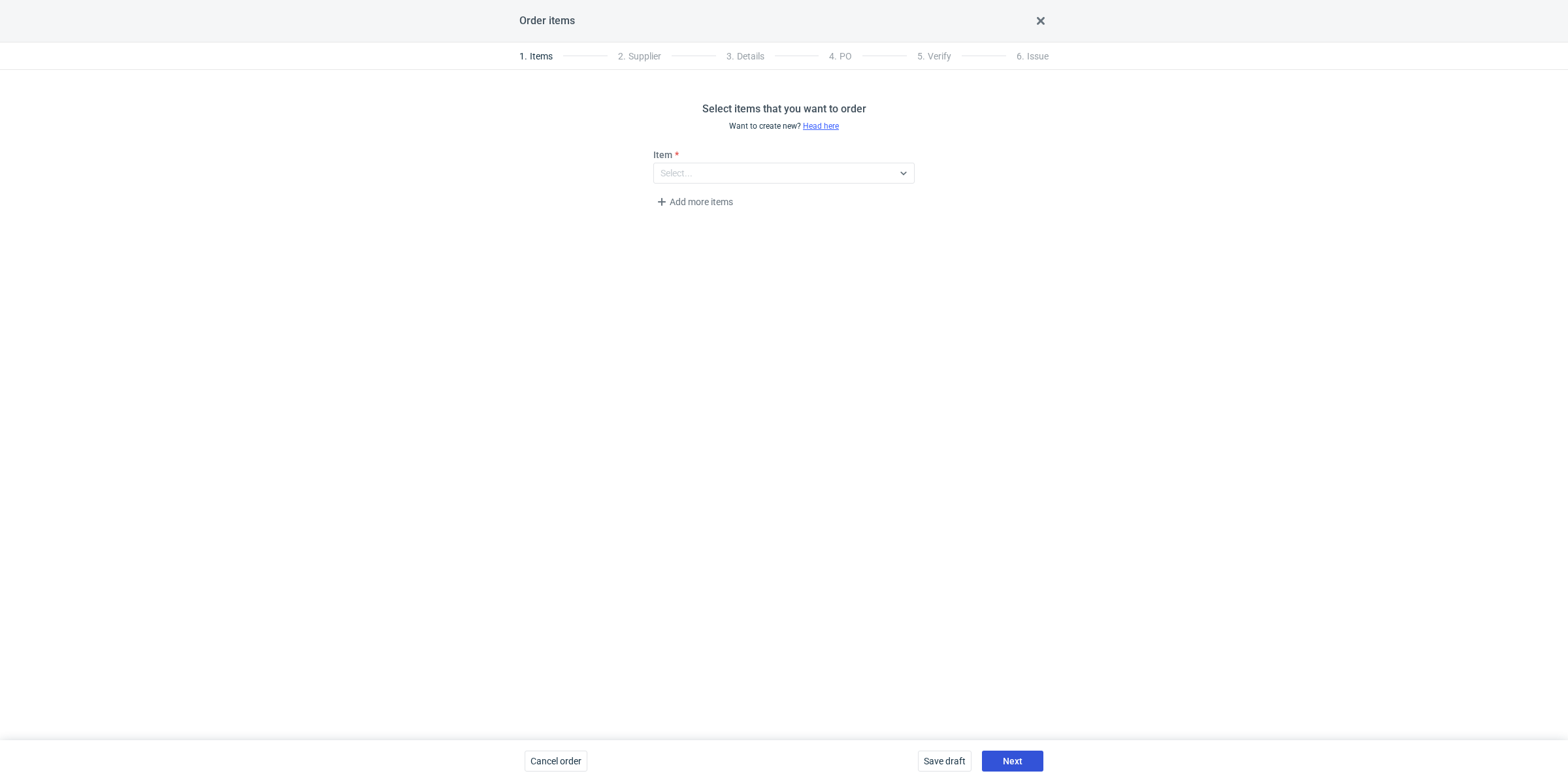
click at [993, 752] on button "Next" at bounding box center [1012, 761] width 62 height 21
click at [678, 175] on div "Select..." at bounding box center [676, 173] width 32 height 13
type input "serwa"
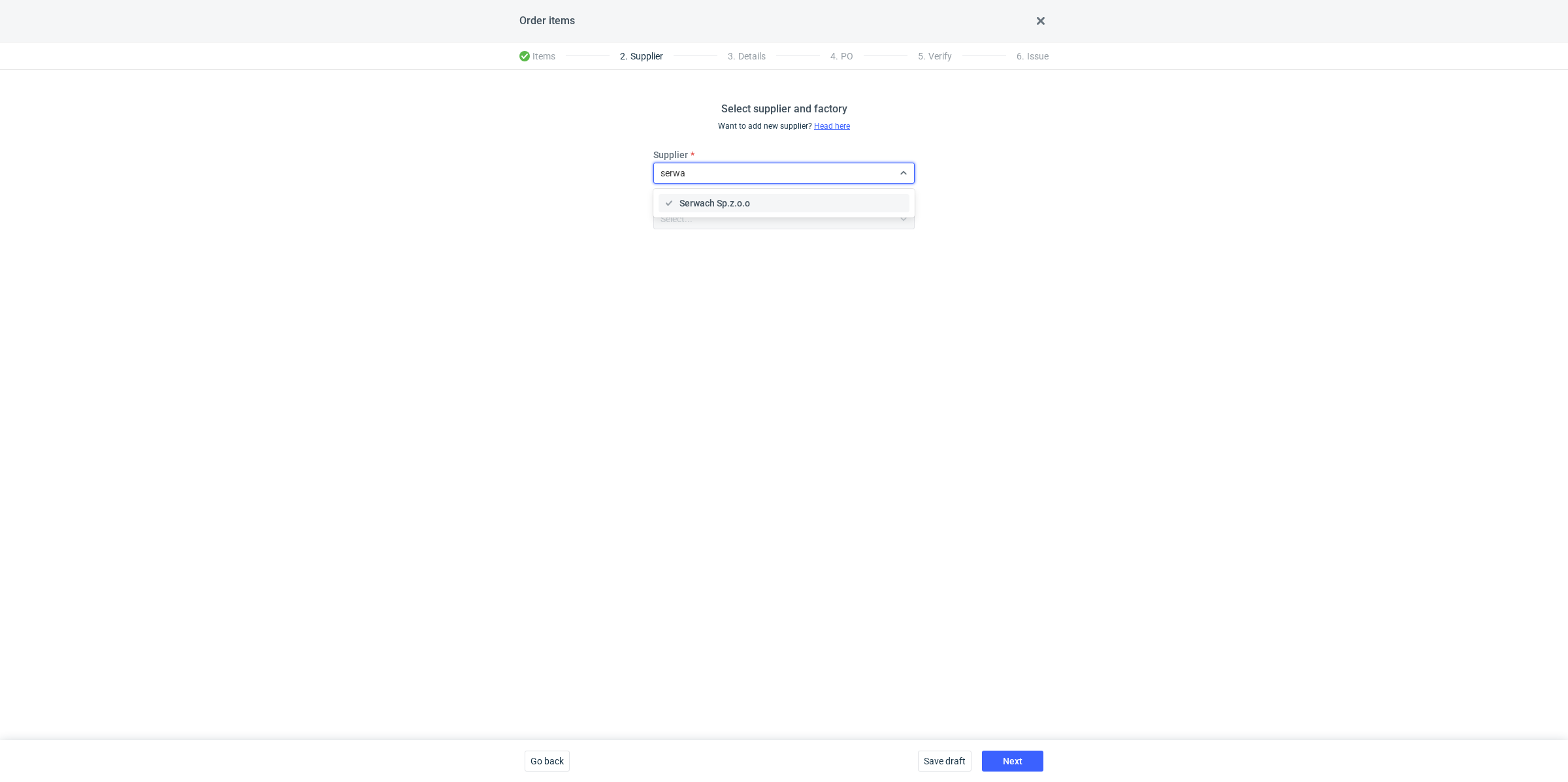
click at [699, 195] on div "Serwach Sp.z.o.o" at bounding box center [784, 203] width 251 height 19
click at [1023, 762] on button "Next" at bounding box center [1012, 761] width 62 height 21
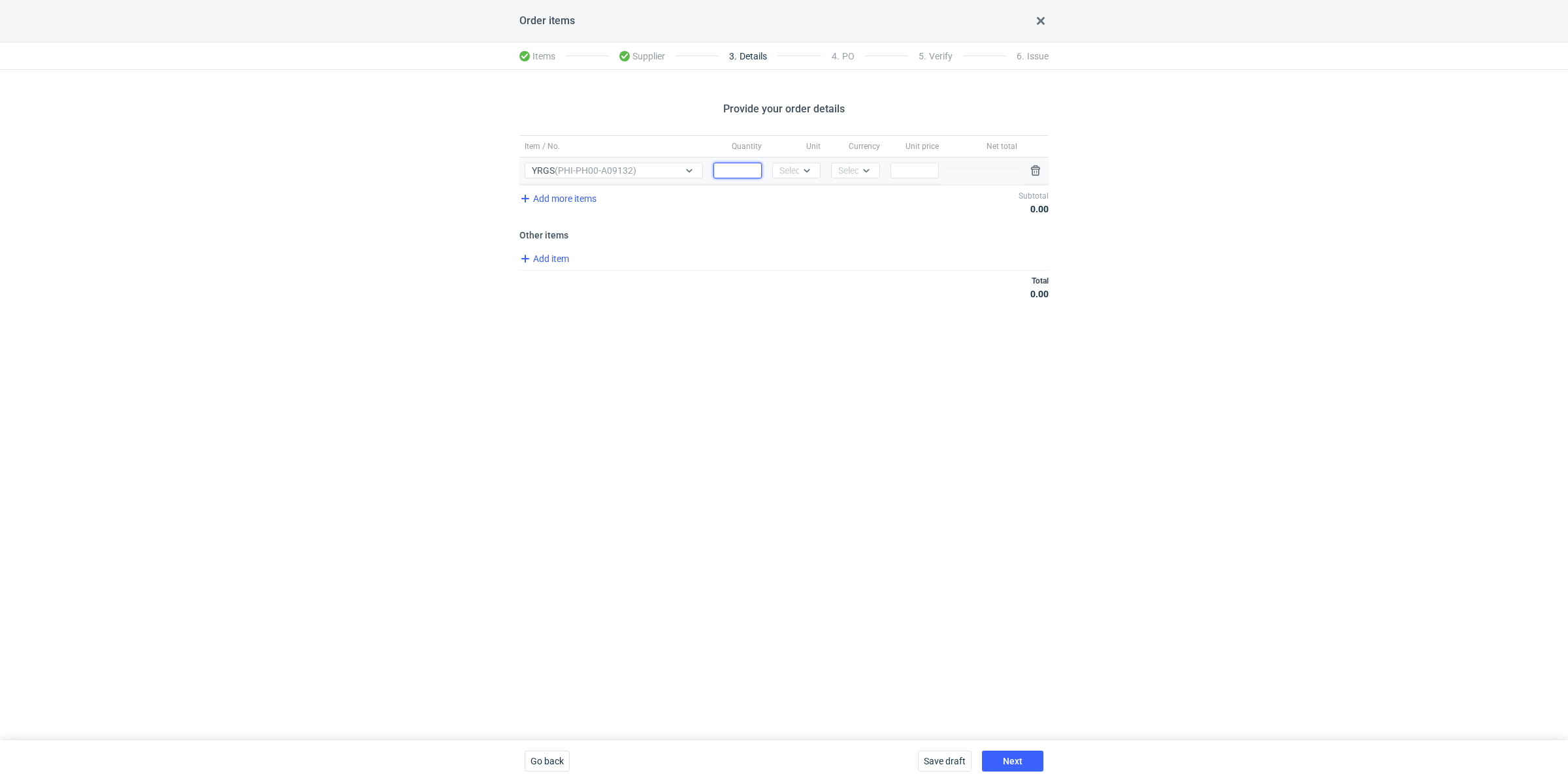
click at [732, 167] on input "Quantity" at bounding box center [737, 170] width 49 height 16
paste input "5000"
type input "5000"
click at [796, 174] on div "Select..." at bounding box center [795, 170] width 32 height 13
click at [797, 193] on div "pcs" at bounding box center [796, 197] width 27 height 13
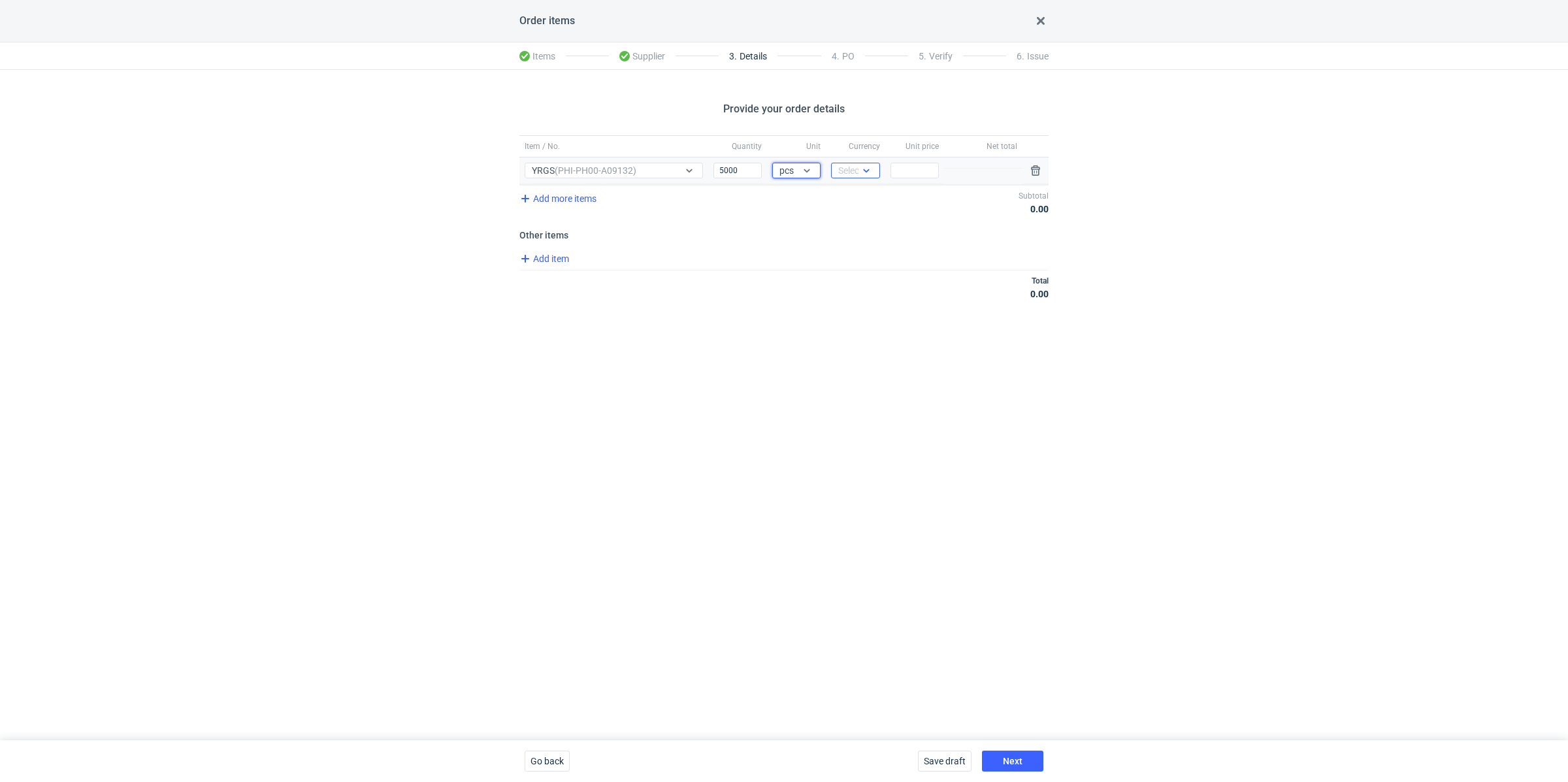
click at [840, 177] on div "Select..." at bounding box center [855, 170] width 49 height 16
click at [843, 191] on span "PLN" at bounding box center [850, 197] width 18 height 13
click at [909, 173] on input "Price" at bounding box center [914, 170] width 49 height 16
paste input "1.84"
type input "1.84"
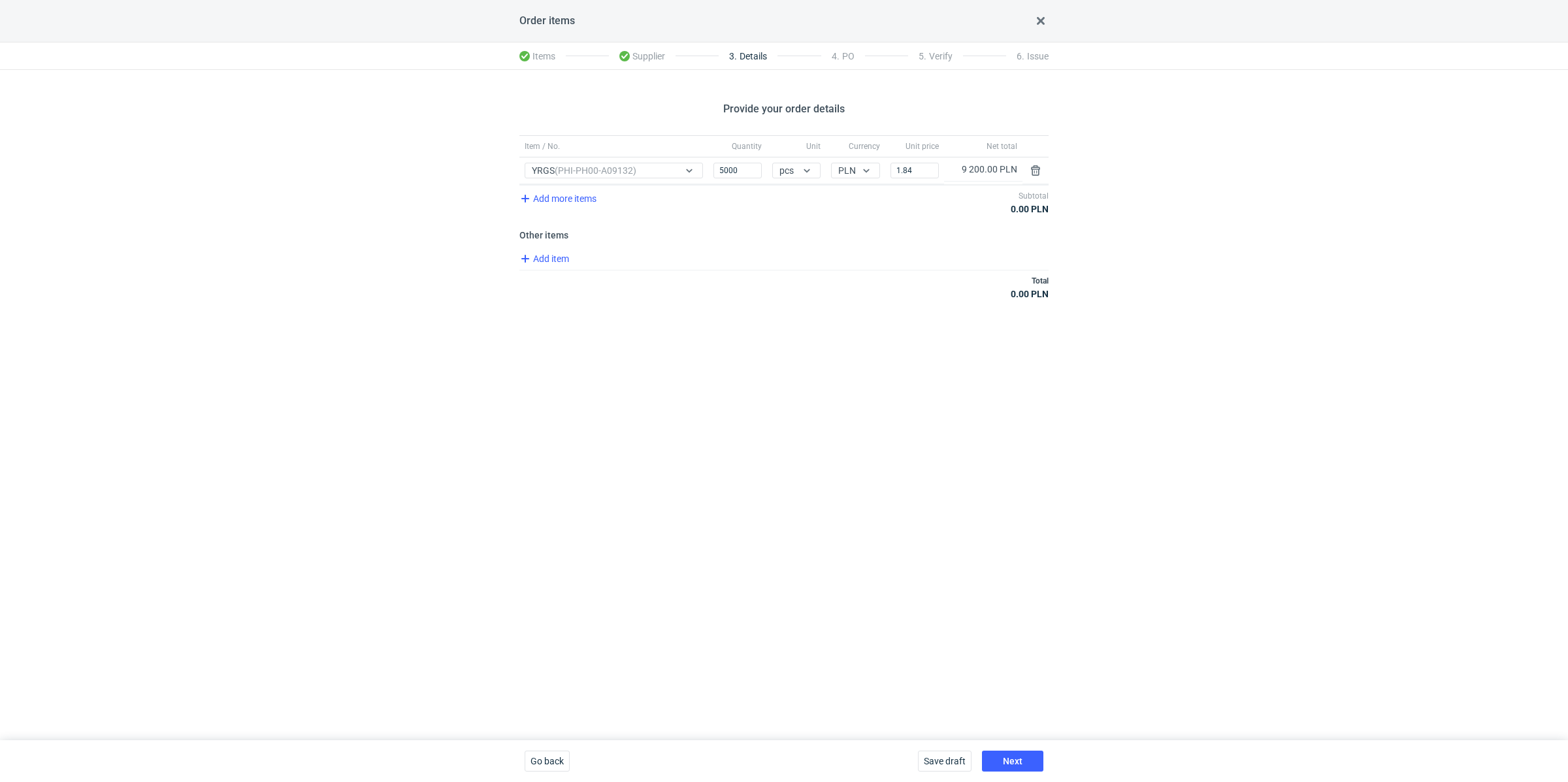
click at [834, 306] on div "Item / No. Quantity Unit Currency Unit price Net total Item / No. YRGS (PHI-PH0…" at bounding box center [784, 225] width 529 height 180
click at [545, 256] on span "Add item" at bounding box center [543, 258] width 53 height 16
click at [549, 300] on div "Add item Total 9 200.00 PLN" at bounding box center [784, 317] width 529 height 35
click at [549, 314] on span "Add item" at bounding box center [543, 313] width 53 height 16
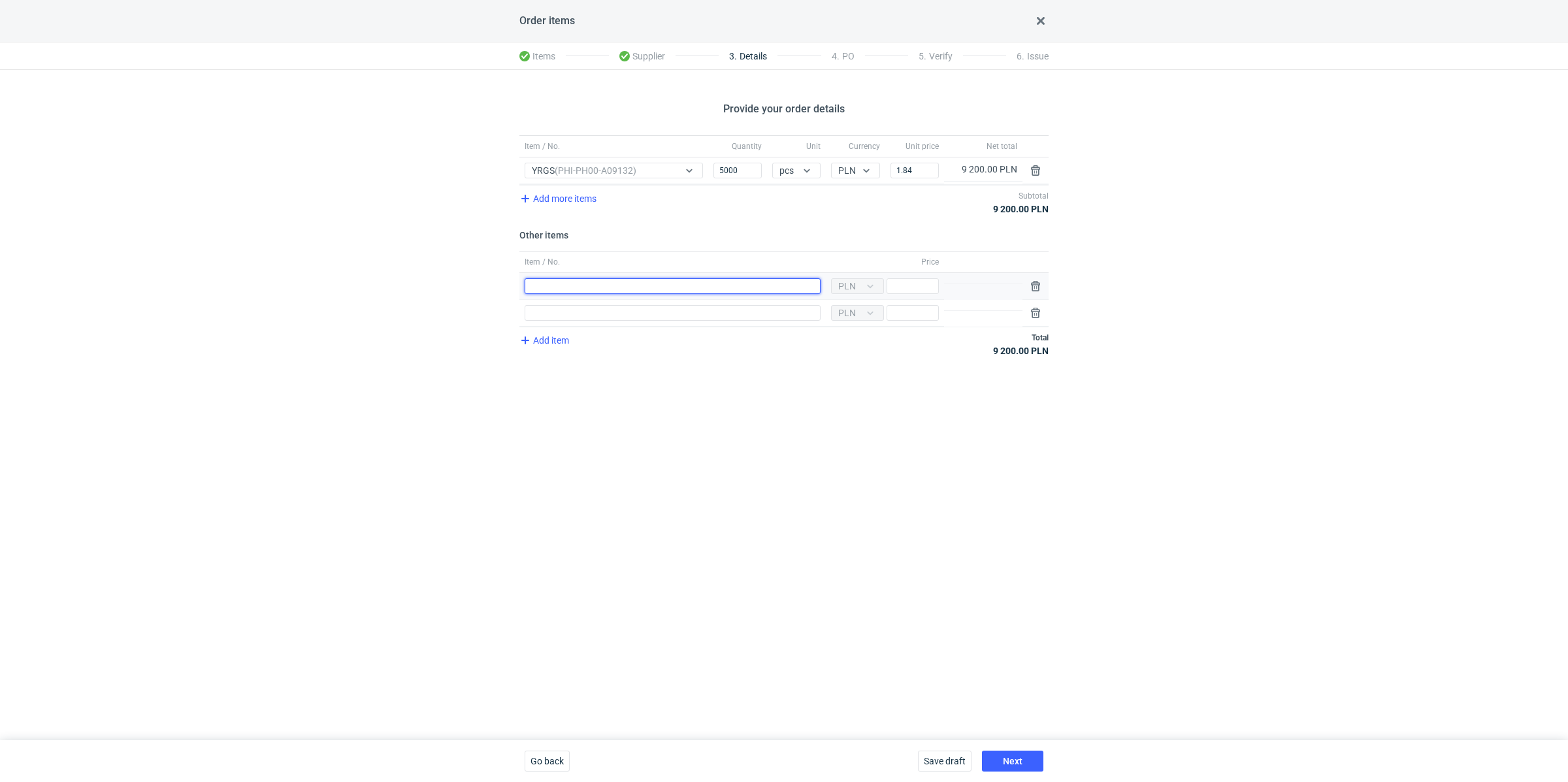
click at [554, 284] on input "Item / No." at bounding box center [673, 286] width 296 height 16
type input "Wykrojnik"
click at [626, 310] on input "Item / No." at bounding box center [673, 313] width 296 height 16
type input "Polimer"
click at [906, 283] on input "Price" at bounding box center [912, 286] width 52 height 16
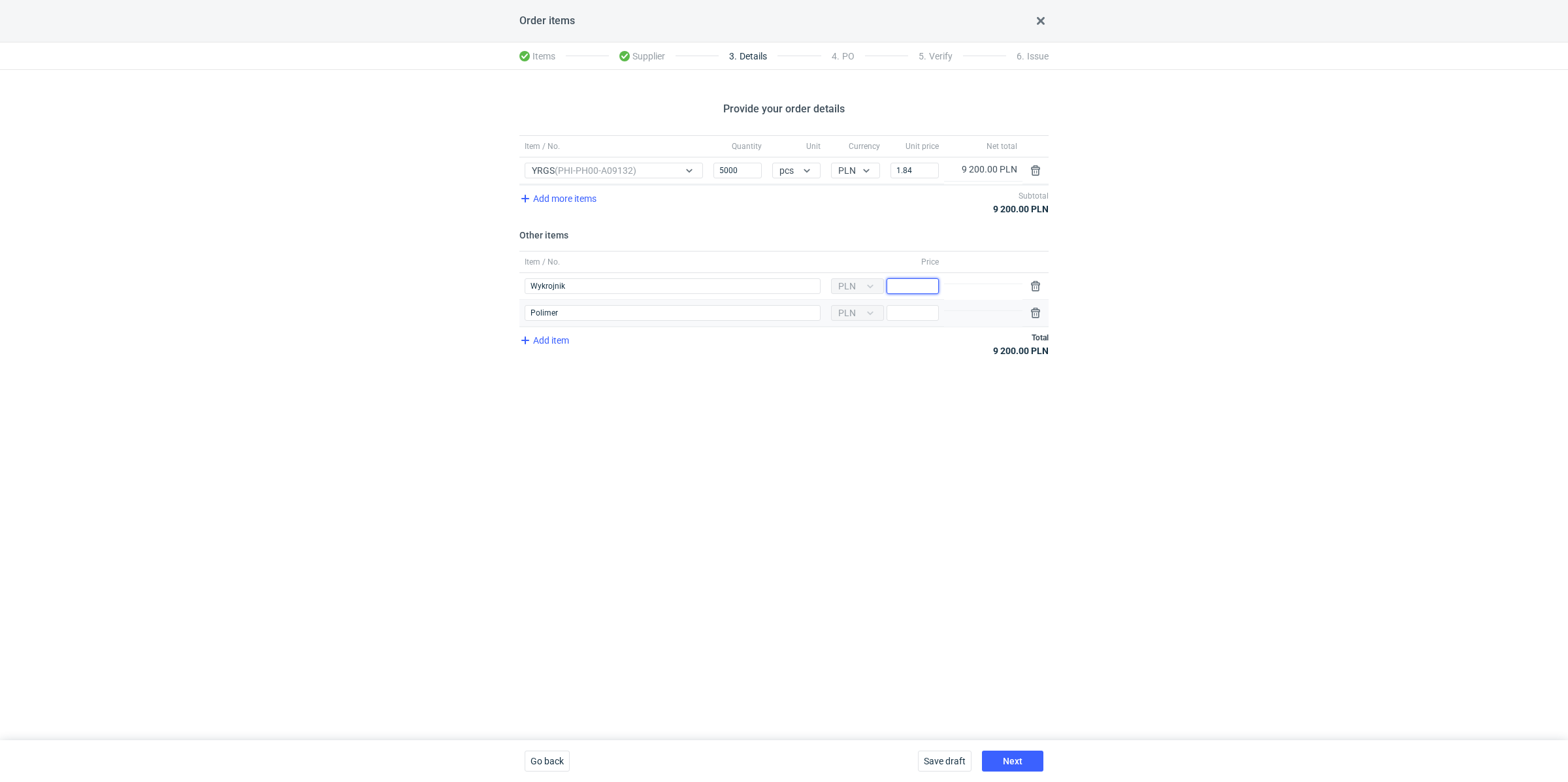
paste input "1900"
type input "1900"
click at [854, 375] on div "Provide your order details Item / No. Quantity Unit Currency Unit price Net tot…" at bounding box center [784, 405] width 1568 height 670
click at [896, 319] on div "Currency PLN Price" at bounding box center [884, 313] width 119 height 27
click at [904, 311] on input "Price" at bounding box center [912, 313] width 52 height 16
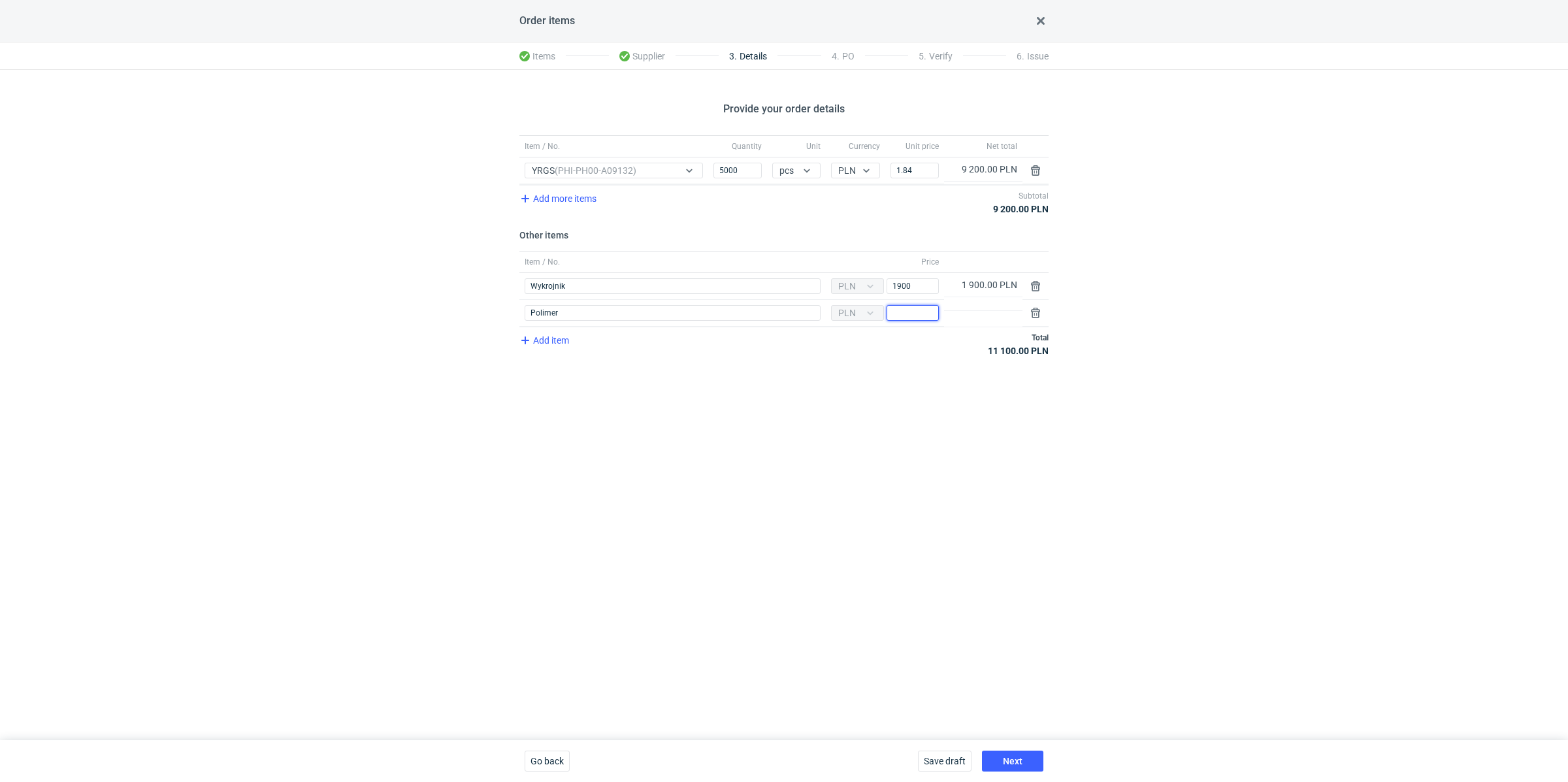
paste input "900"
type input "900"
click at [780, 411] on div "Provide your order details Item / No. Quantity Unit Currency Unit price Net tot…" at bounding box center [784, 405] width 1568 height 670
click at [1041, 753] on button "Next" at bounding box center [1012, 761] width 62 height 21
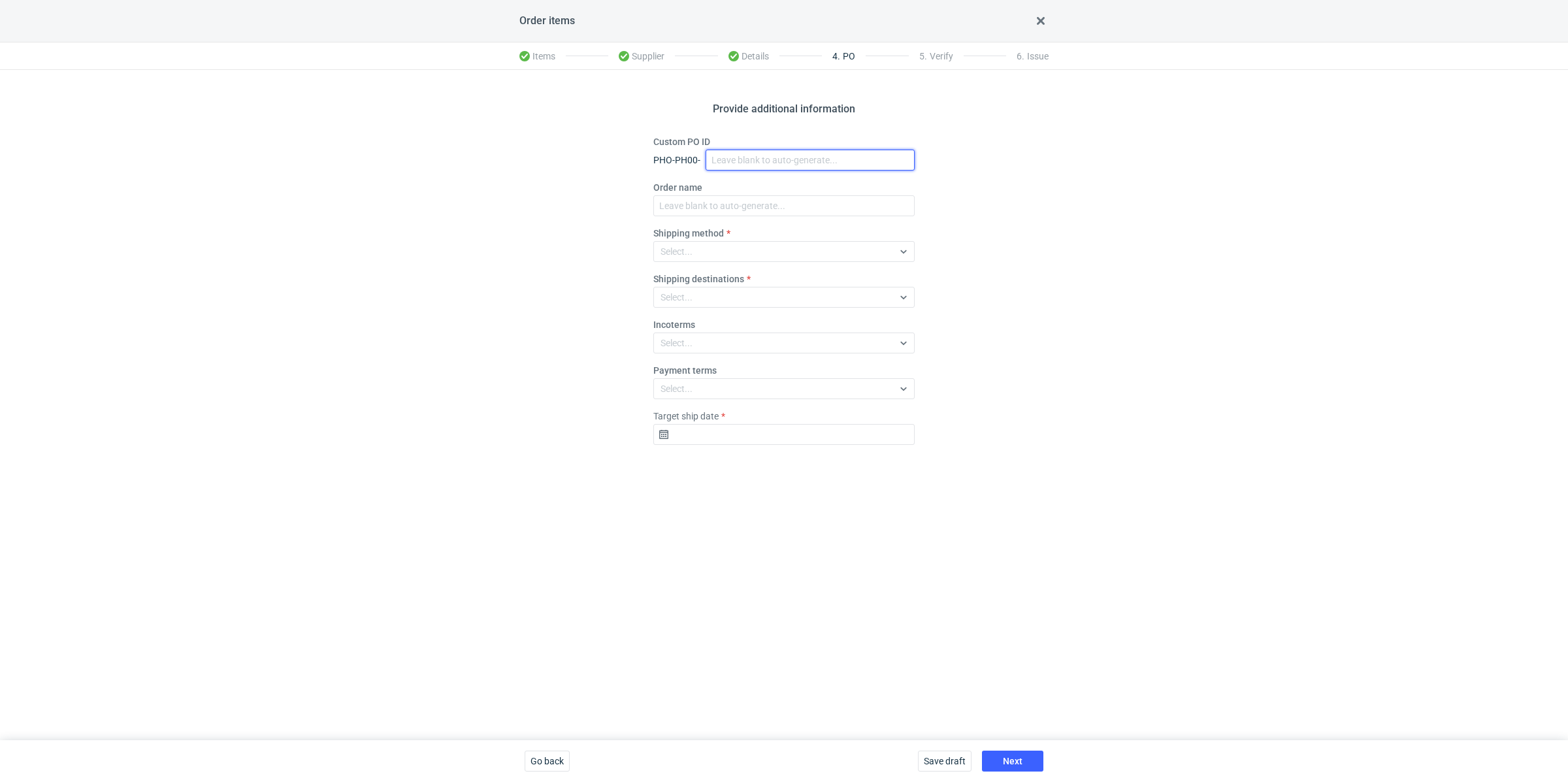
click at [741, 157] on input "Custom PO ID" at bounding box center [810, 160] width 209 height 21
paste input "R792900793"
paste input "YRGS"
drag, startPoint x: 802, startPoint y: 158, endPoint x: 695, endPoint y: 148, distance: 107.5
click at [695, 148] on div "Custom PO ID PHO-PH00- R792900793_YRGS" at bounding box center [784, 152] width 261 height 35
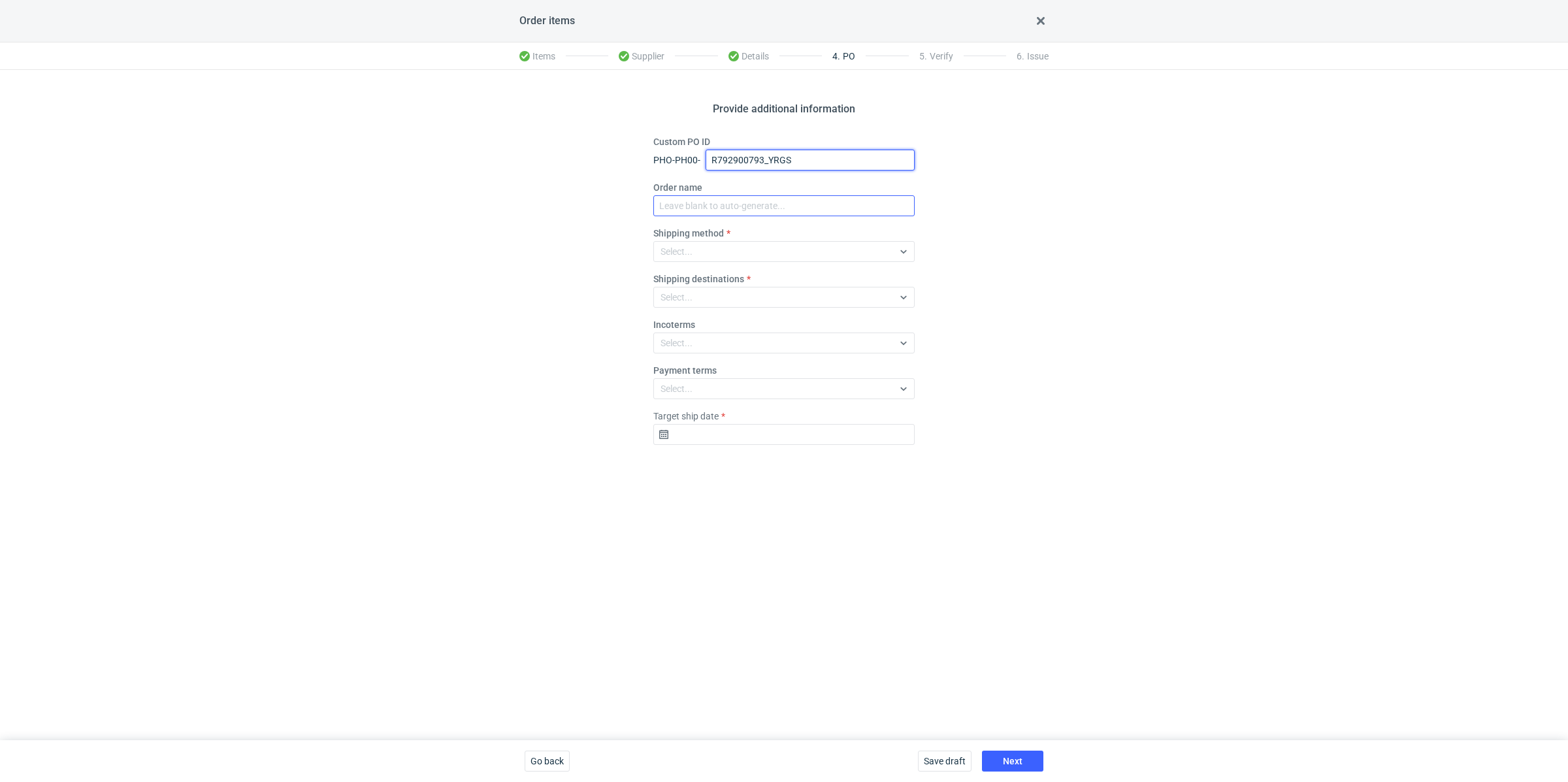
type input "R792900793_YRGS"
click at [732, 205] on input "Order name" at bounding box center [784, 206] width 261 height 21
paste input "R792900793_YRGS"
type input "R792900793_YRGS"
click at [715, 249] on div "Select..." at bounding box center [773, 252] width 239 height 19
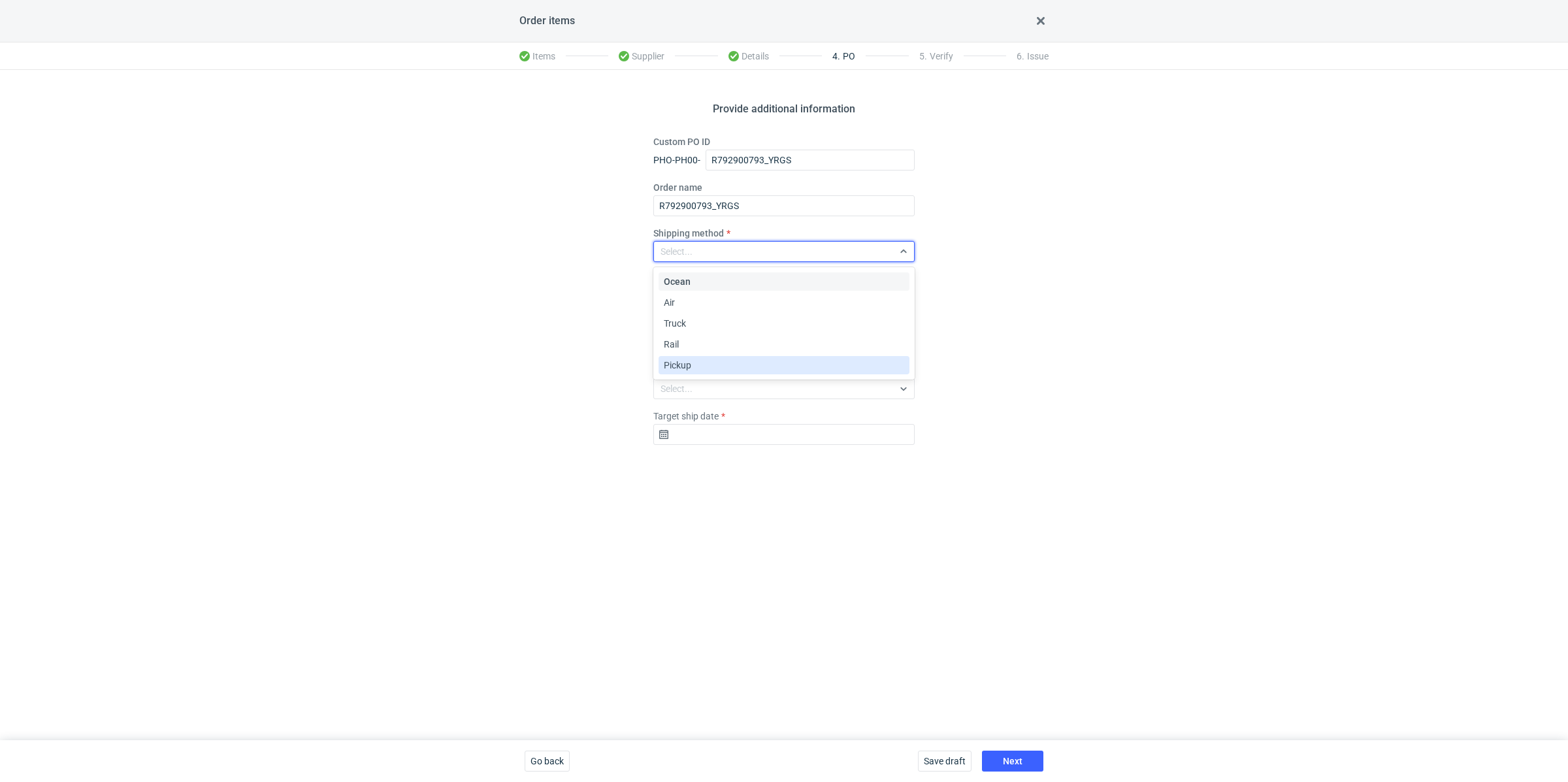
click at [708, 359] on div "Pickup" at bounding box center [784, 365] width 240 height 13
click at [696, 428] on input "Target ship date" at bounding box center [784, 435] width 261 height 21
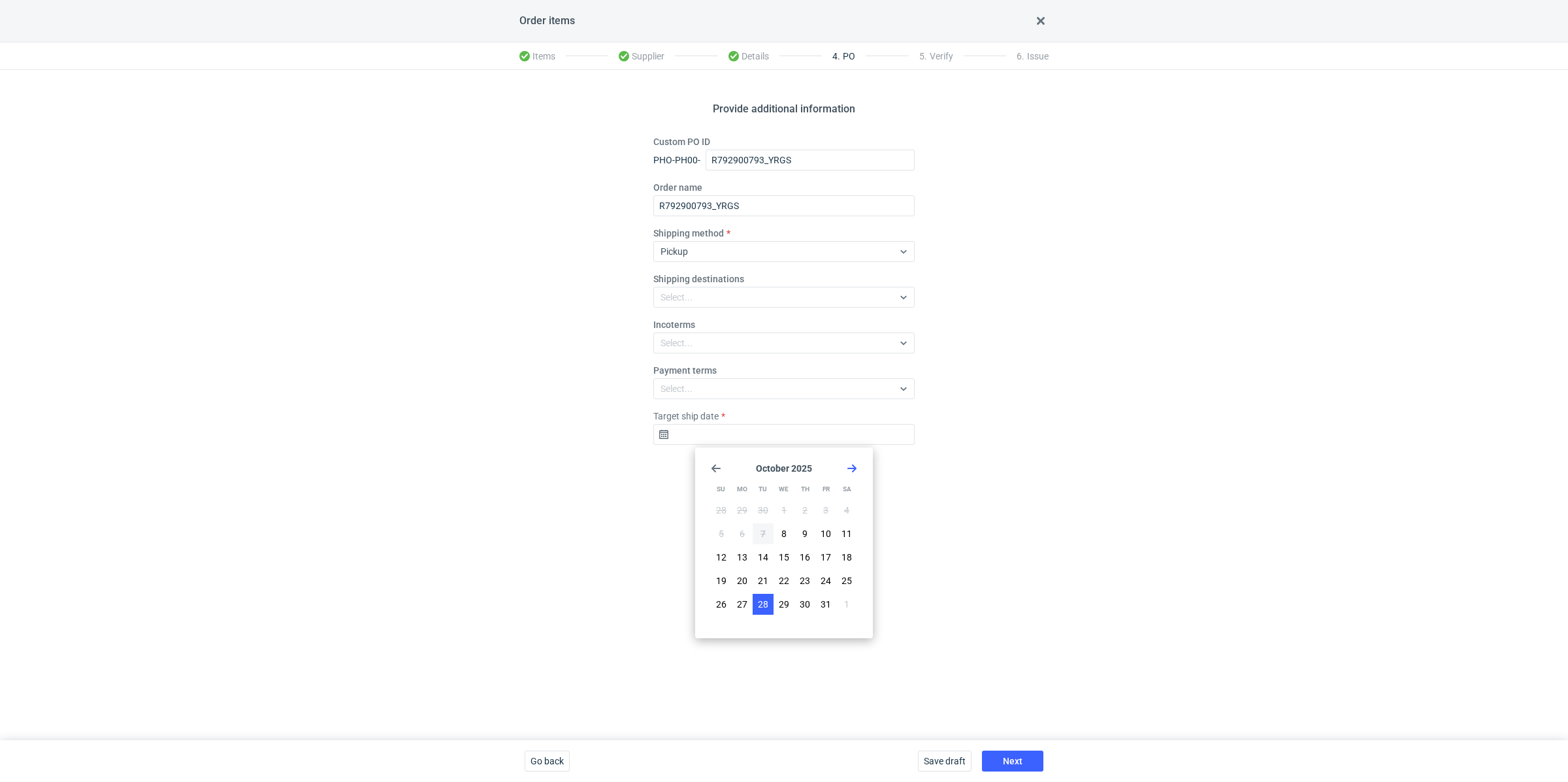
click at [767, 602] on button "28" at bounding box center [763, 604] width 21 height 21
type input "2025-10-28"
click at [1013, 749] on div "Save draft Next" at bounding box center [980, 761] width 136 height 42
click at [1014, 757] on span "Next" at bounding box center [1012, 761] width 20 height 9
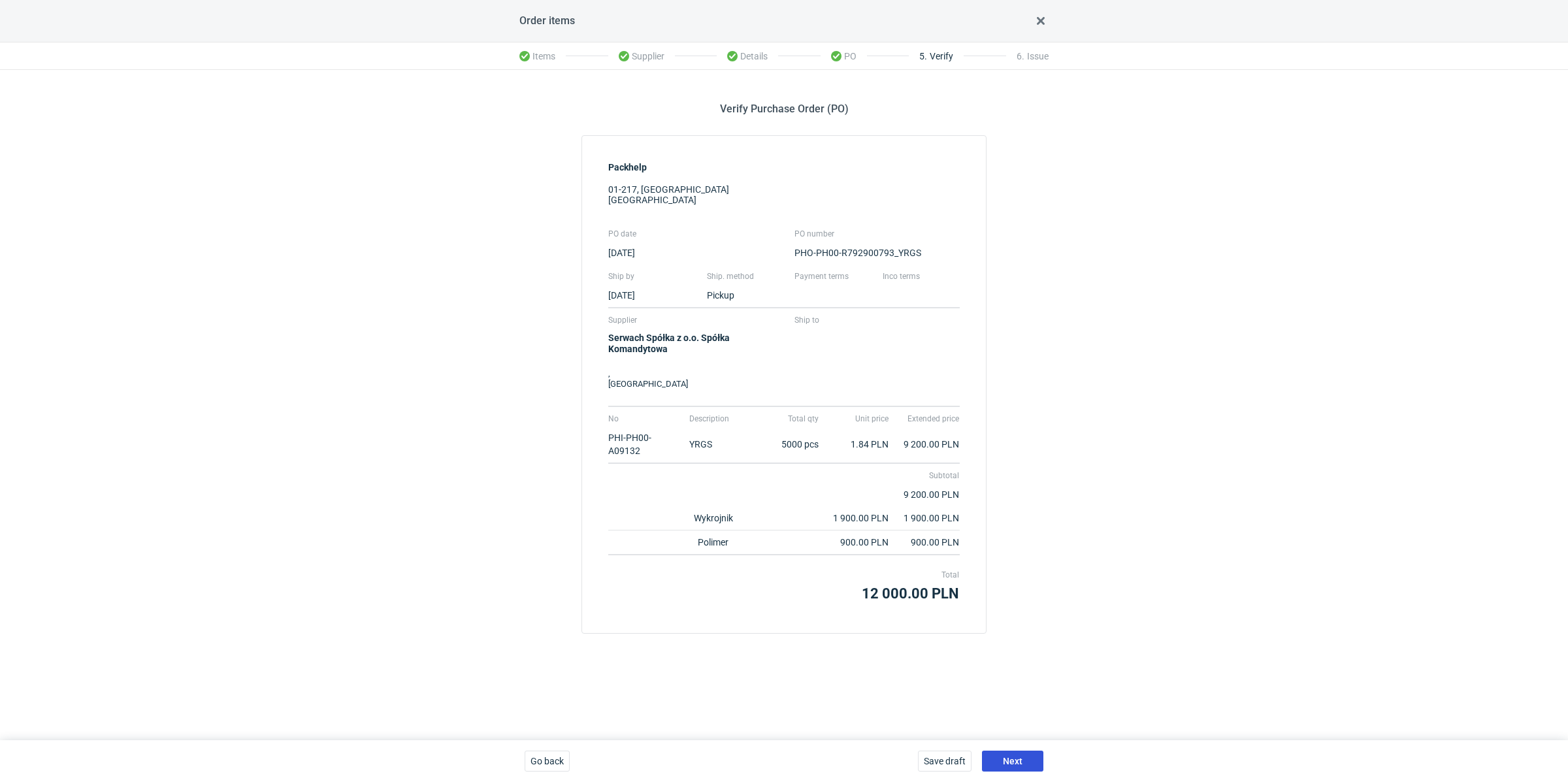
click at [1029, 757] on button "Next" at bounding box center [1012, 761] width 62 height 21
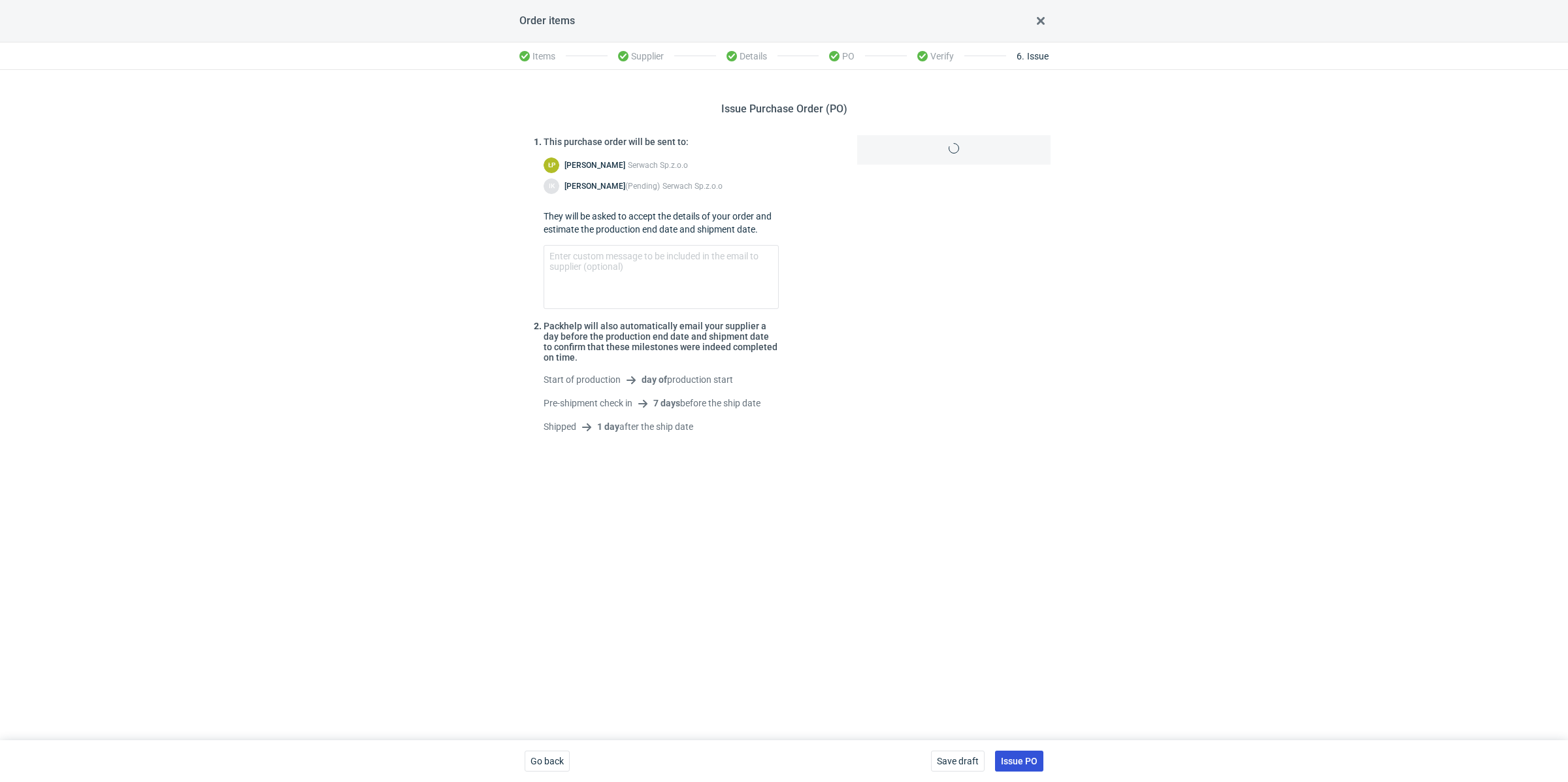
click at [1029, 757] on span "Issue PO" at bounding box center [1019, 761] width 36 height 9
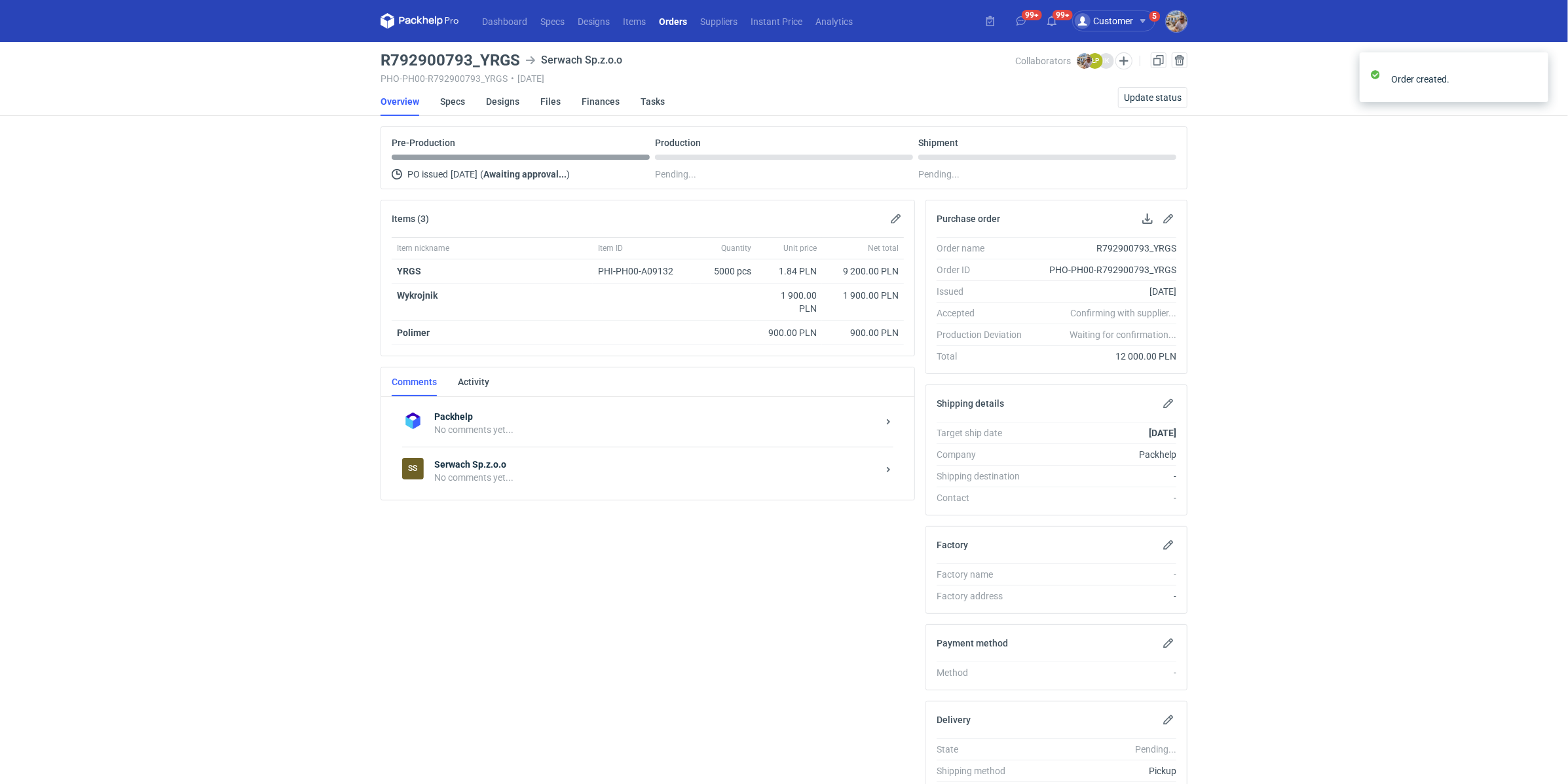
click at [557, 476] on div "No comments yet..." at bounding box center [656, 478] width 444 height 13
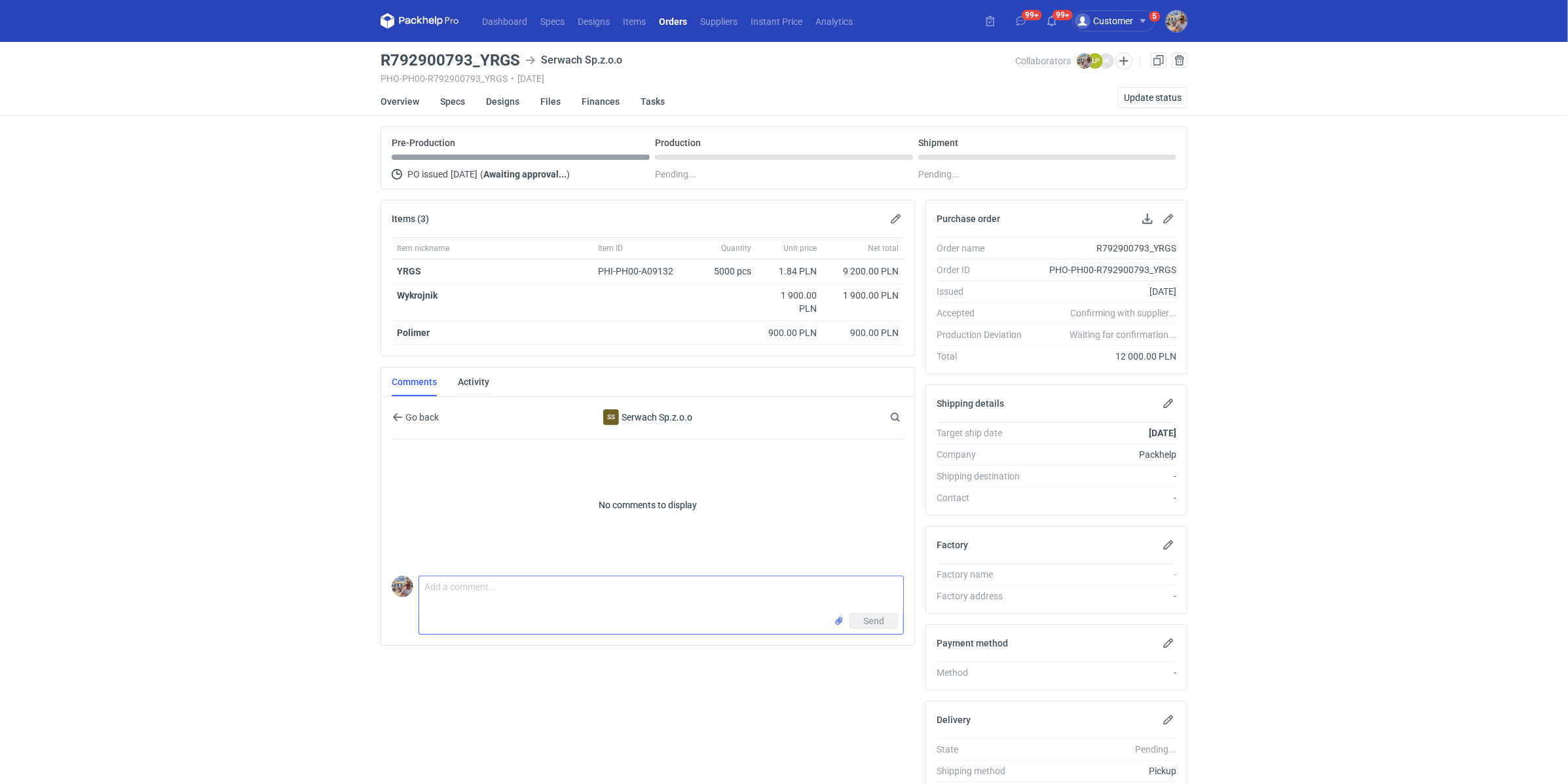
click at [537, 600] on textarea "Comment message" at bounding box center [661, 594] width 484 height 36
type textarea "Dzień dobry. Panie Łukaszu zamówienie do załączonej wyceny."
click at [839, 615] on input "file" at bounding box center [839, 621] width 10 height 14
click at [883, 648] on span "Send" at bounding box center [874, 649] width 21 height 9
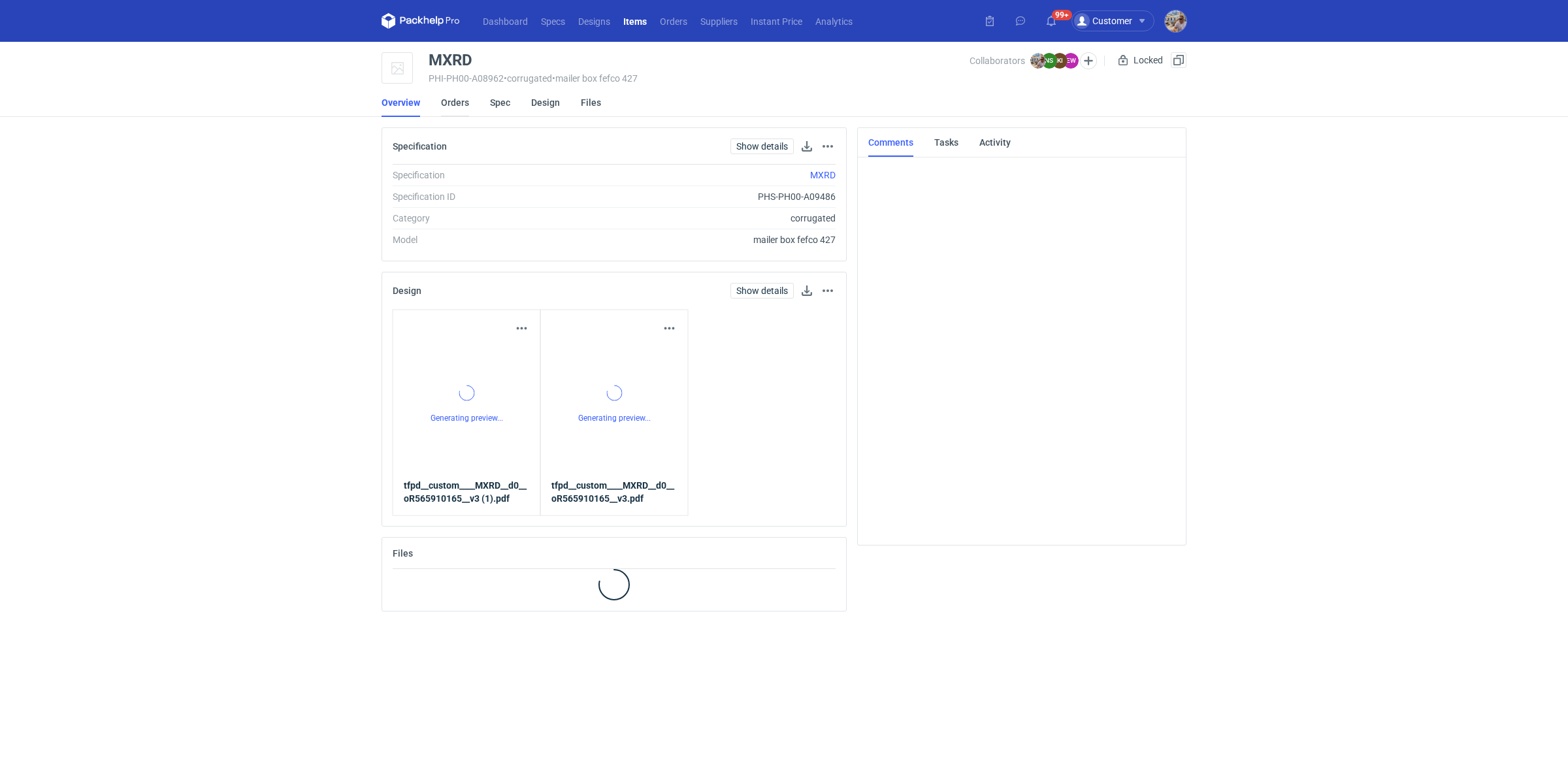
click at [466, 104] on link "Orders" at bounding box center [455, 103] width 28 height 29
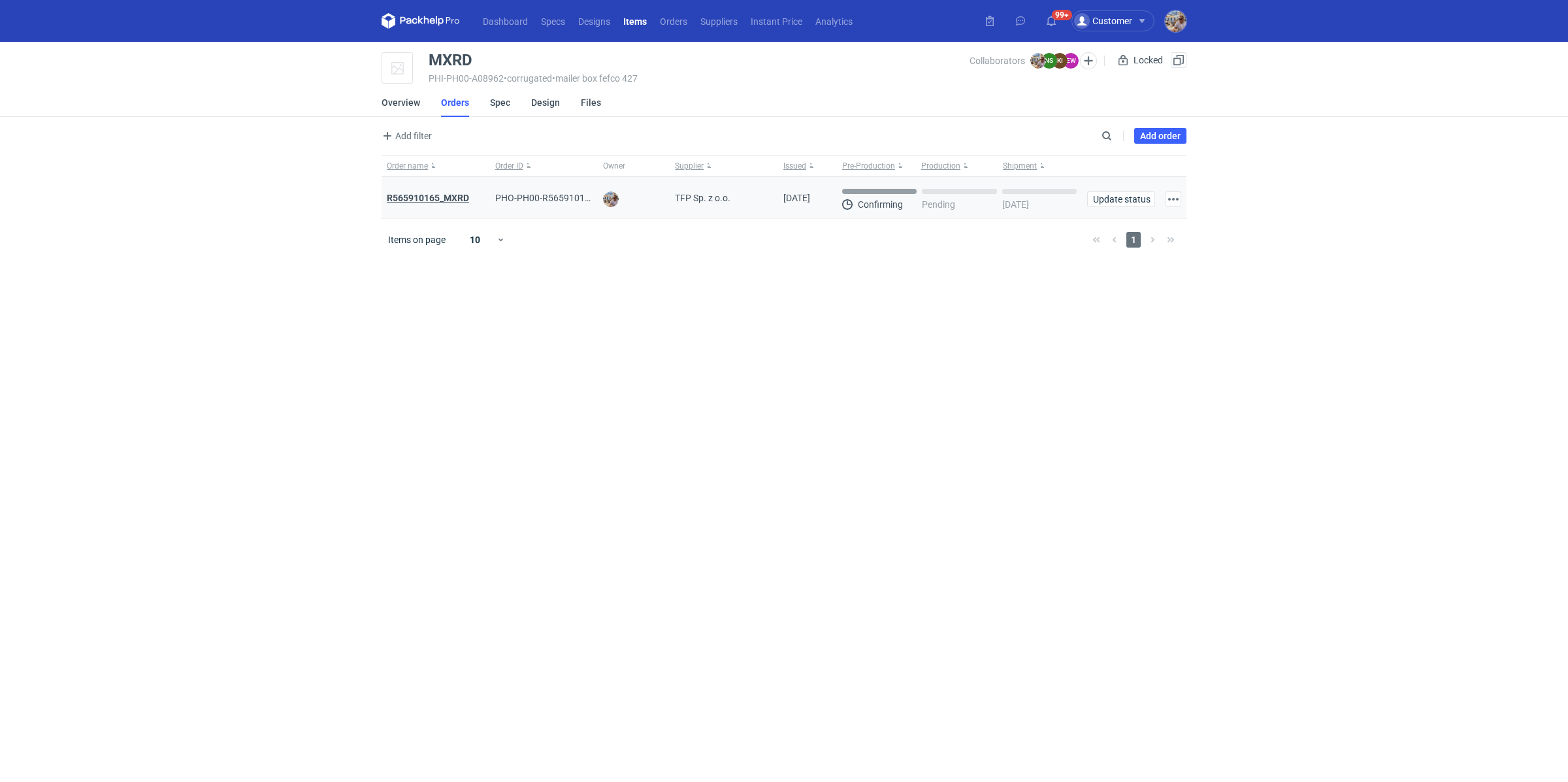
click at [434, 198] on strong "R565910165_MXRD" at bounding box center [428, 197] width 82 height 10
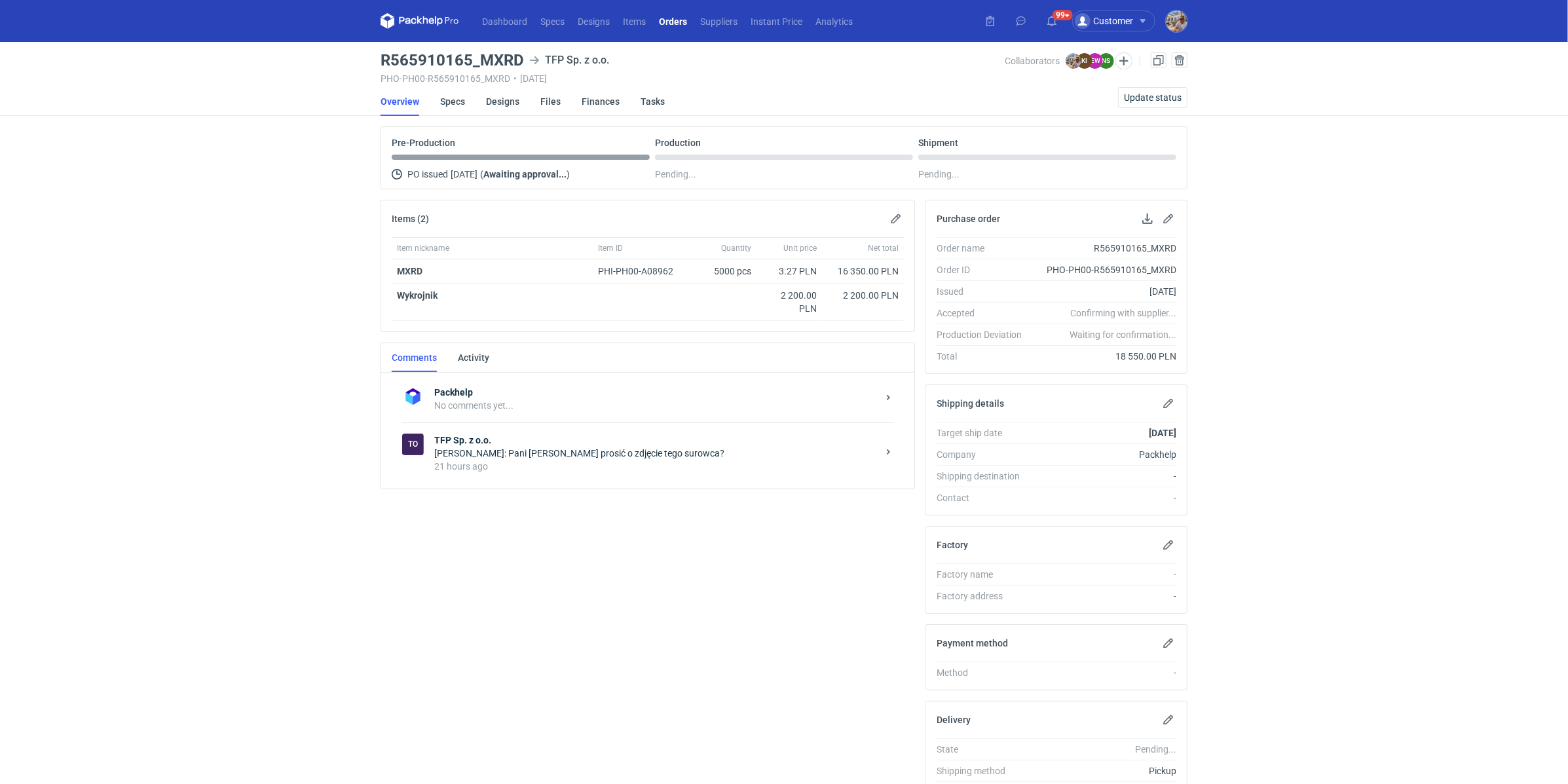
click at [541, 463] on div "21 hours ago" at bounding box center [656, 466] width 444 height 13
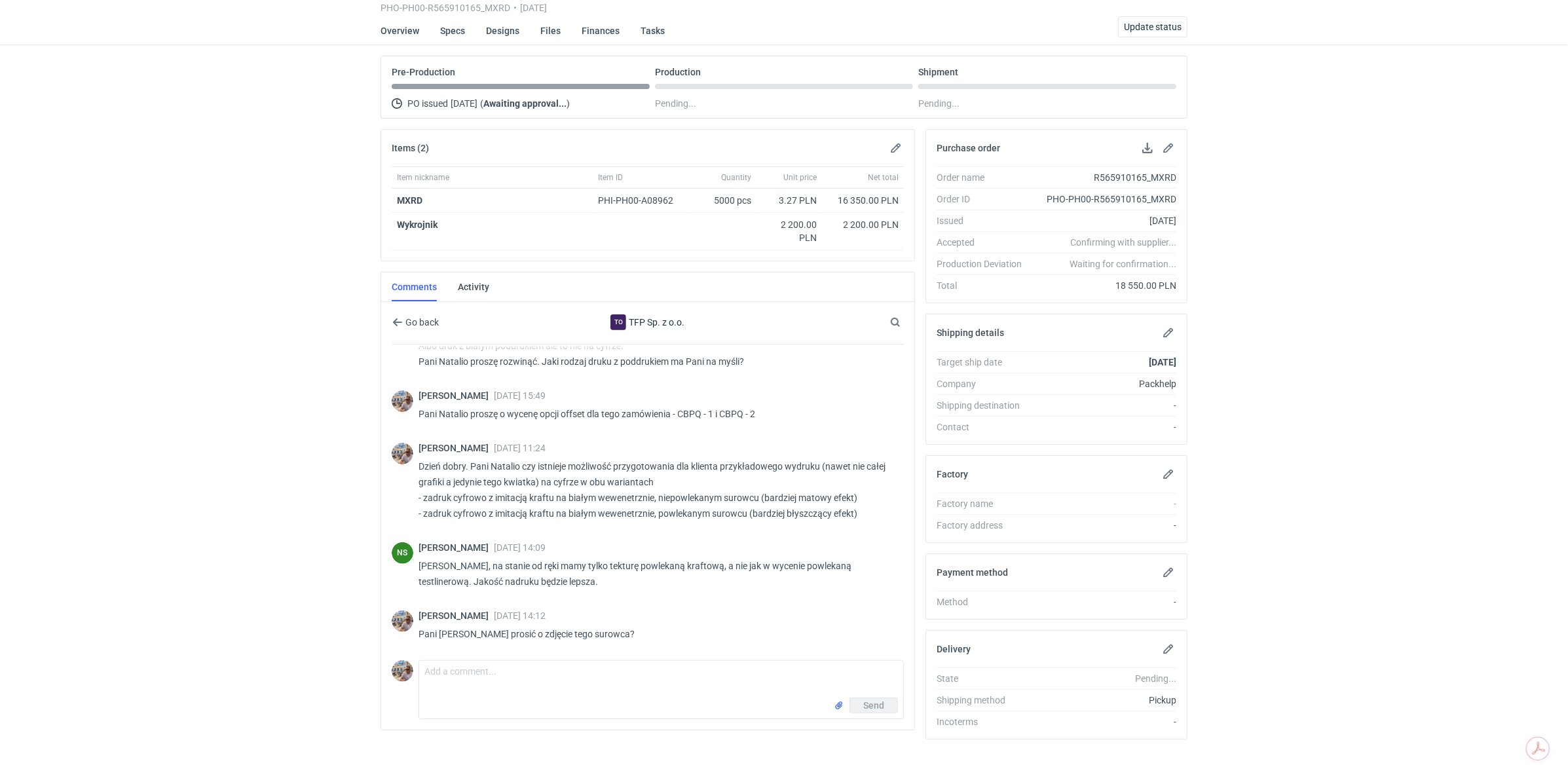
scroll to position [71, 0]
click at [475, 681] on textarea "Comment message" at bounding box center [661, 679] width 484 height 36
type textarea "Proszę oczywiście o przygotowanie w międzyczasie przykładowego wydruku dla klie…"
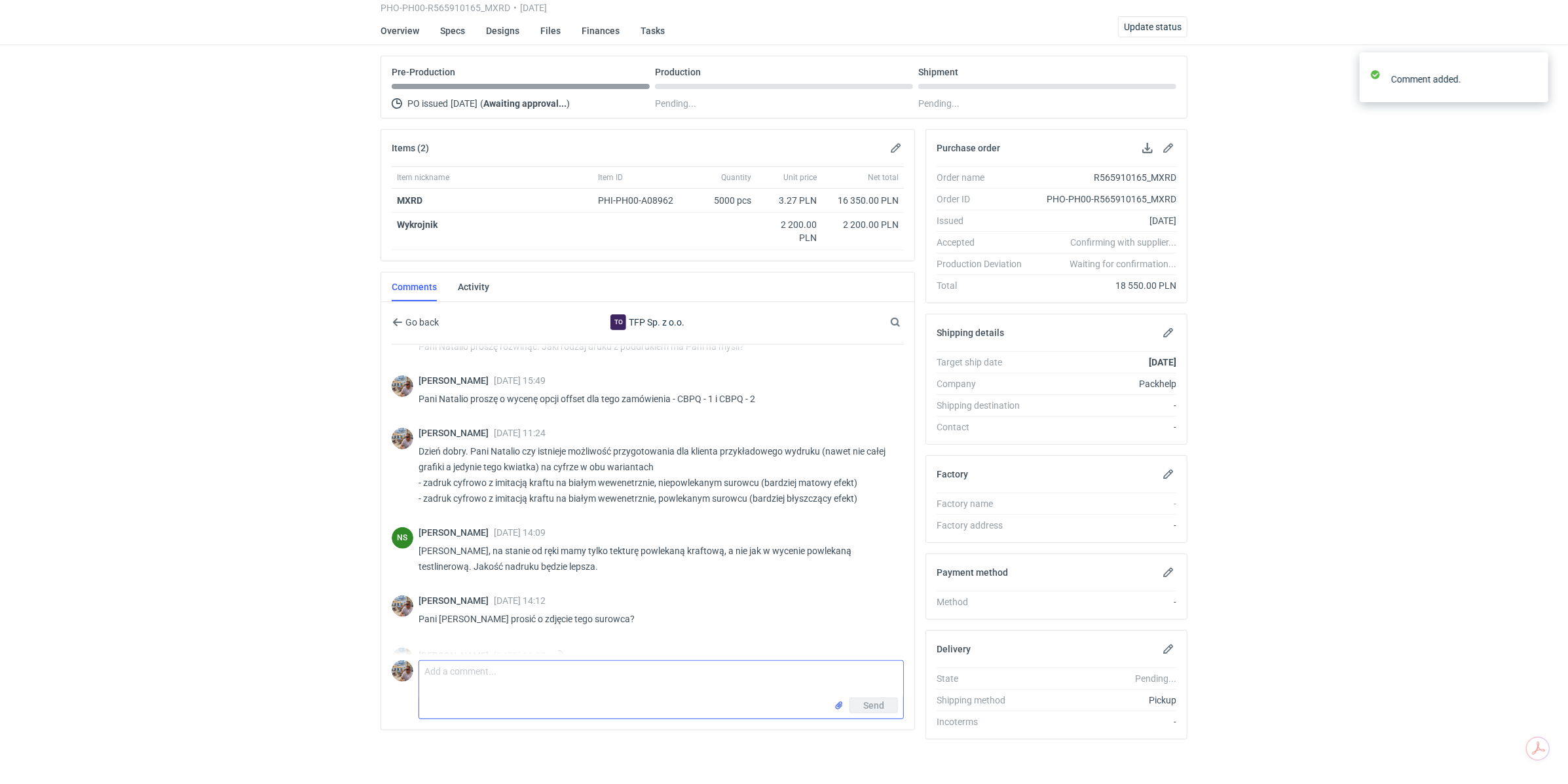
scroll to position [1122, 0]
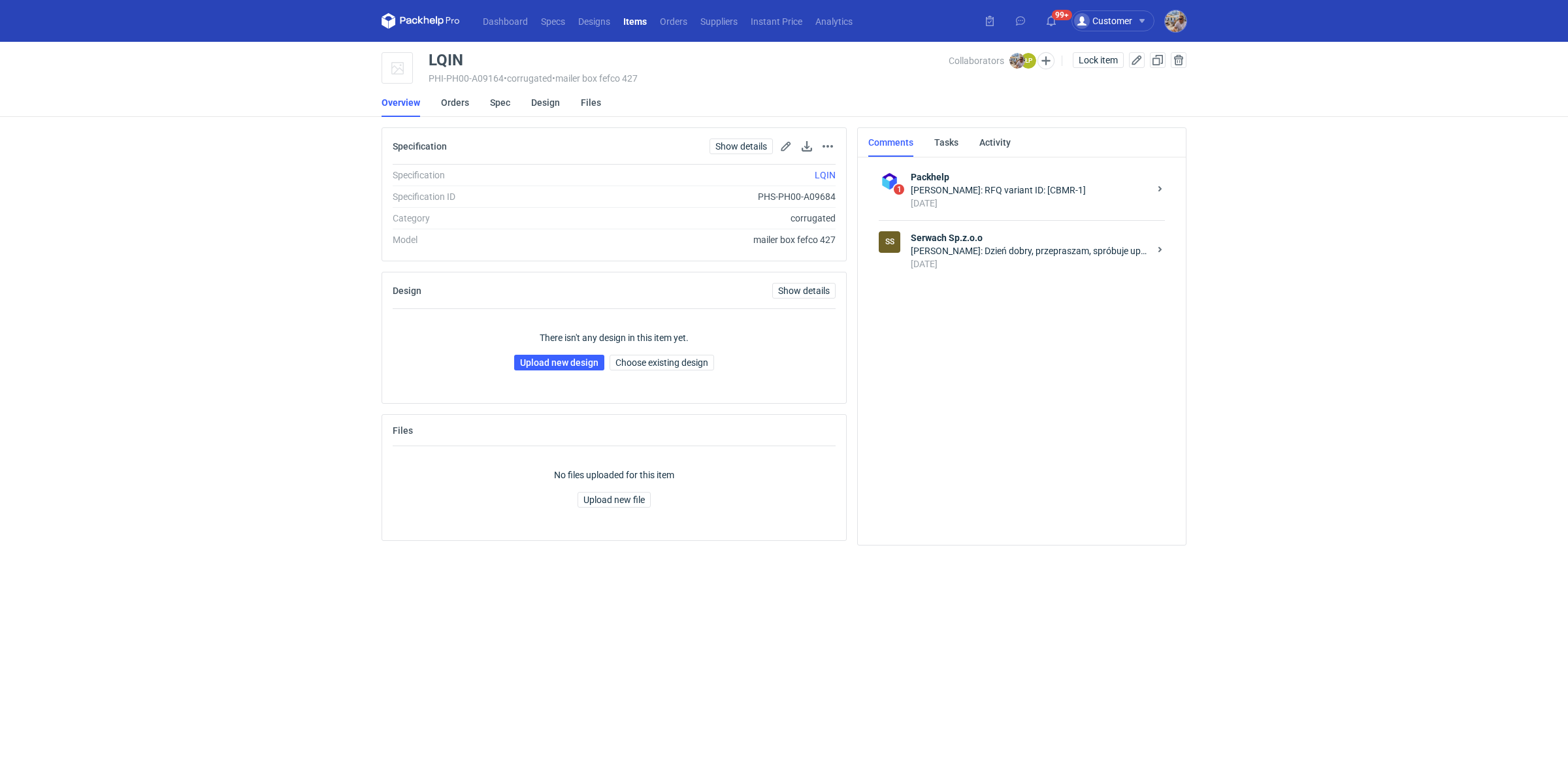
click at [978, 239] on strong "Serwach Sp.z.o.o" at bounding box center [1030, 238] width 238 height 13
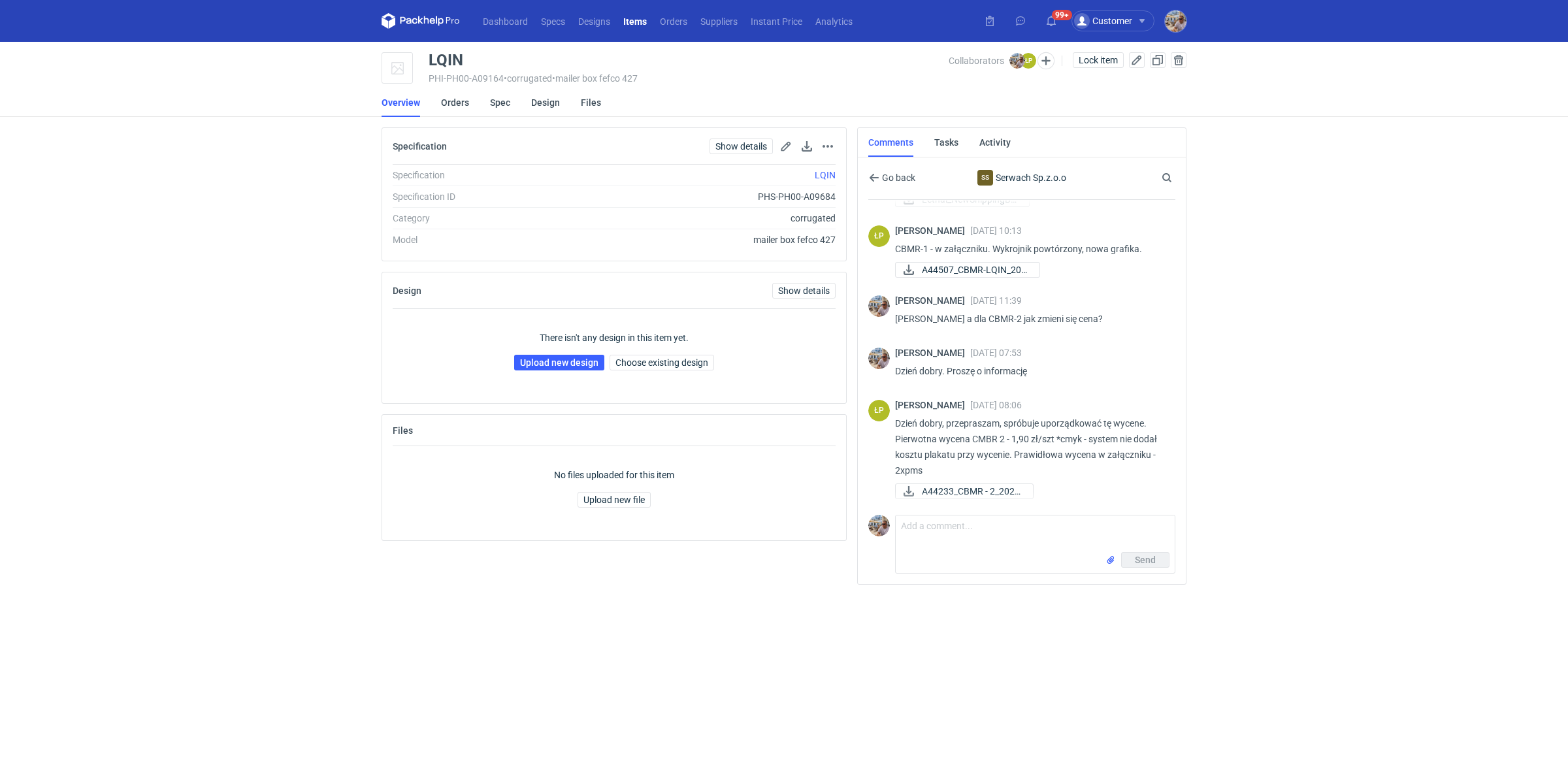
scroll to position [192, 0]
